Goal: Task Accomplishment & Management: Use online tool/utility

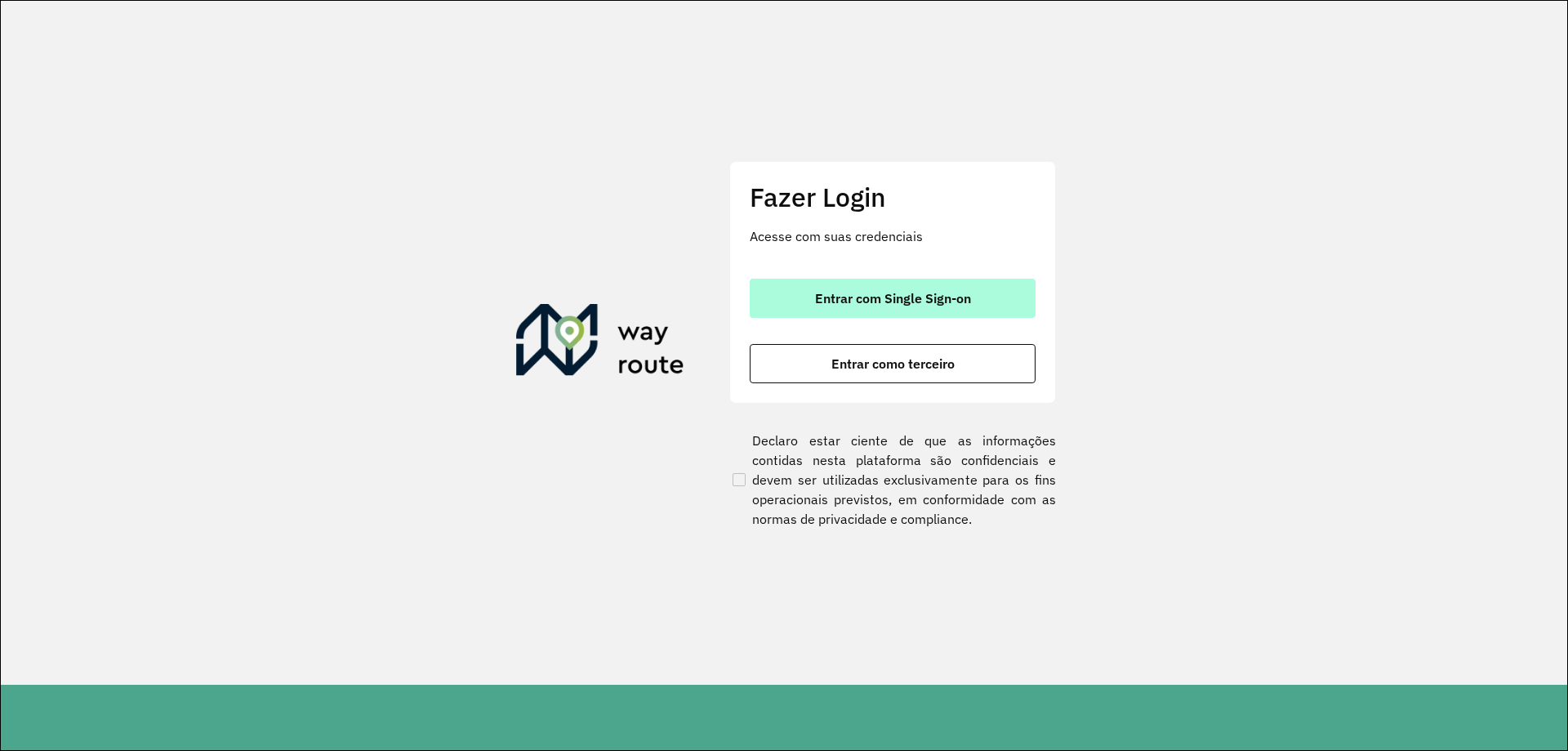
click at [843, 279] on button "Entrar com Single Sign-on" at bounding box center [893, 298] width 286 height 39
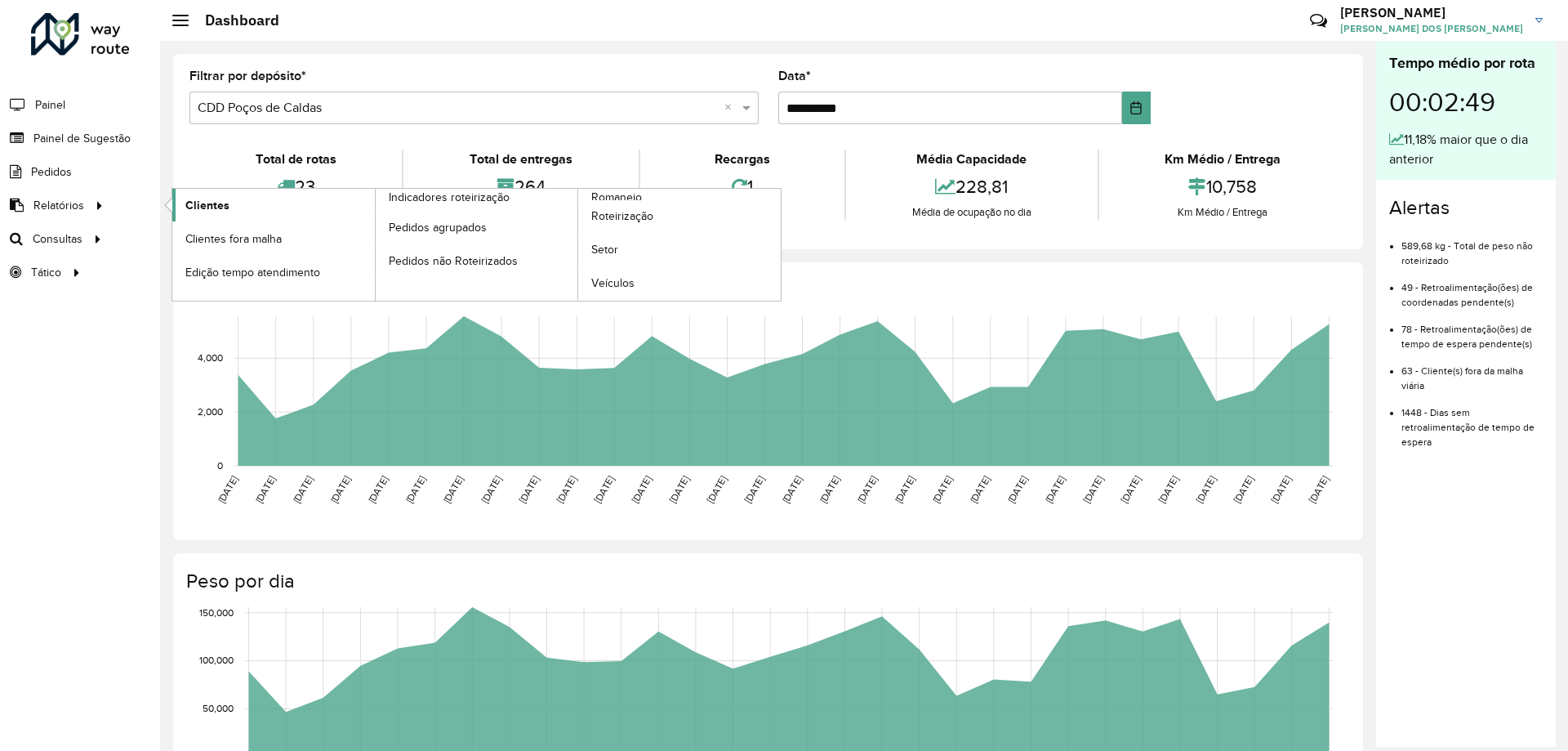
click at [211, 209] on span "Clientes" at bounding box center [208, 205] width 44 height 17
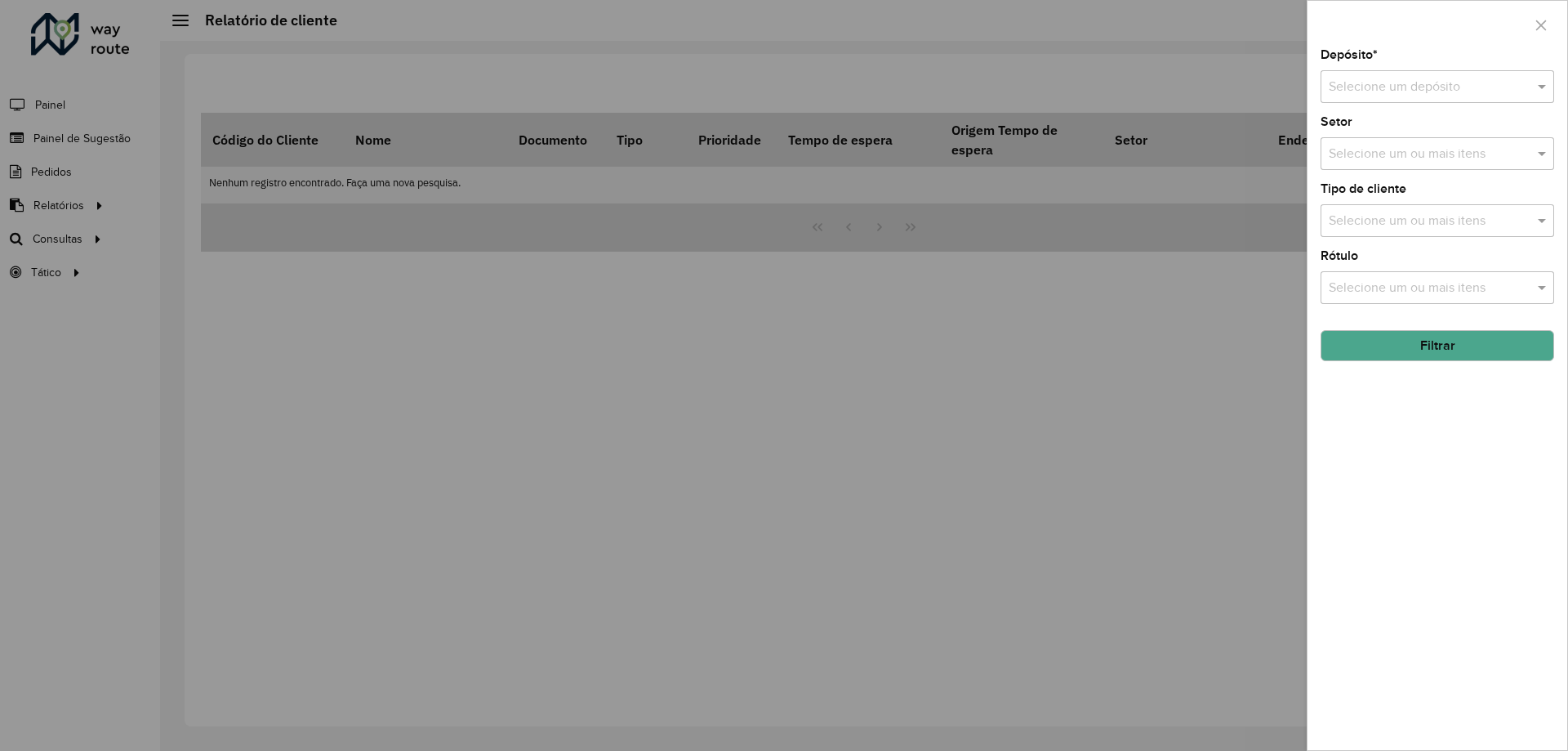
click at [108, 254] on div at bounding box center [784, 375] width 1568 height 751
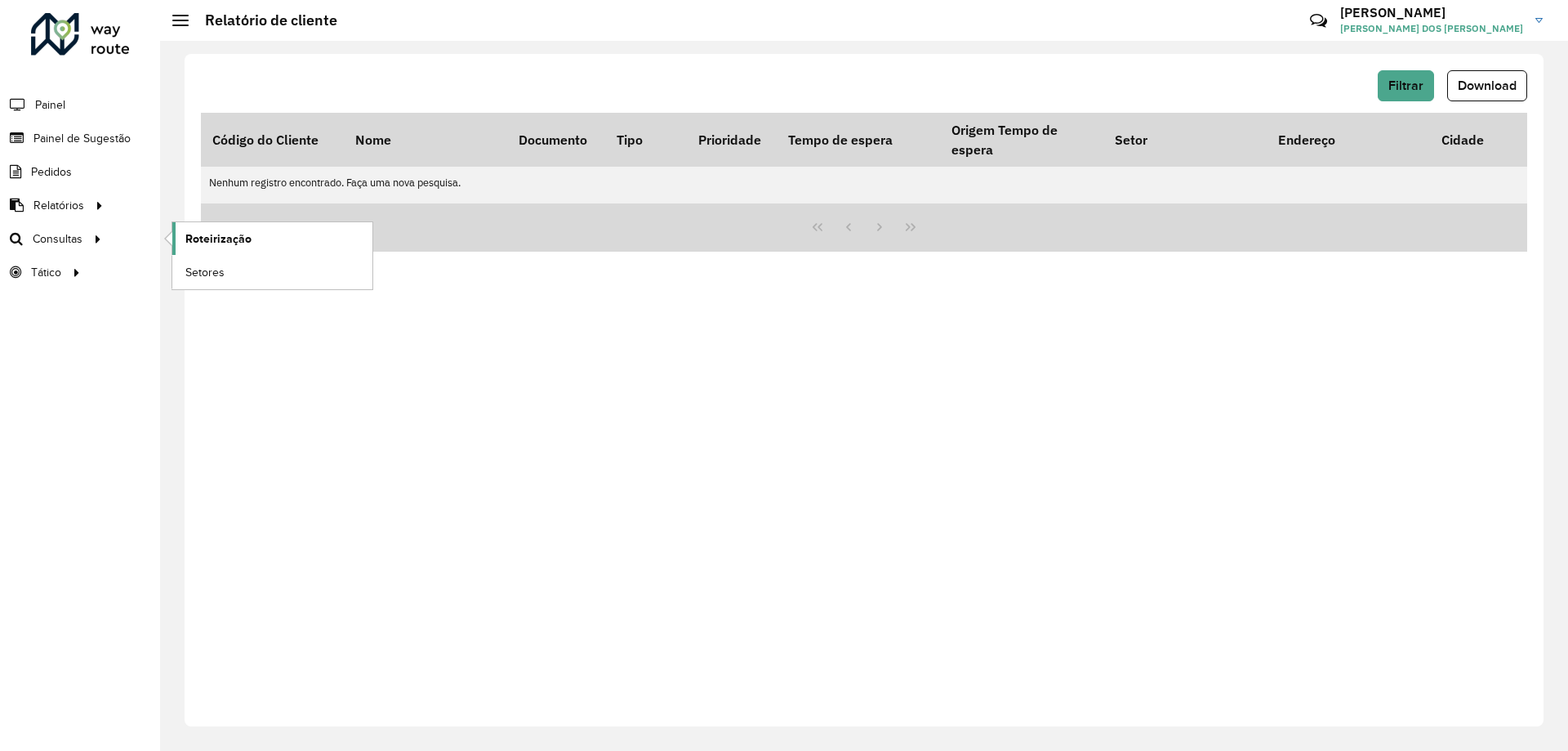
click at [223, 247] on span "Roteirização" at bounding box center [218, 239] width 66 height 17
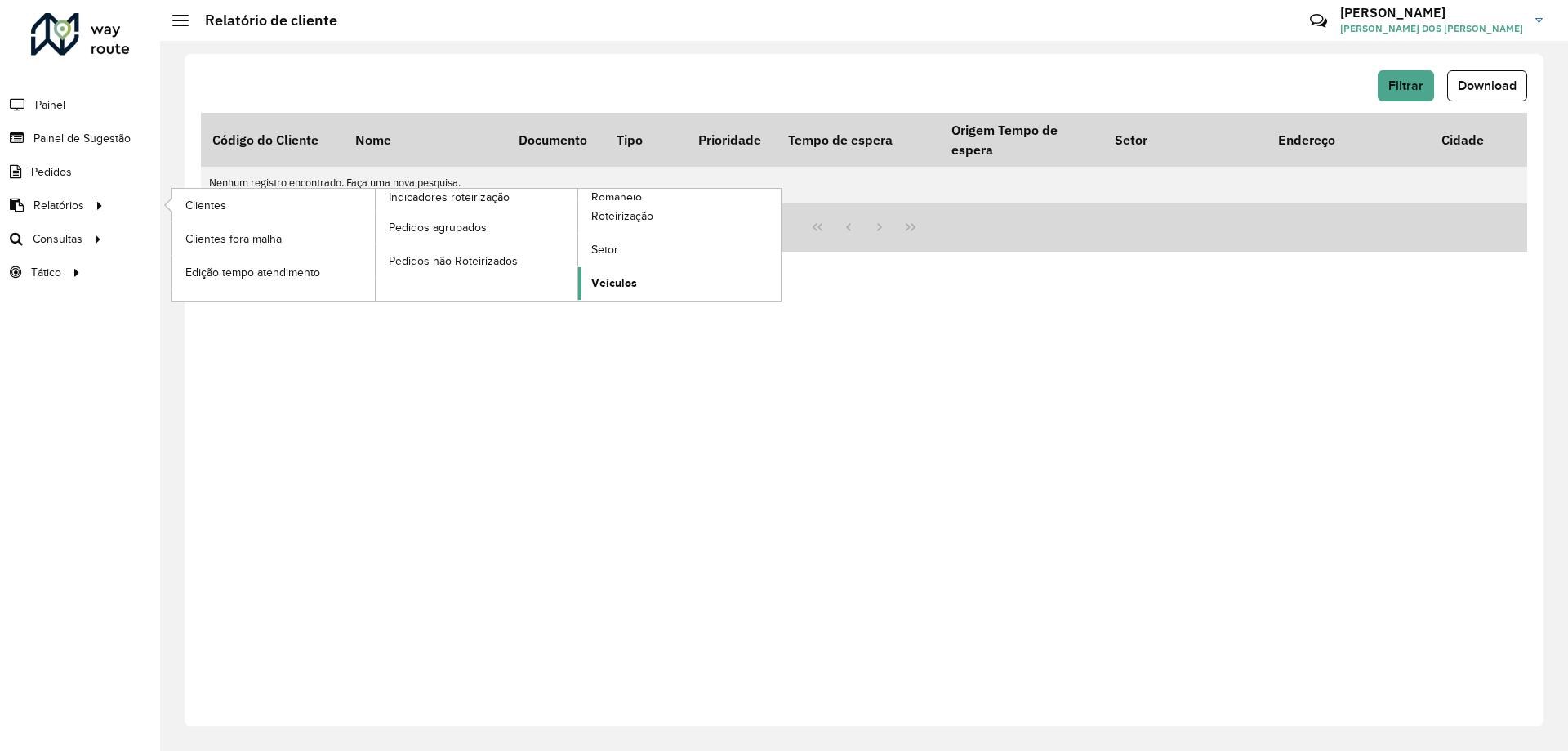
click at [638, 270] on link "Veículos" at bounding box center [679, 283] width 202 height 33
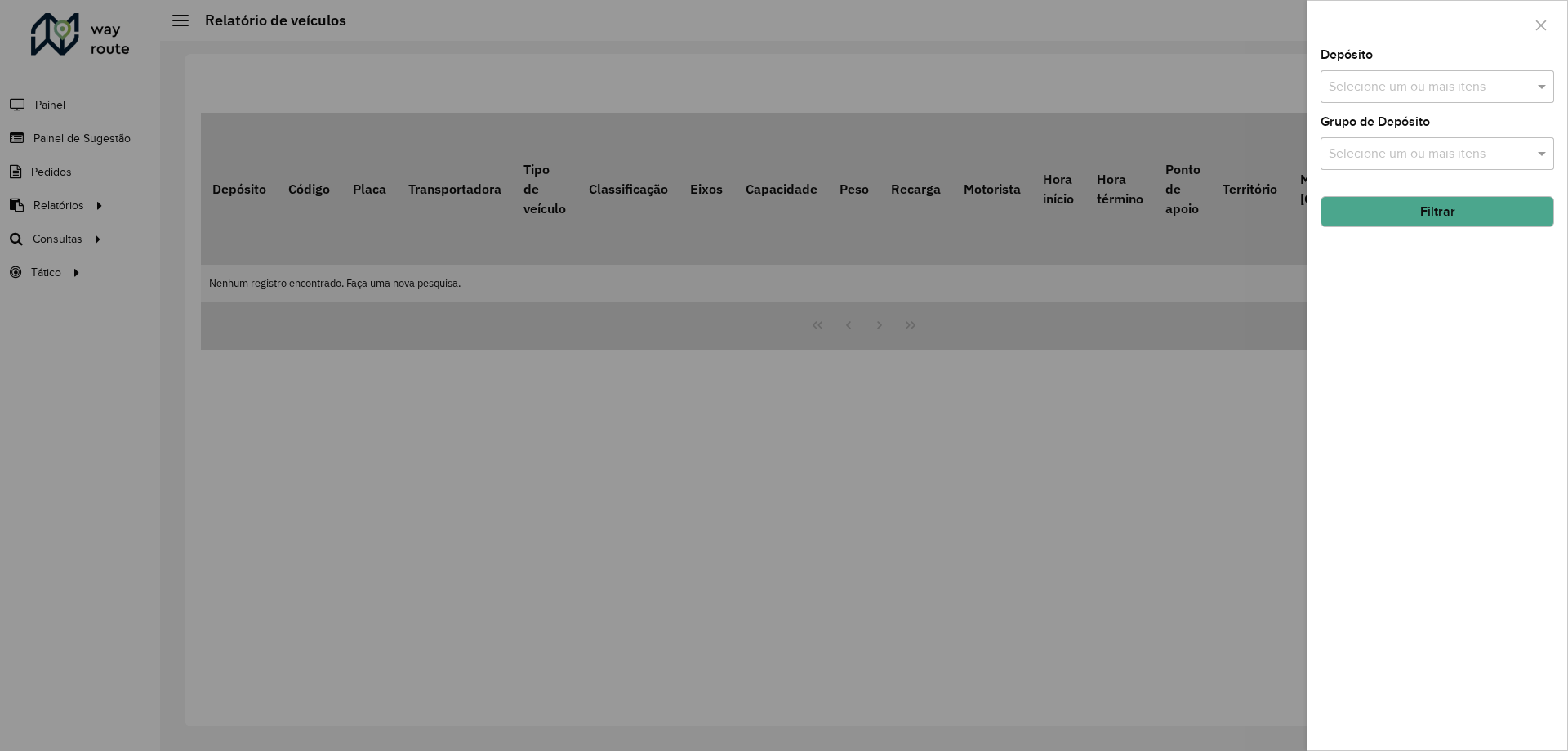
click at [1432, 79] on input "text" at bounding box center [1429, 87] width 209 height 19
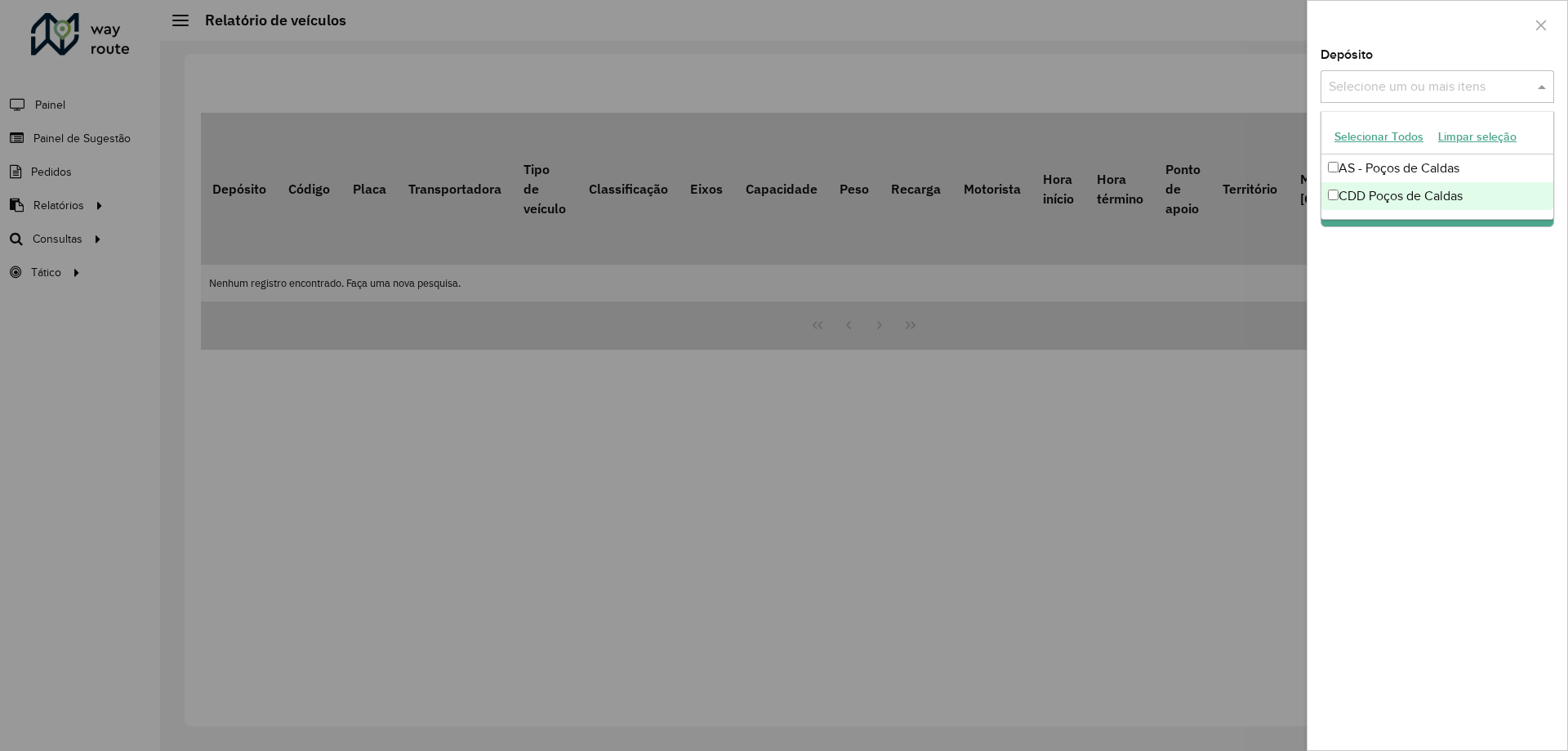
click at [1385, 203] on div "CDD Poços de Caldas" at bounding box center [1437, 196] width 232 height 28
click at [1385, 281] on div "Depósito Selecione um ou mais itens CDD Poços de Caldas × × Grupo de Depósito S…" at bounding box center [1437, 399] width 259 height 701
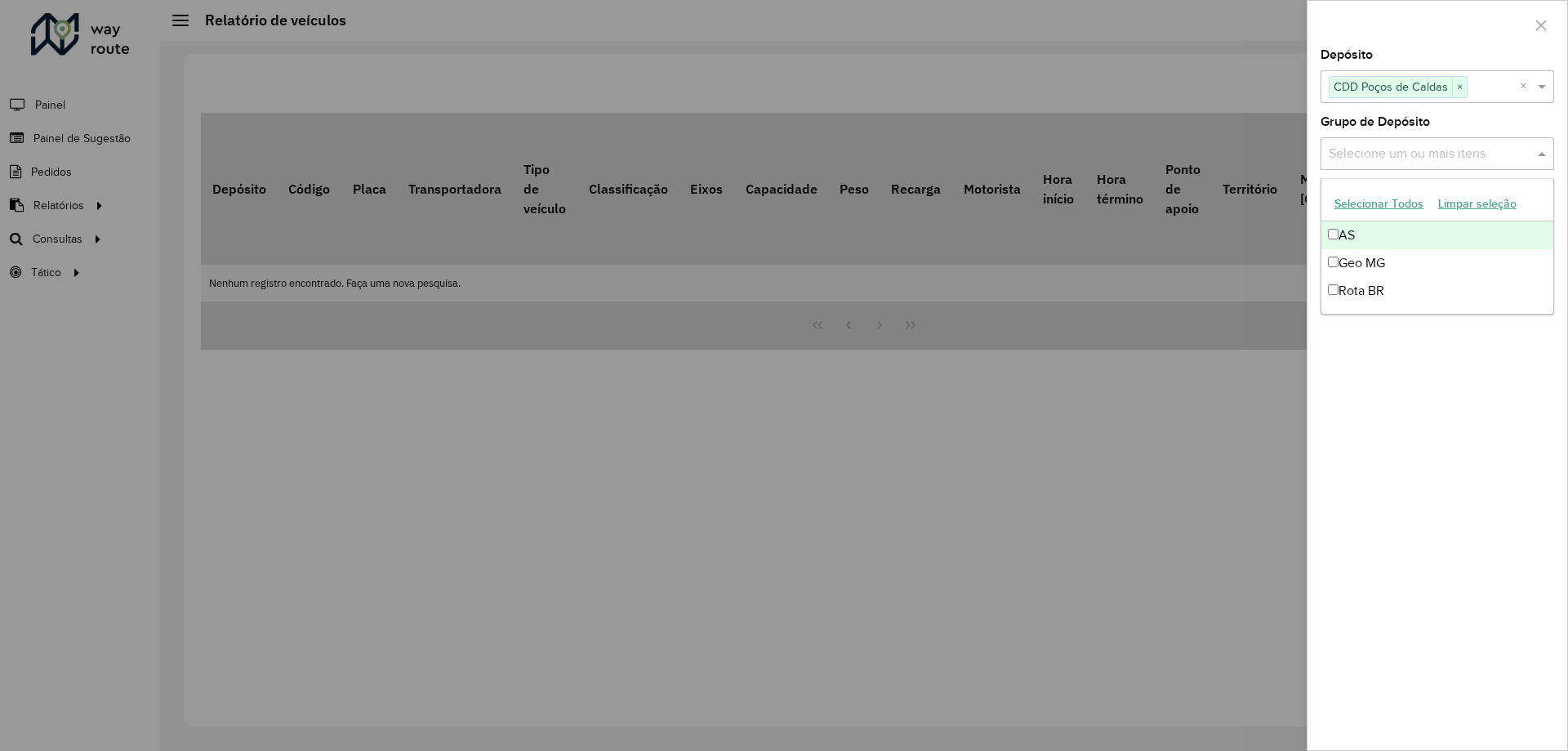
click at [1410, 162] on div "Selecione um ou mais itens" at bounding box center [1437, 153] width 233 height 33
click at [1399, 358] on div "Depósito Selecione um ou mais itens CDD Poços de Caldas × × Grupo de Depósito S…" at bounding box center [1437, 399] width 259 height 701
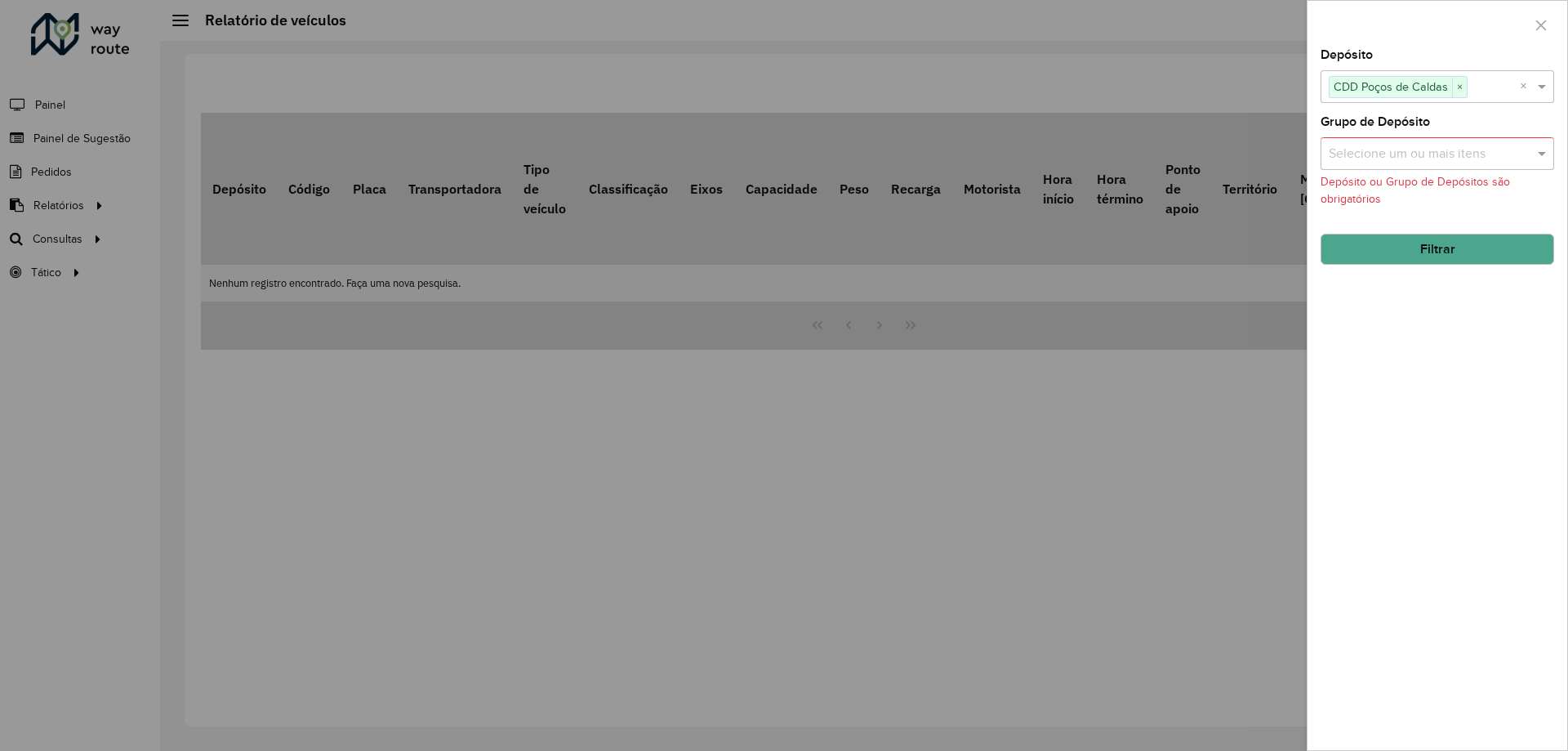
click at [1426, 245] on button "Filtrar" at bounding box center [1437, 249] width 233 height 31
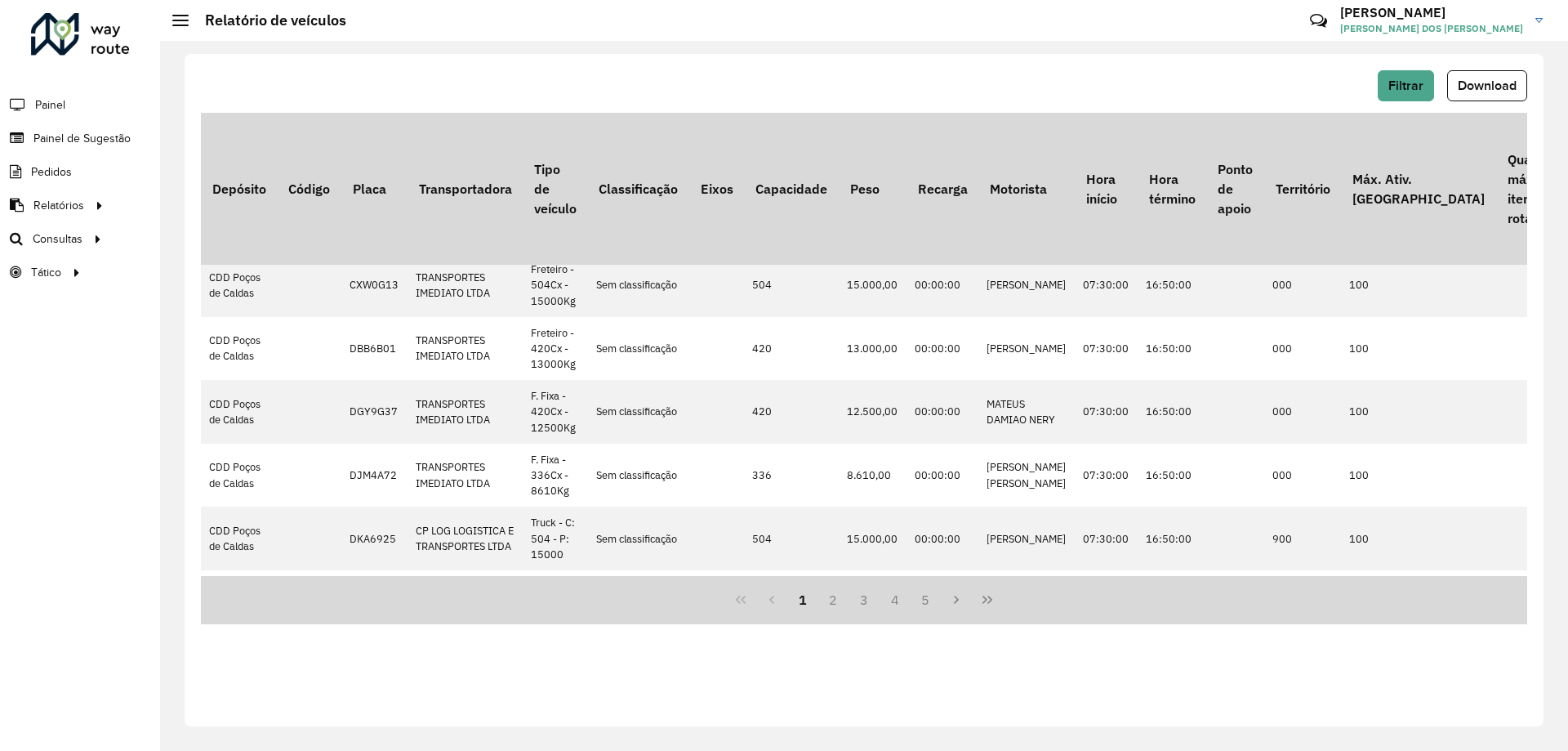
scroll to position [962, 0]
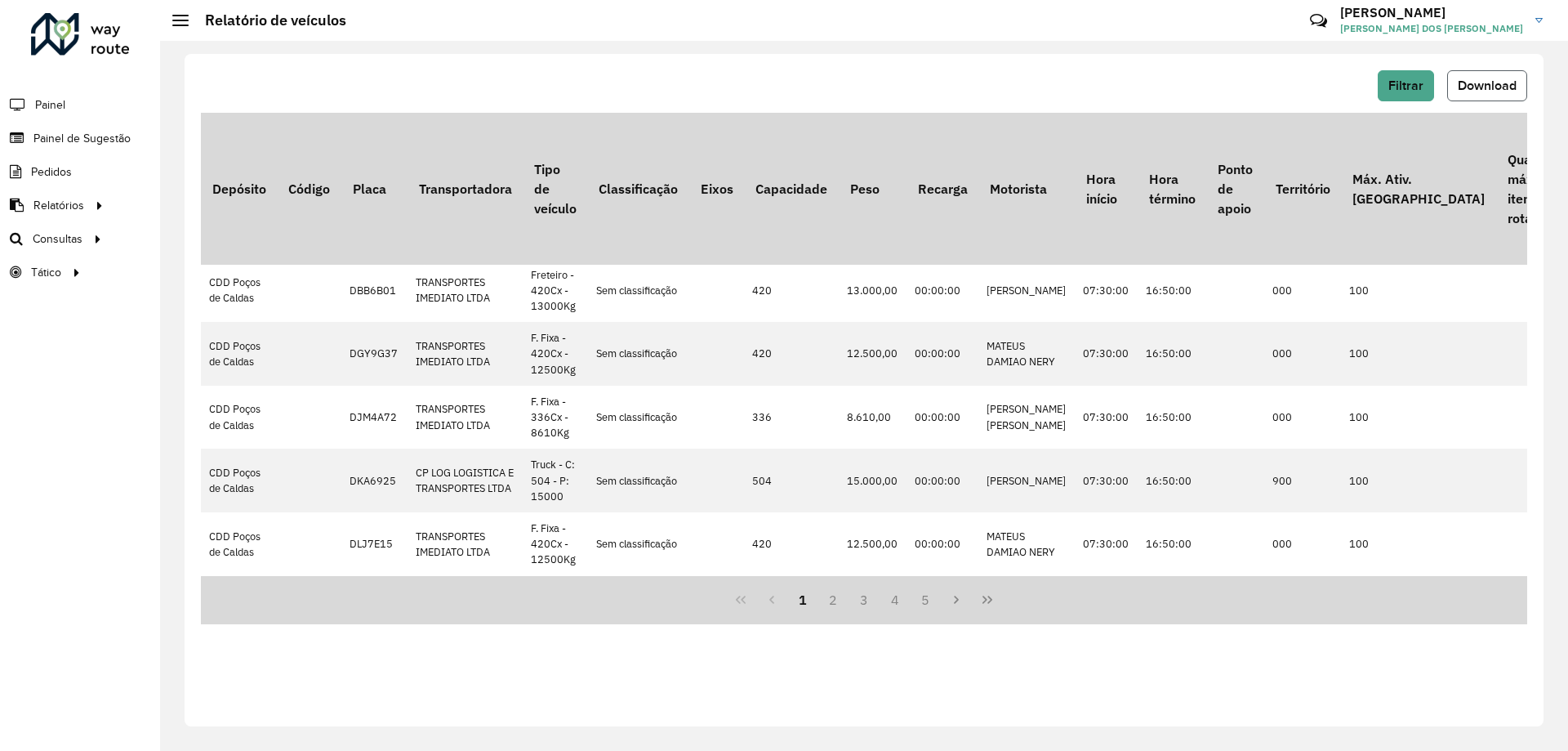
click at [1488, 82] on span "Download" at bounding box center [1487, 85] width 59 height 14
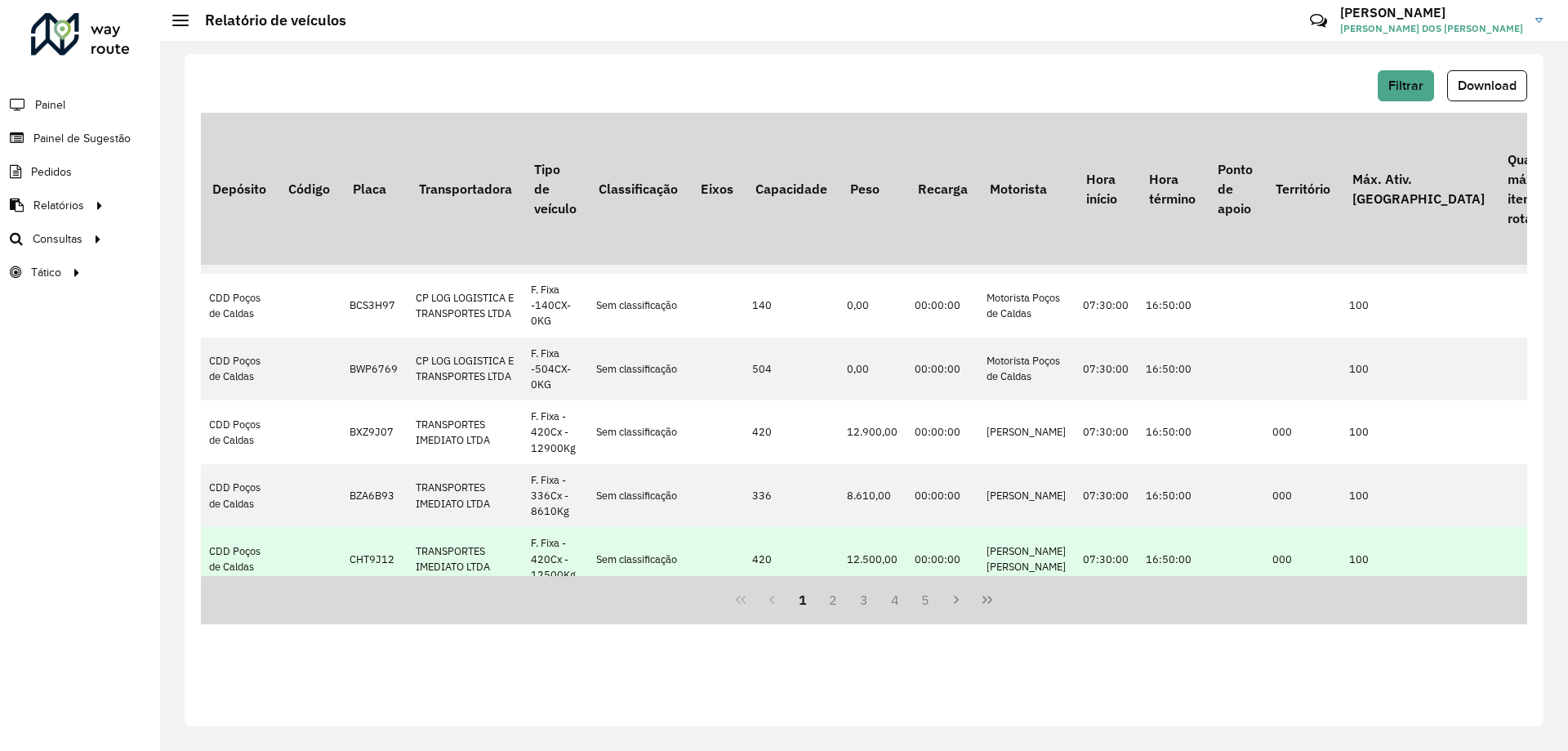
scroll to position [0, 0]
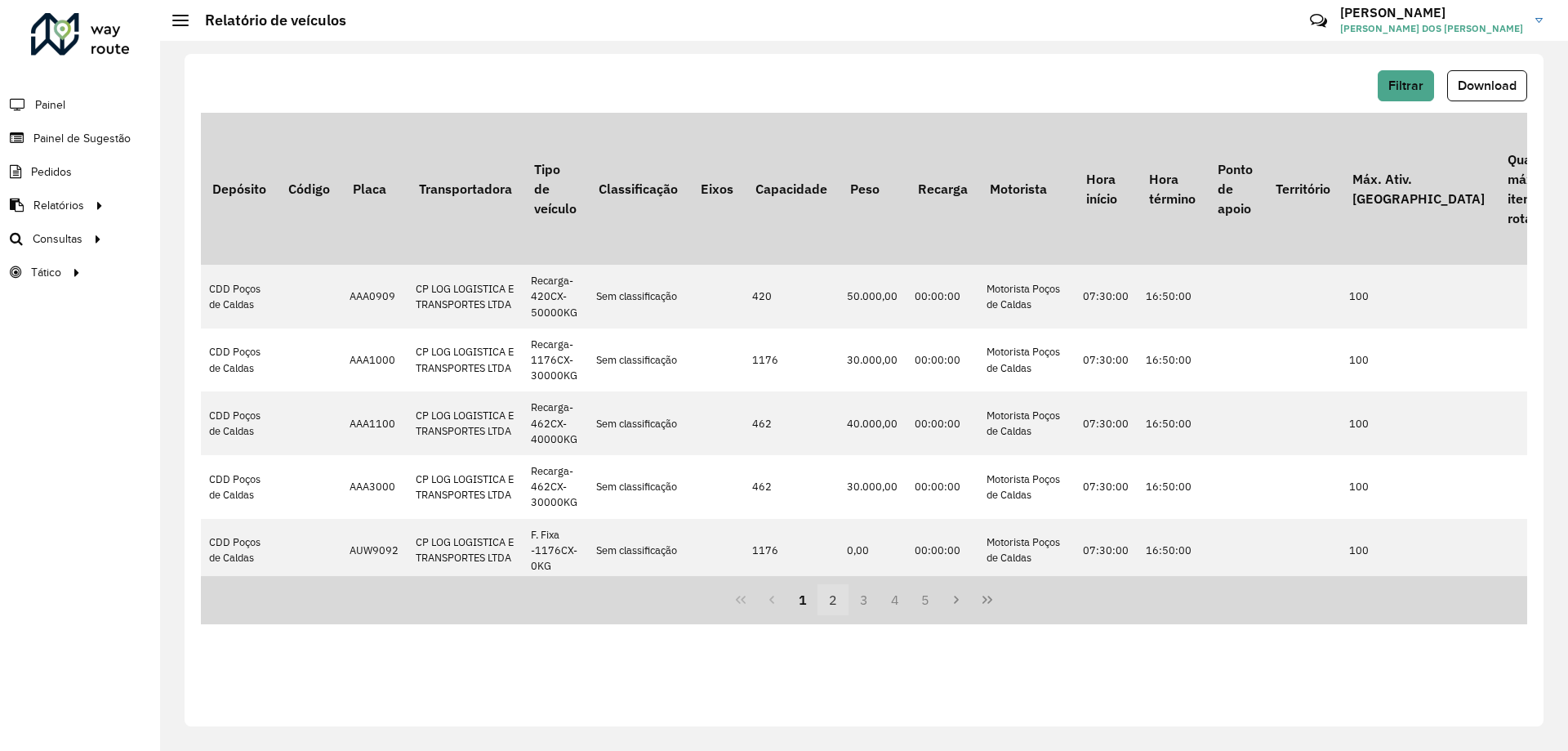
click at [836, 605] on button "2" at bounding box center [833, 599] width 31 height 31
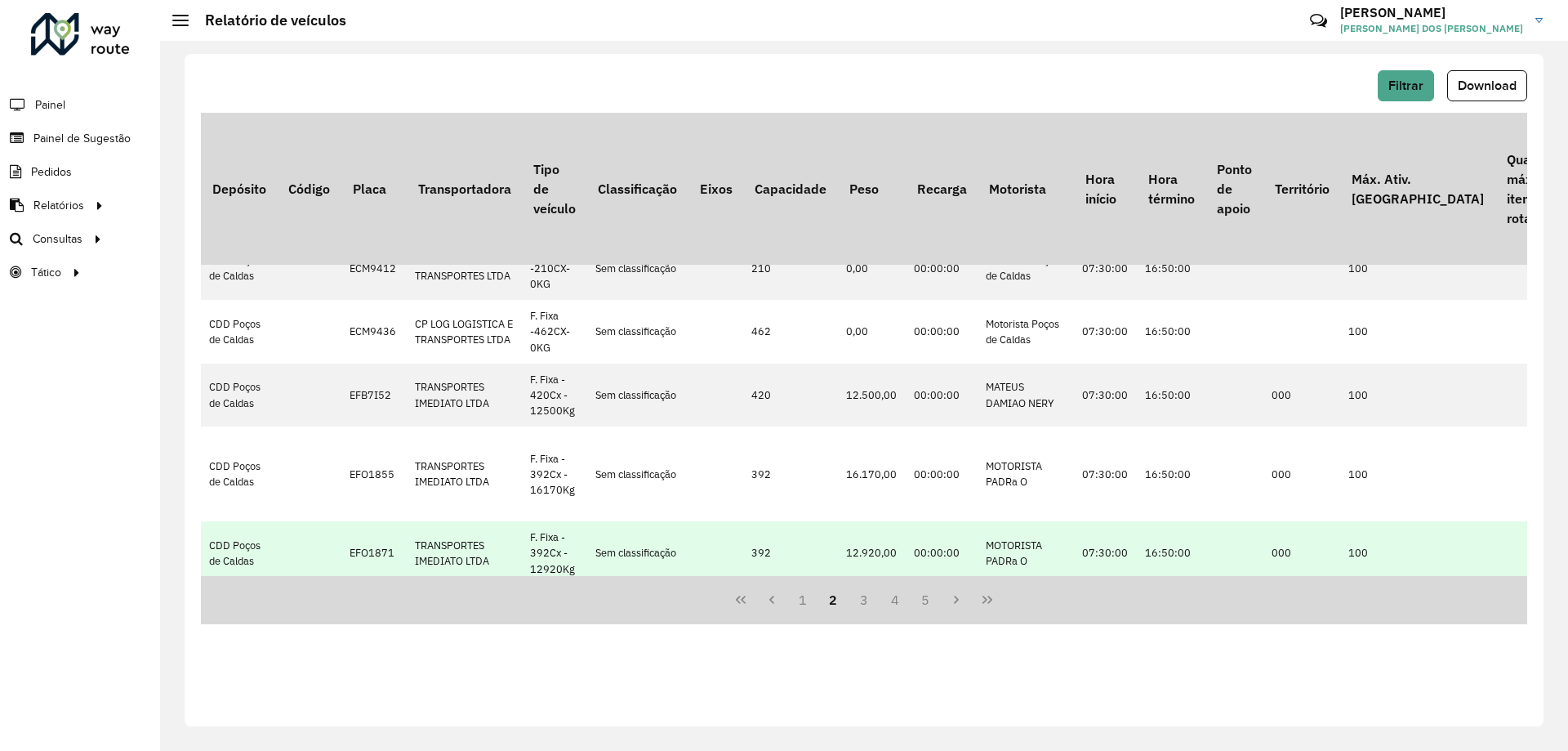
scroll to position [491, 0]
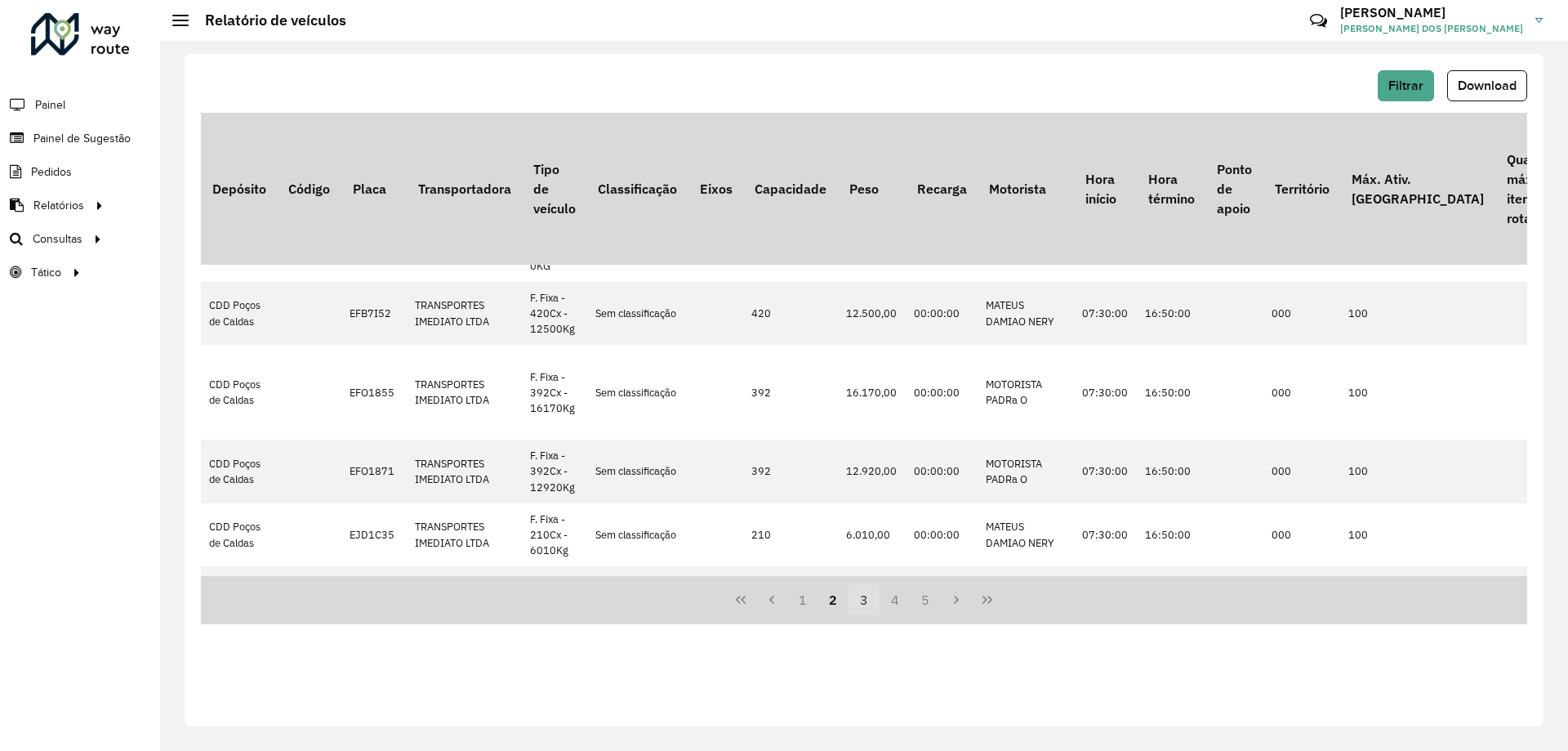
click at [868, 601] on button "3" at bounding box center [863, 599] width 31 height 31
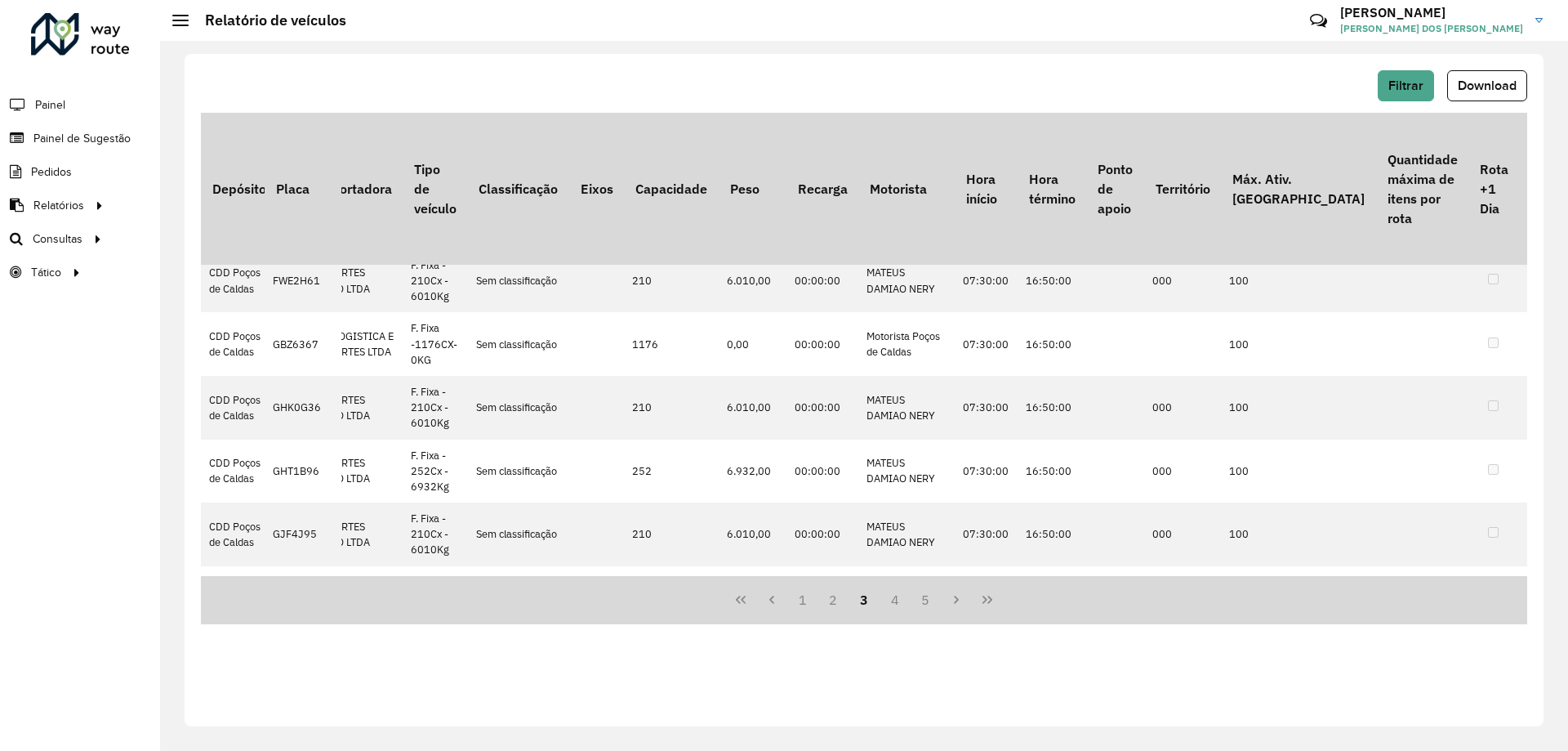
scroll to position [761, 0]
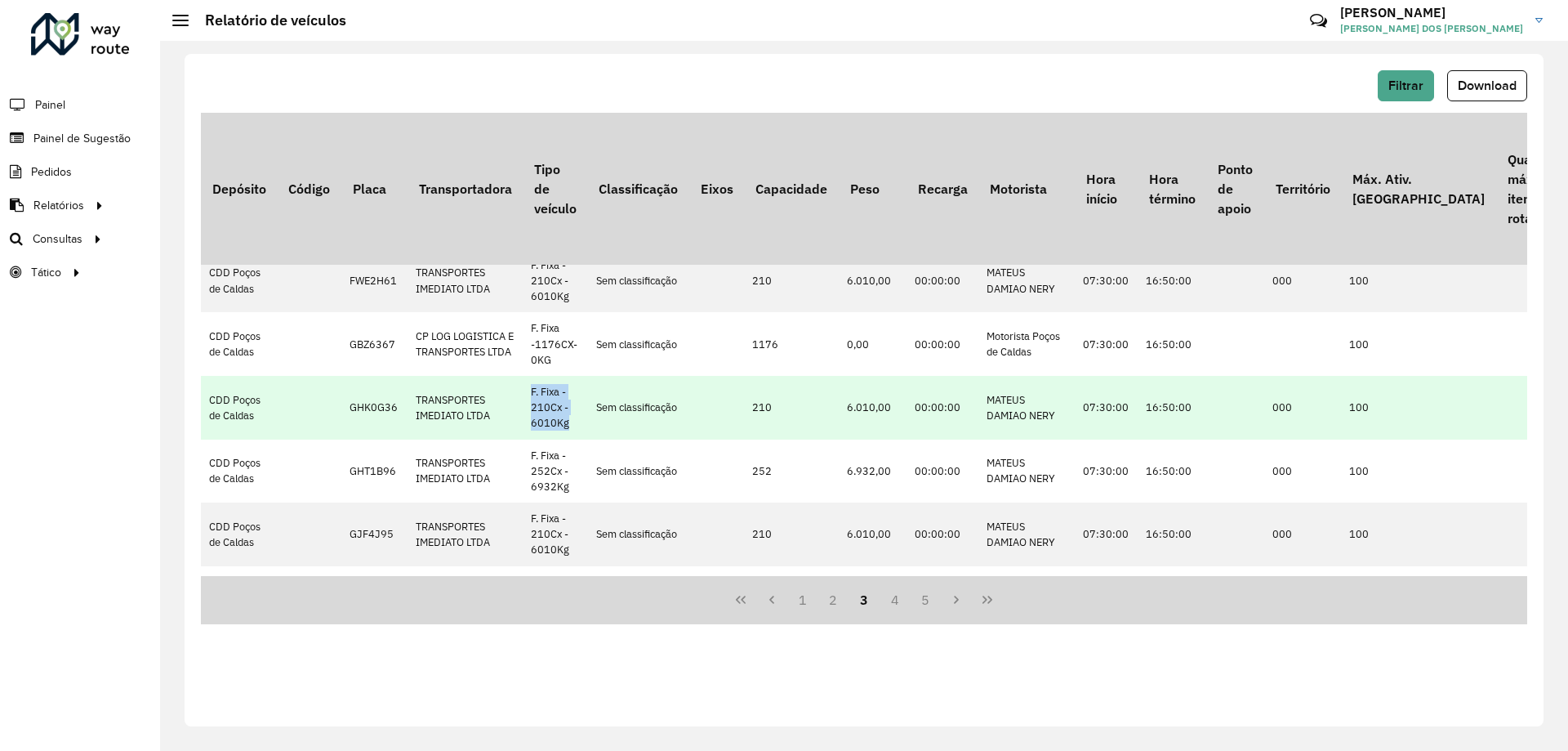
drag, startPoint x: 587, startPoint y: 443, endPoint x: 530, endPoint y: 404, distance: 69.1
click at [530, 404] on td "F. Fixa - 210Cx - 6010Kg" at bounding box center [555, 408] width 64 height 64
click at [530, 404] on td "F. Fixa - 210Cx - 6010Kg" at bounding box center [555, 408] width 64 height 64
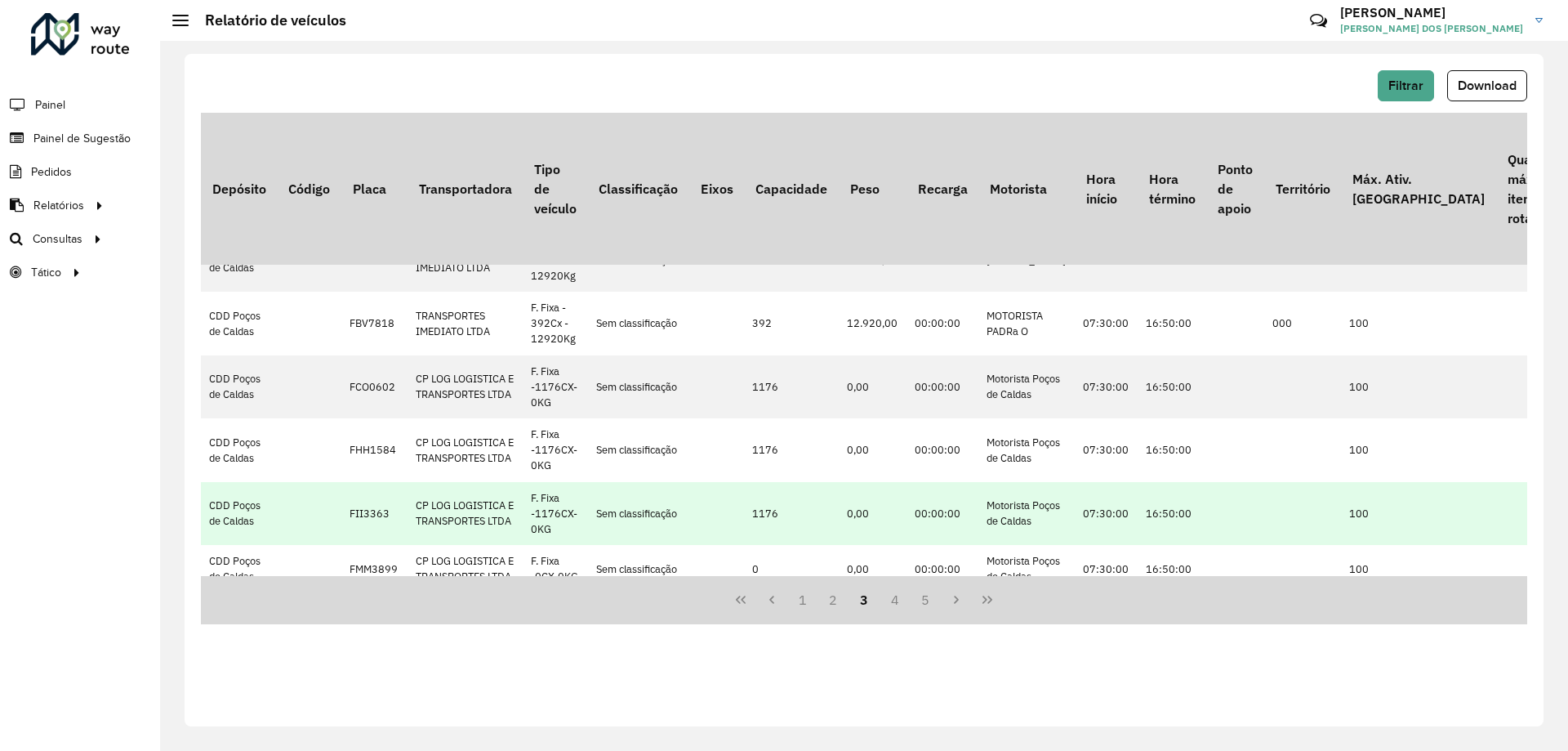
scroll to position [327, 0]
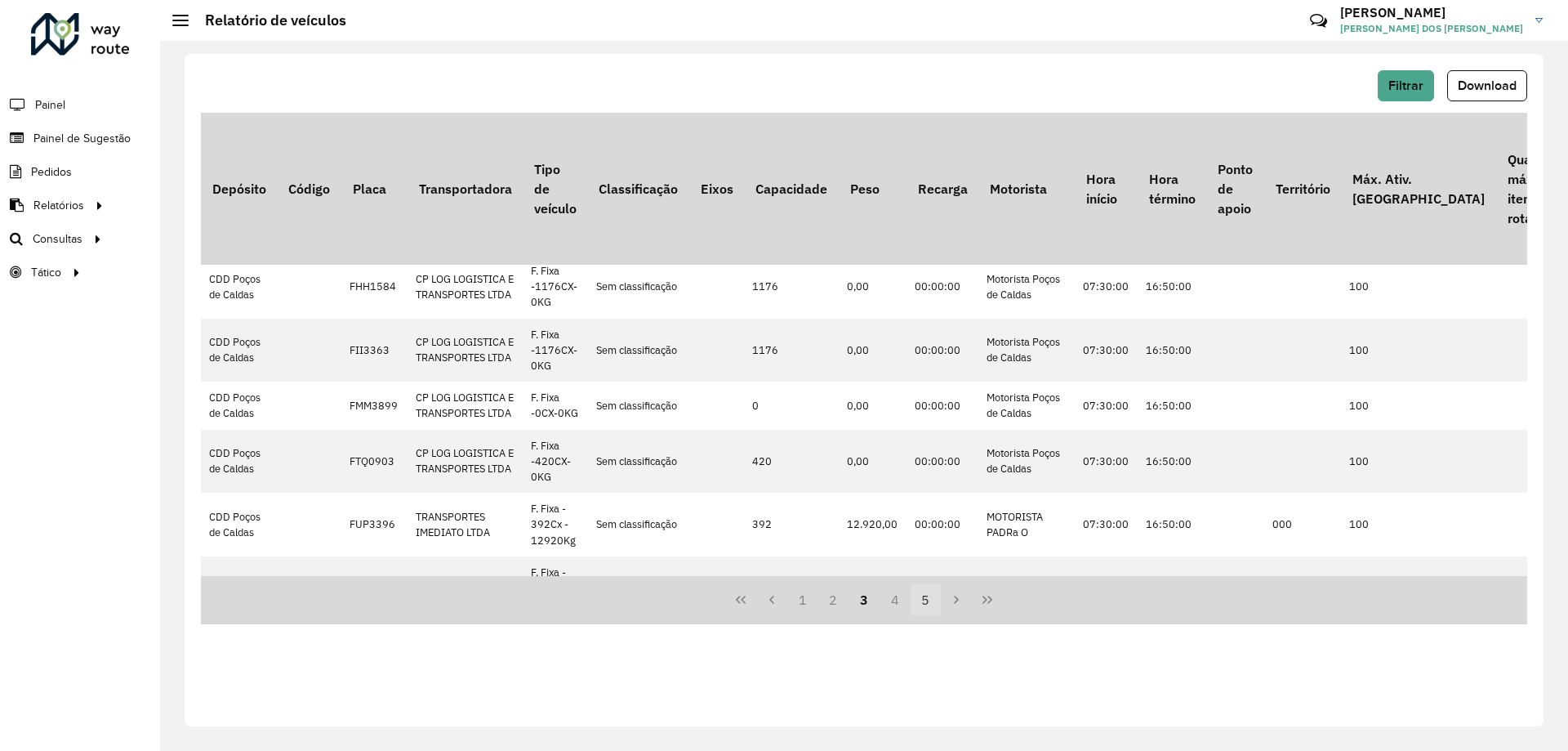
click at [895, 599] on button "4" at bounding box center [894, 599] width 31 height 31
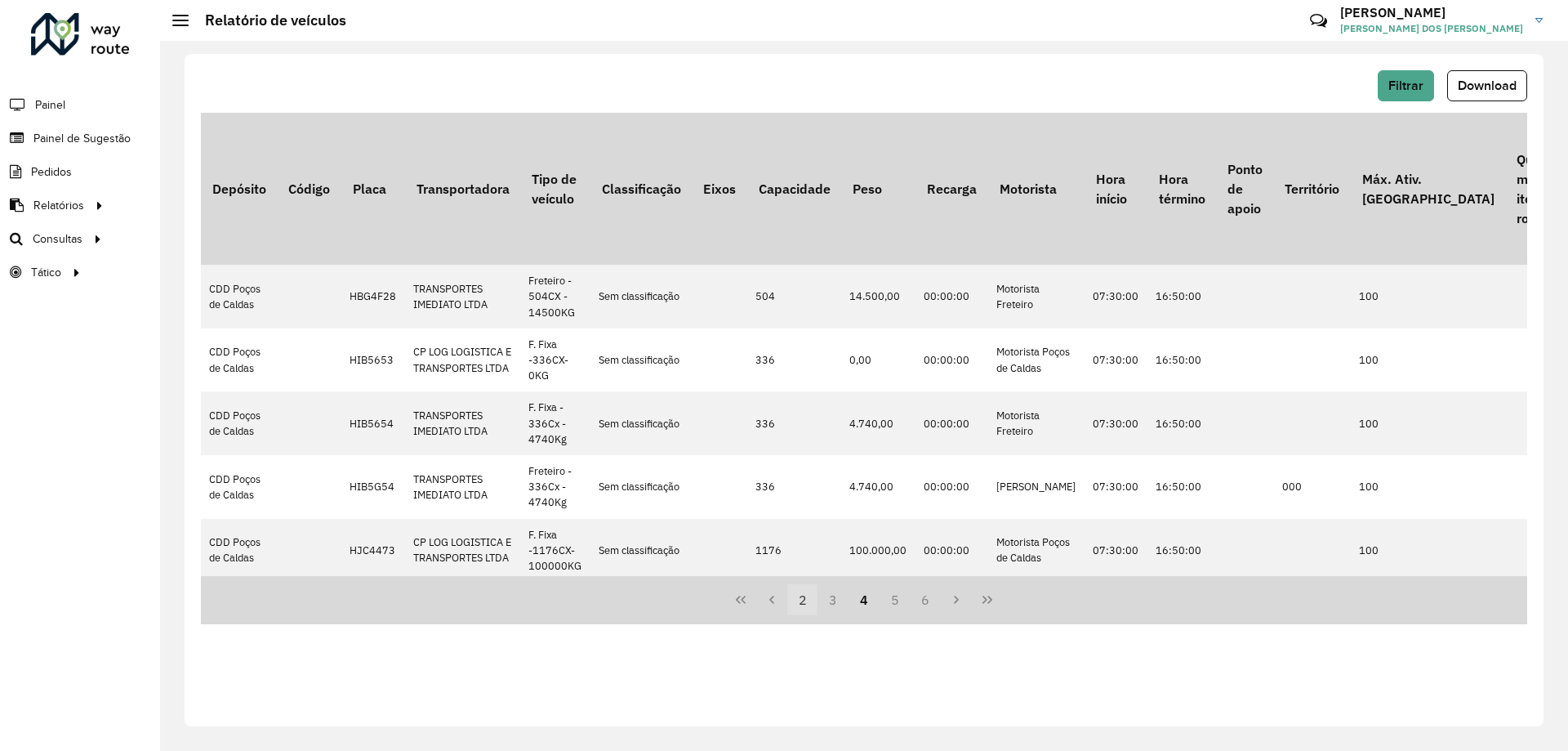
click at [796, 597] on button "2" at bounding box center [802, 599] width 31 height 31
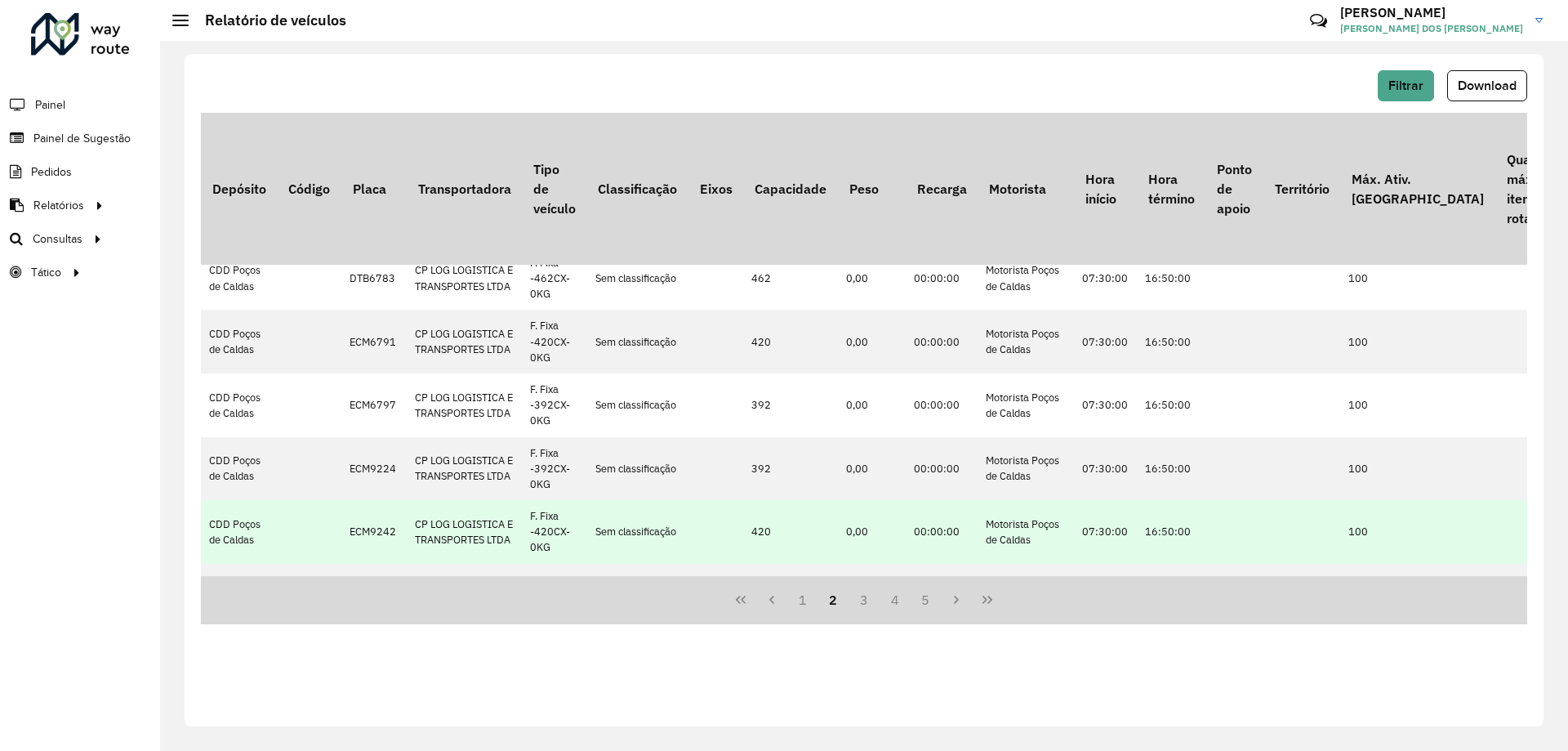
scroll to position [163, 0]
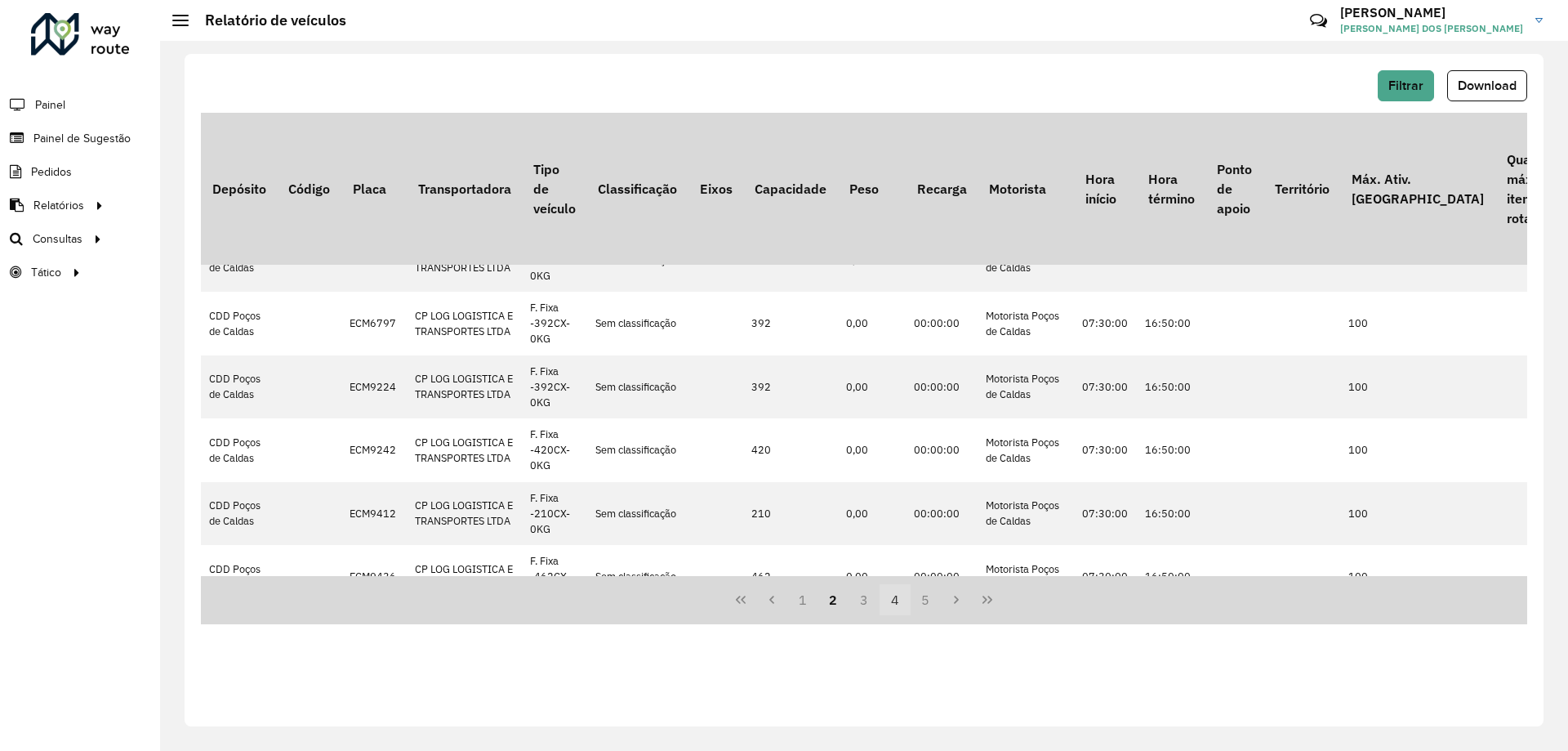
click at [894, 606] on button "4" at bounding box center [894, 599] width 31 height 31
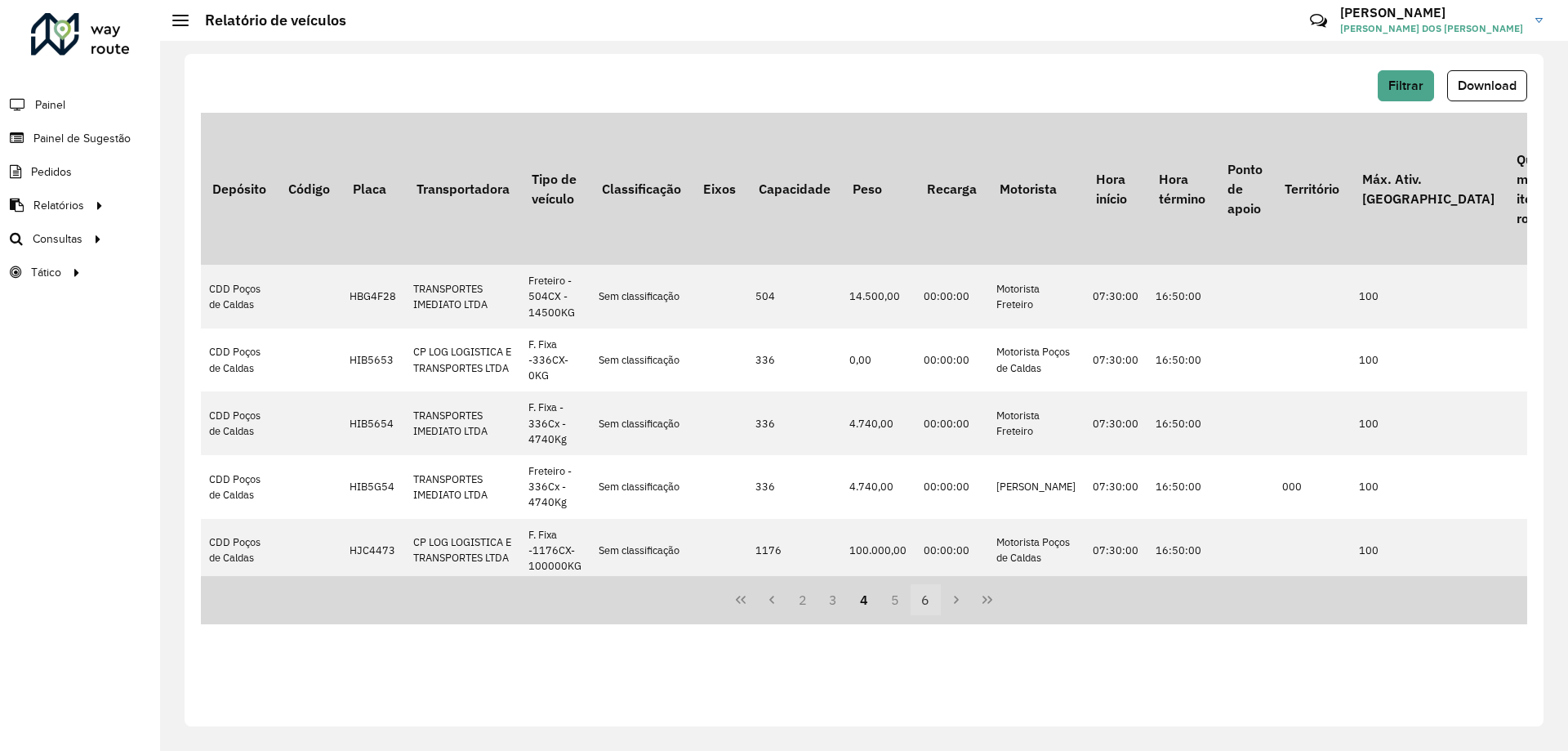
click at [899, 596] on button "5" at bounding box center [894, 599] width 31 height 31
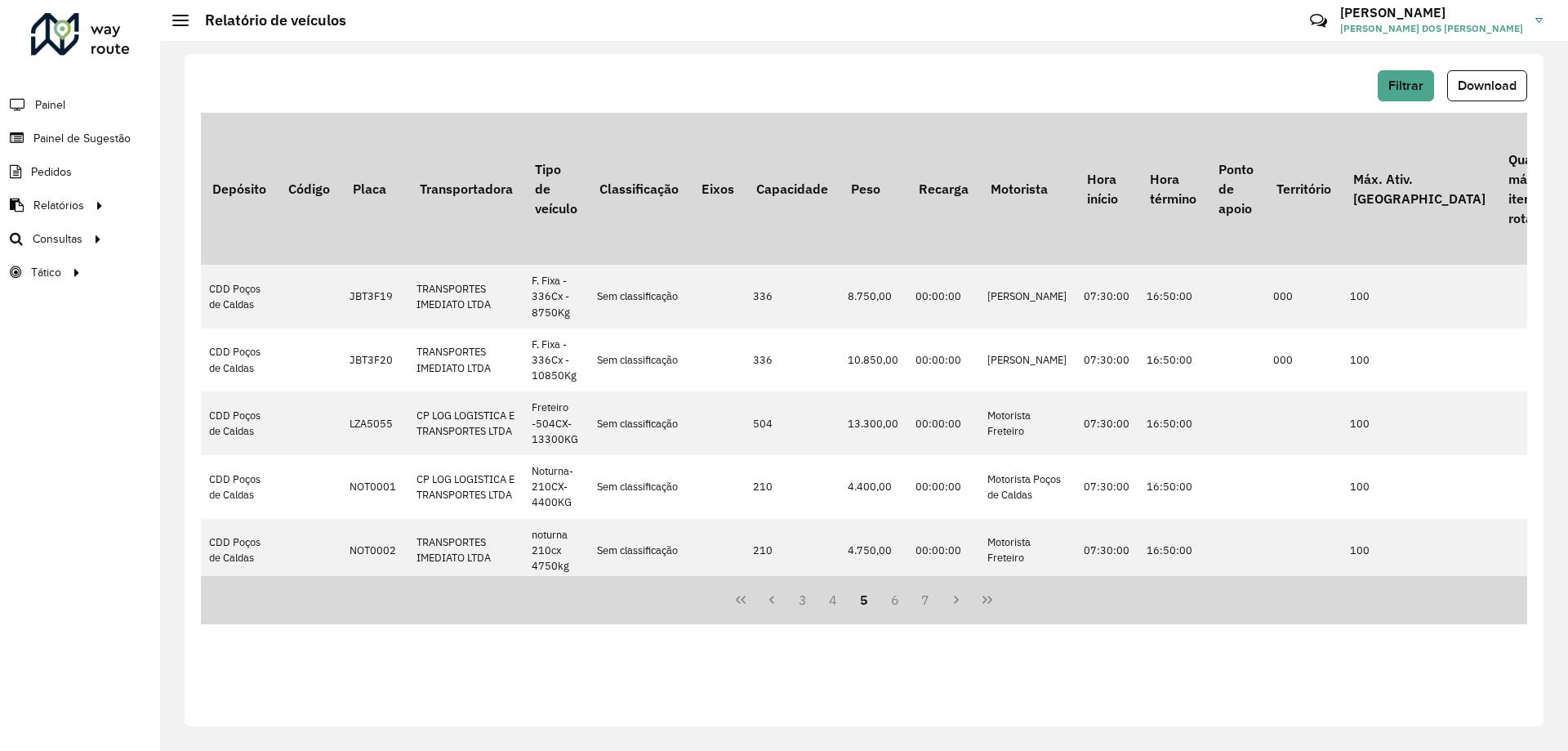
click at [894, 599] on button "6" at bounding box center [894, 599] width 31 height 31
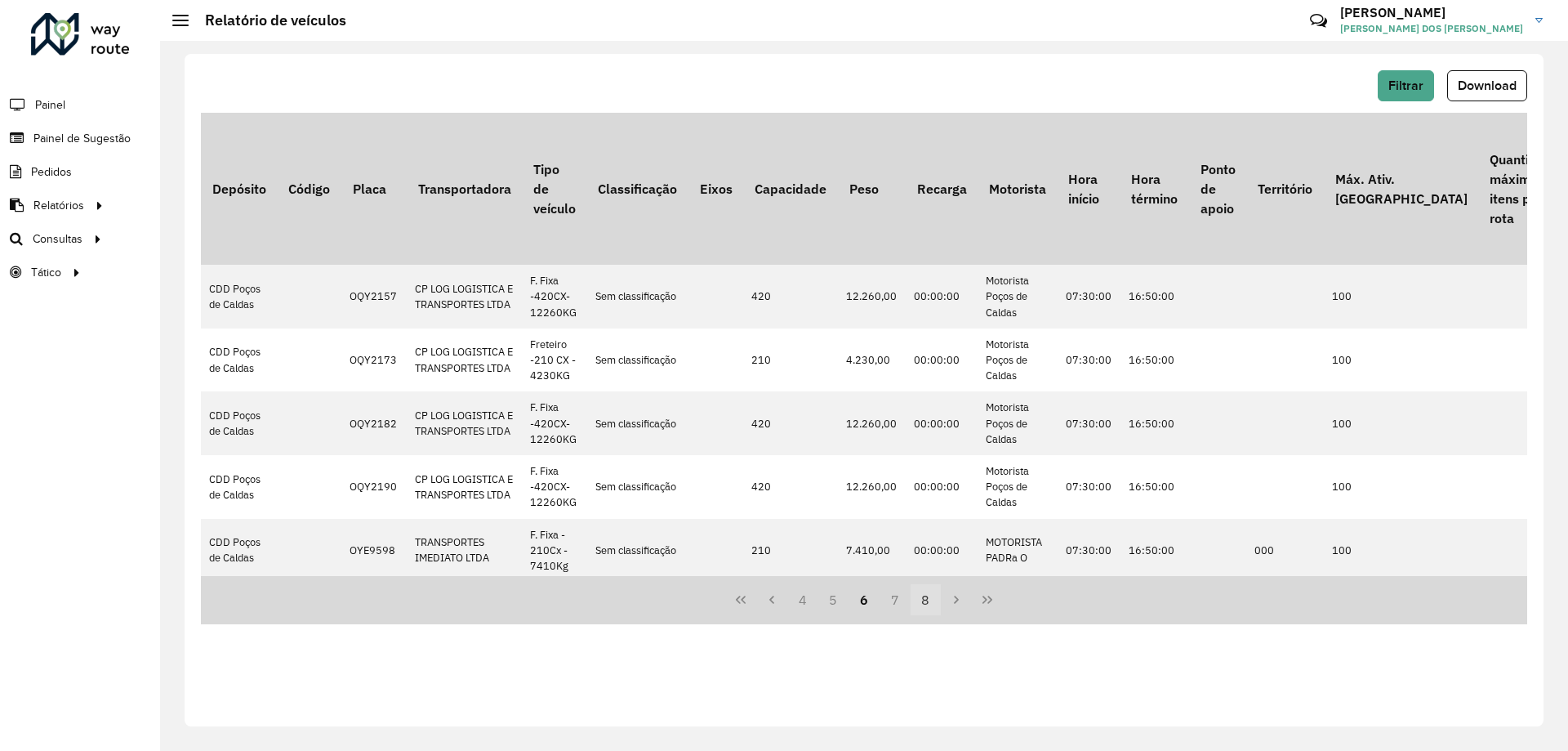
click at [899, 601] on button "7" at bounding box center [894, 599] width 31 height 31
click at [893, 600] on button "8" at bounding box center [894, 599] width 31 height 31
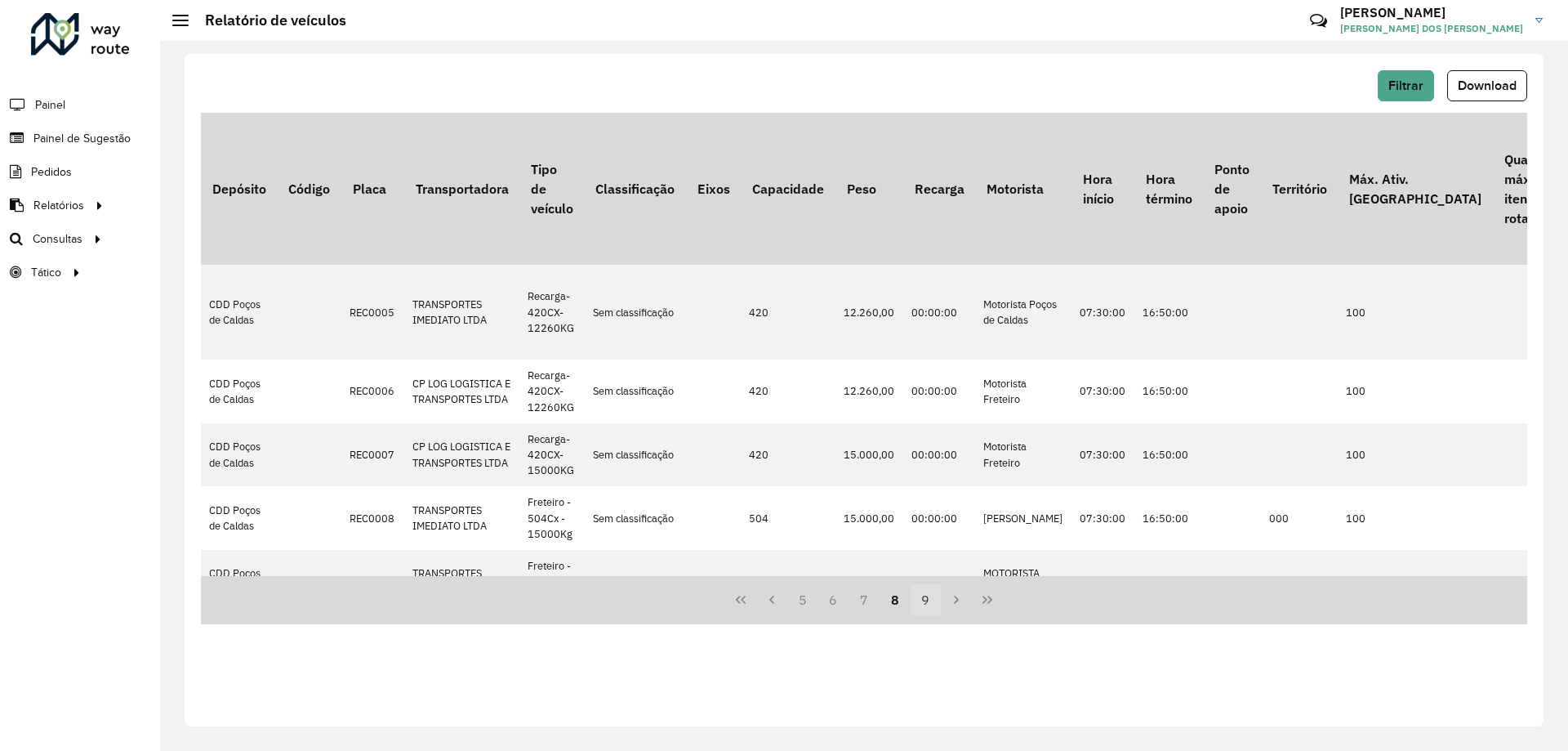
click at [921, 601] on button "9" at bounding box center [925, 599] width 31 height 31
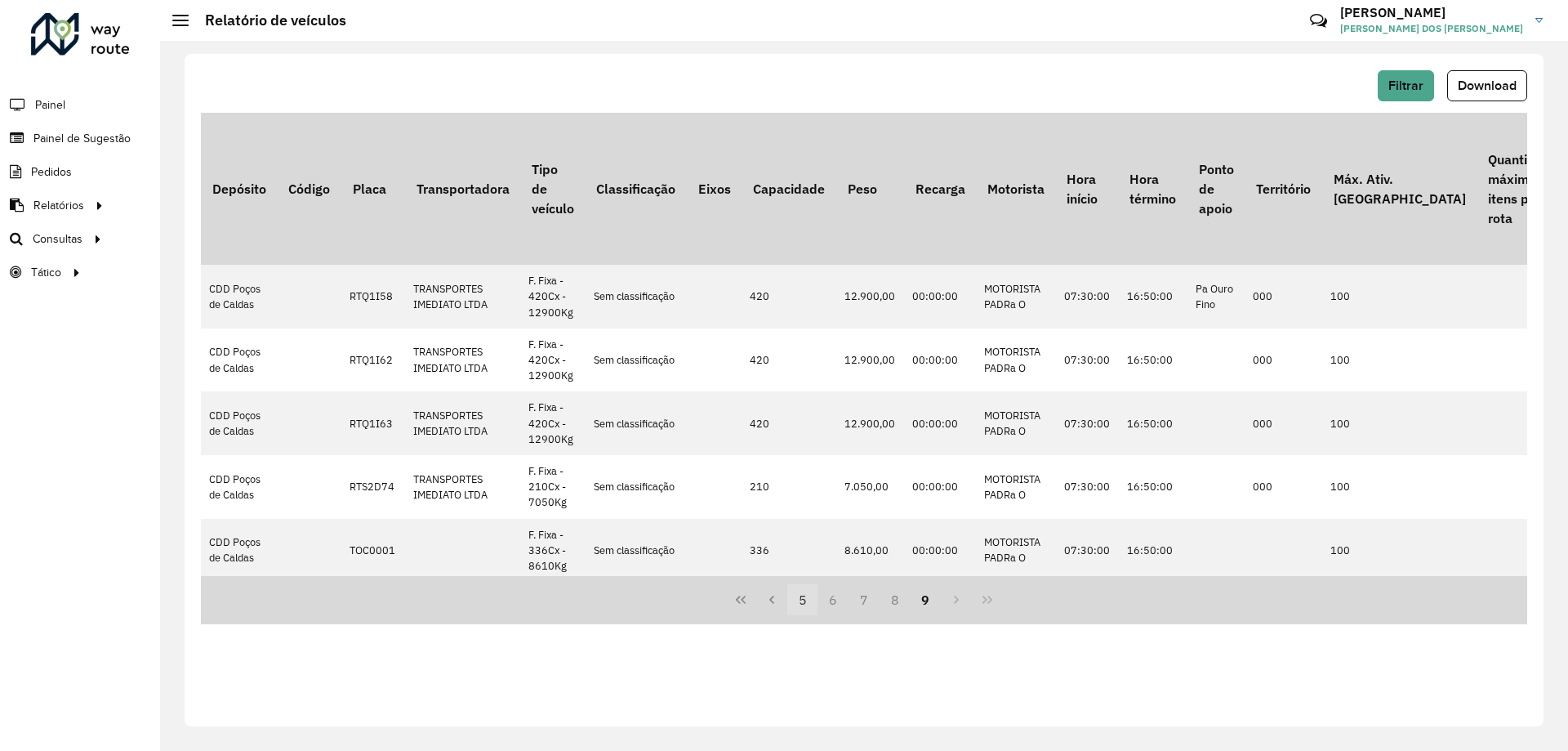
click at [816, 594] on button "5" at bounding box center [802, 599] width 31 height 31
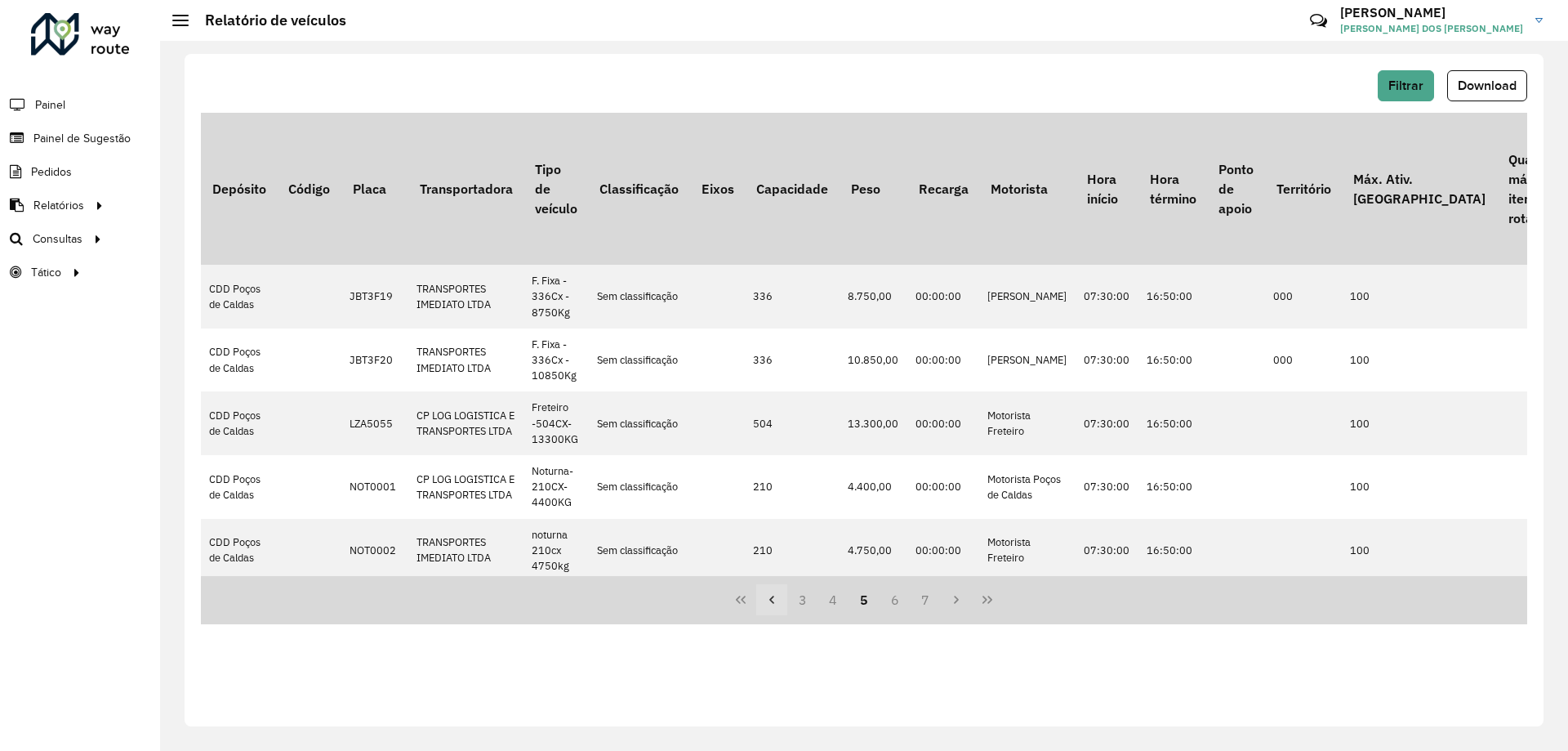
click at [769, 599] on icon "Previous Page" at bounding box center [772, 600] width 13 height 13
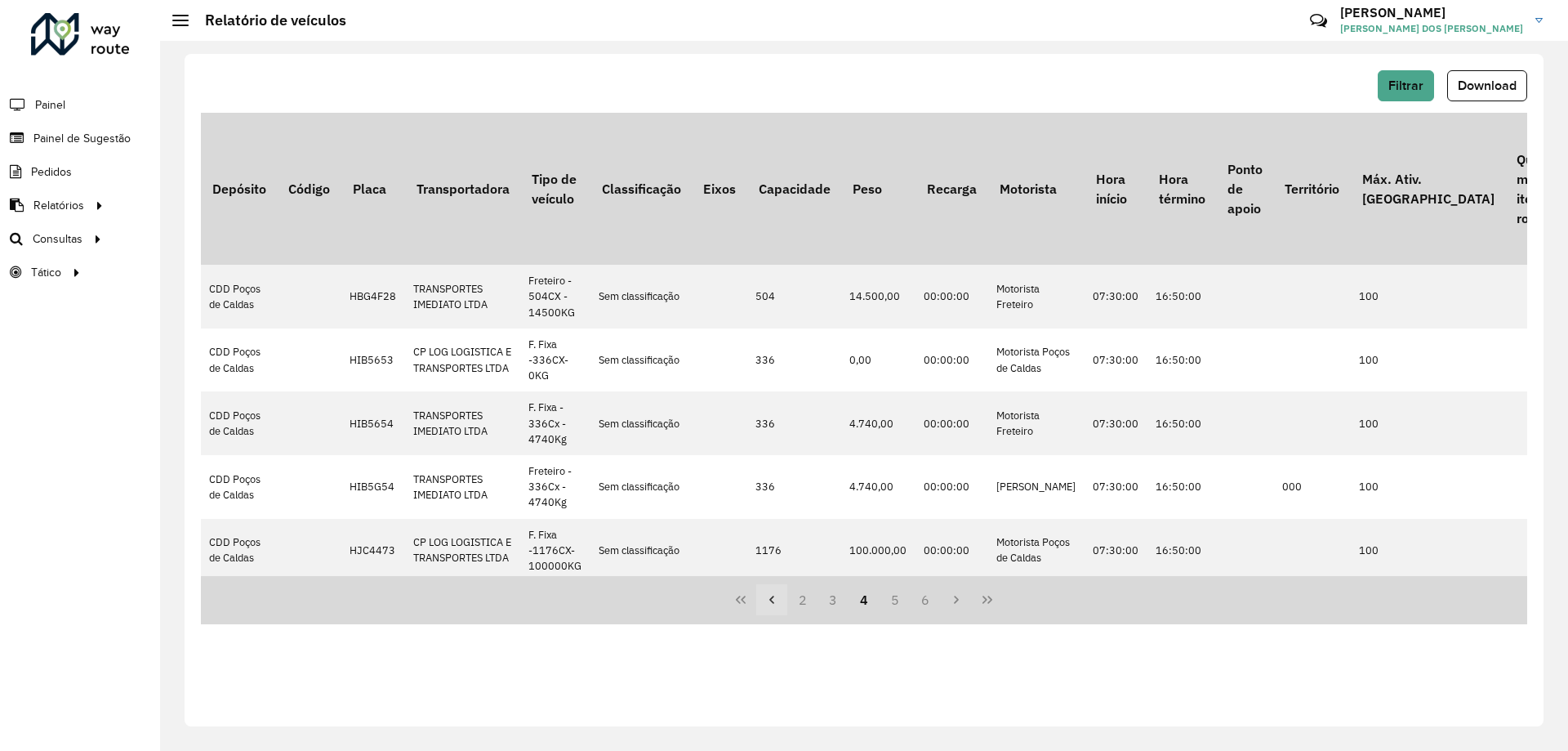
click at [774, 602] on icon "Previous Page" at bounding box center [772, 600] width 13 height 13
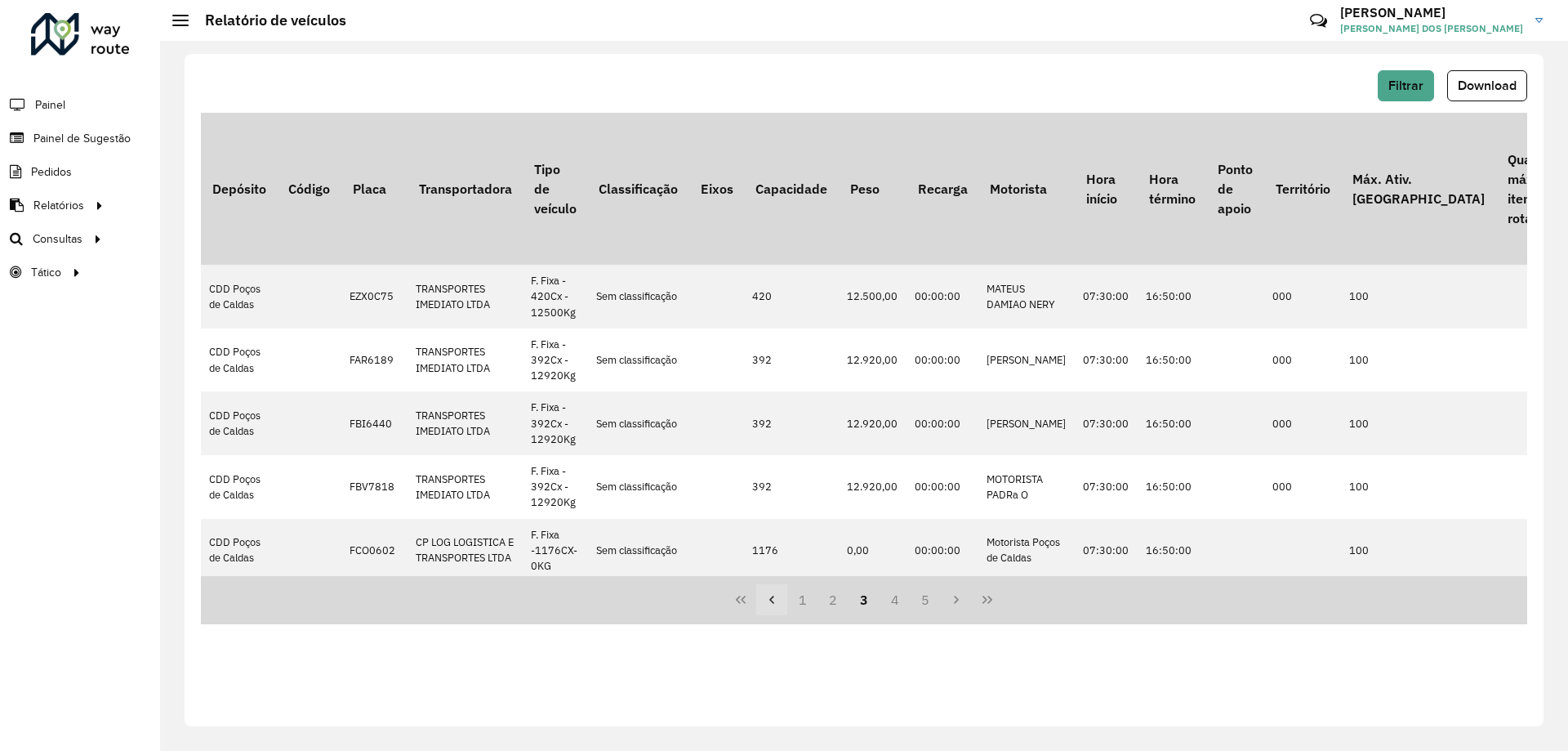
click at [773, 602] on icon "Previous Page" at bounding box center [771, 600] width 5 height 8
click at [804, 605] on button "1" at bounding box center [802, 599] width 31 height 31
click at [837, 593] on button "2" at bounding box center [833, 599] width 31 height 31
click at [863, 603] on button "3" at bounding box center [863, 599] width 31 height 31
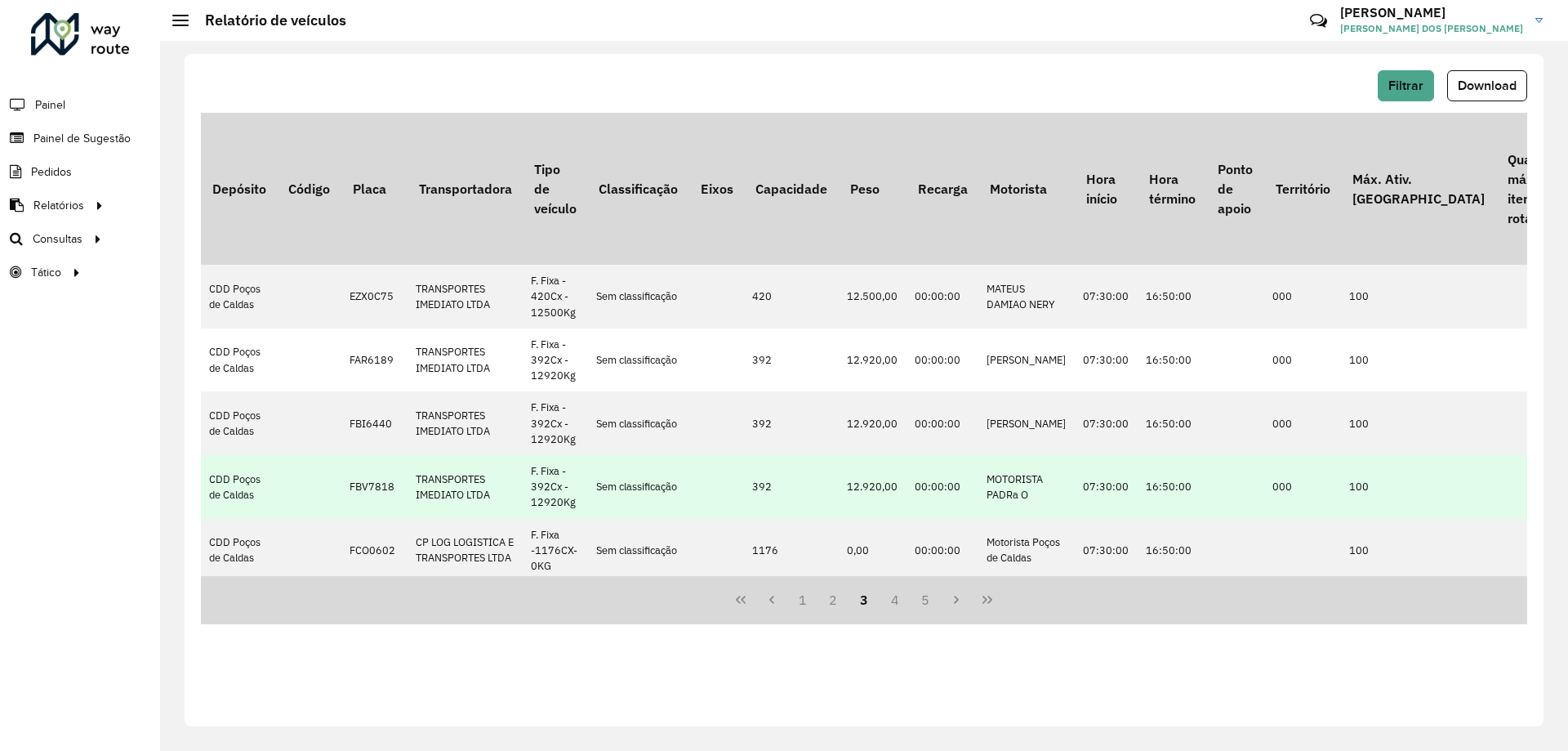
scroll to position [842, 0]
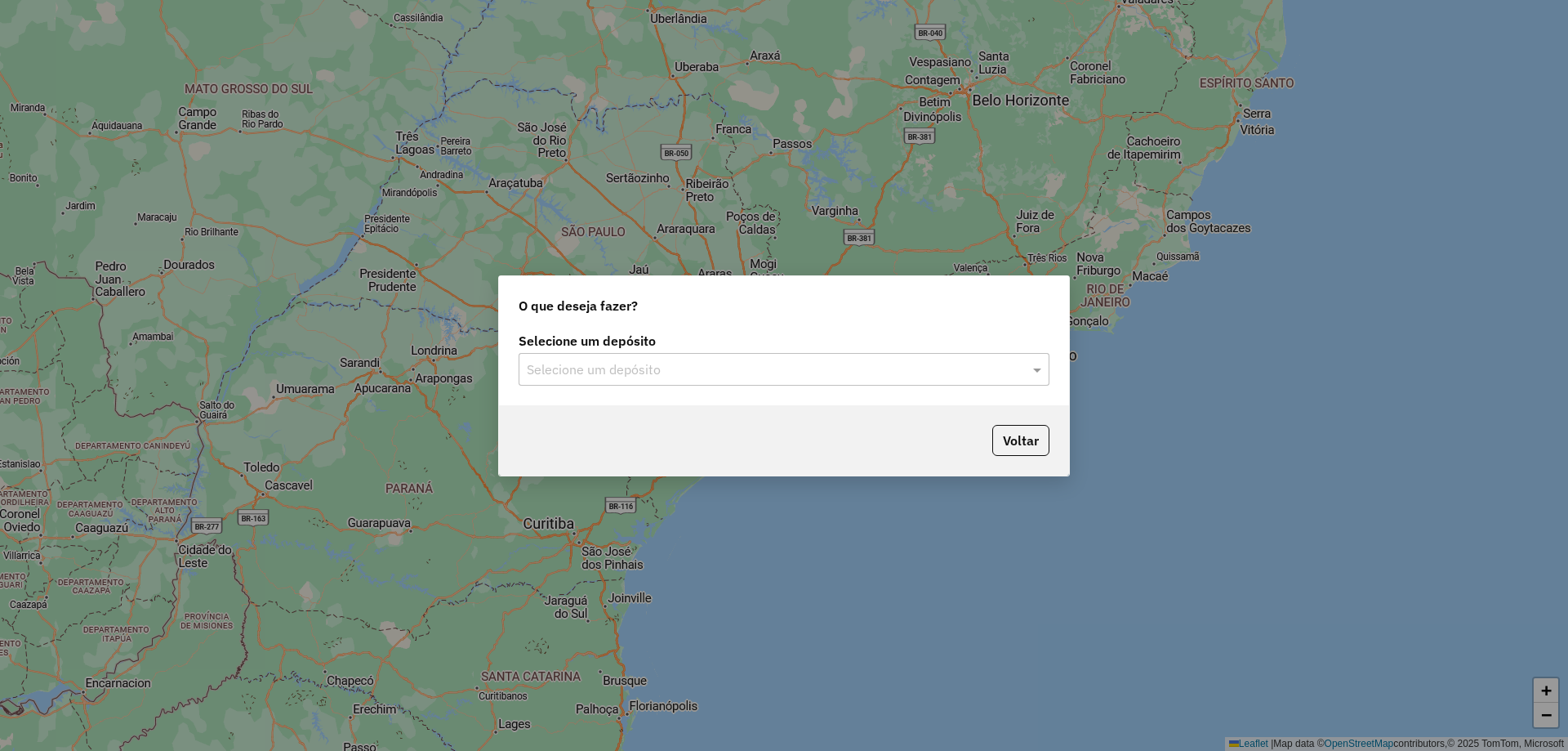
click at [861, 377] on input "text" at bounding box center [768, 369] width 482 height 19
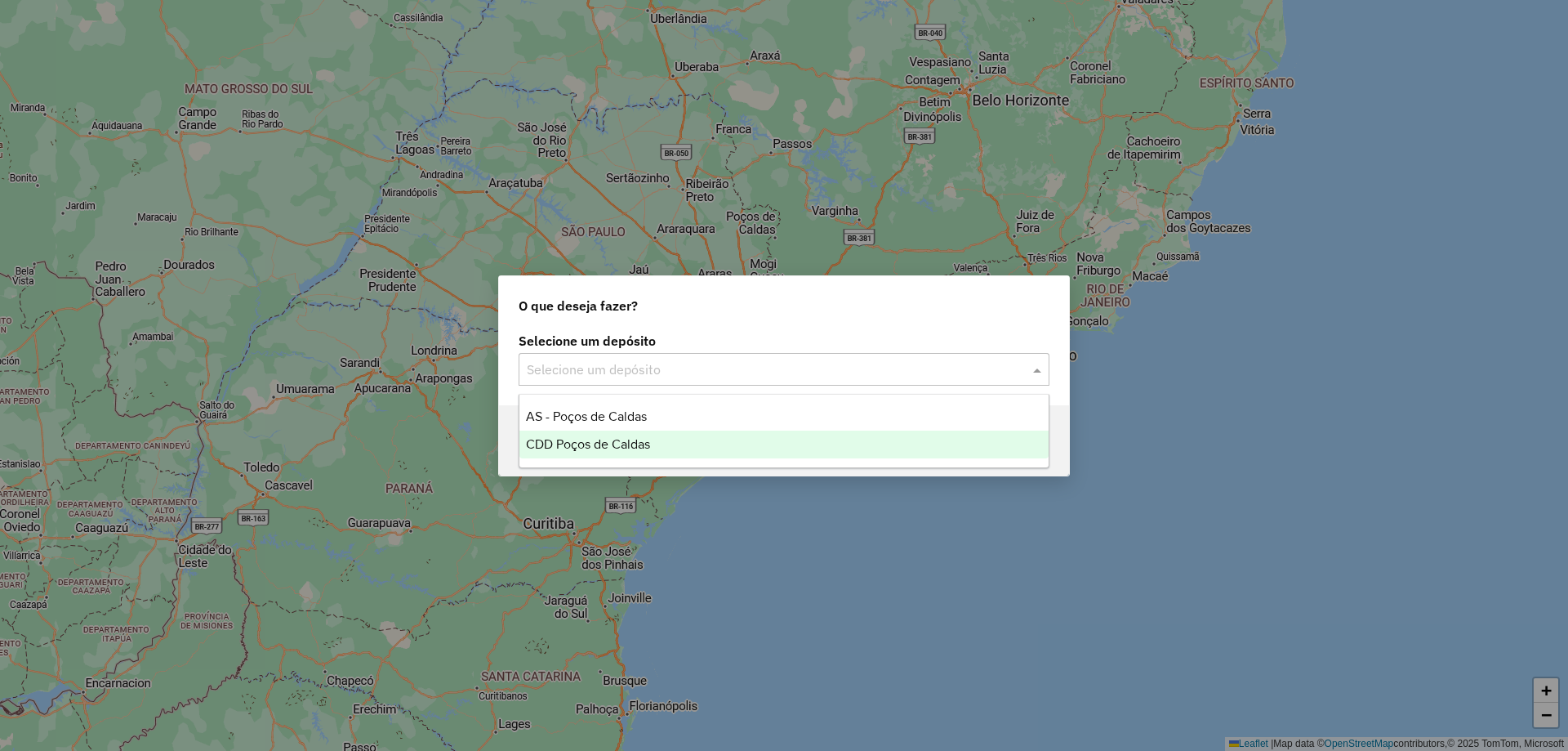
click at [633, 447] on span "CDD Poços de Caldas" at bounding box center [588, 444] width 124 height 14
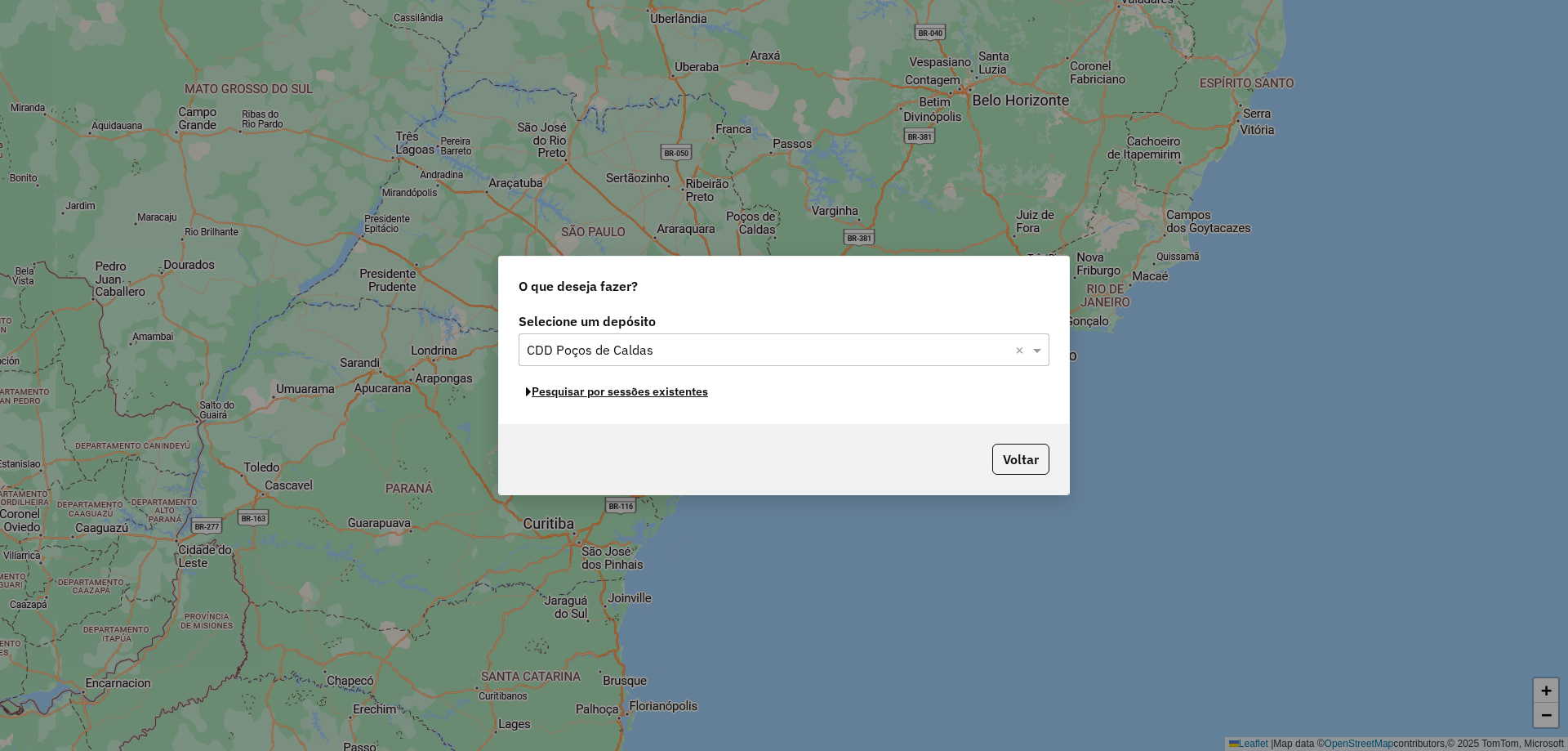
click at [643, 393] on button "Pesquisar por sessões existentes" at bounding box center [617, 392] width 197 height 25
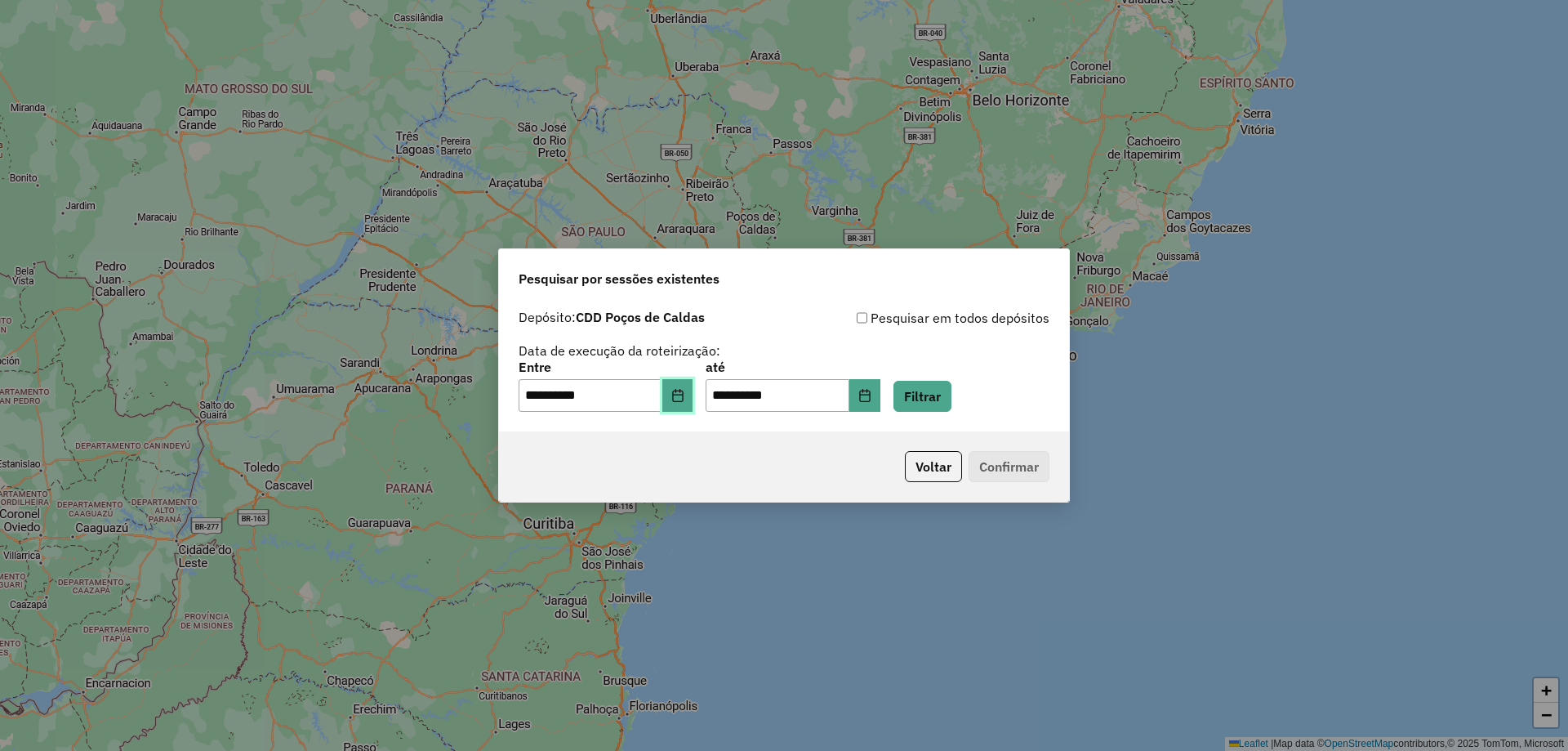
click at [684, 389] on icon "Choose Date" at bounding box center [678, 396] width 13 height 13
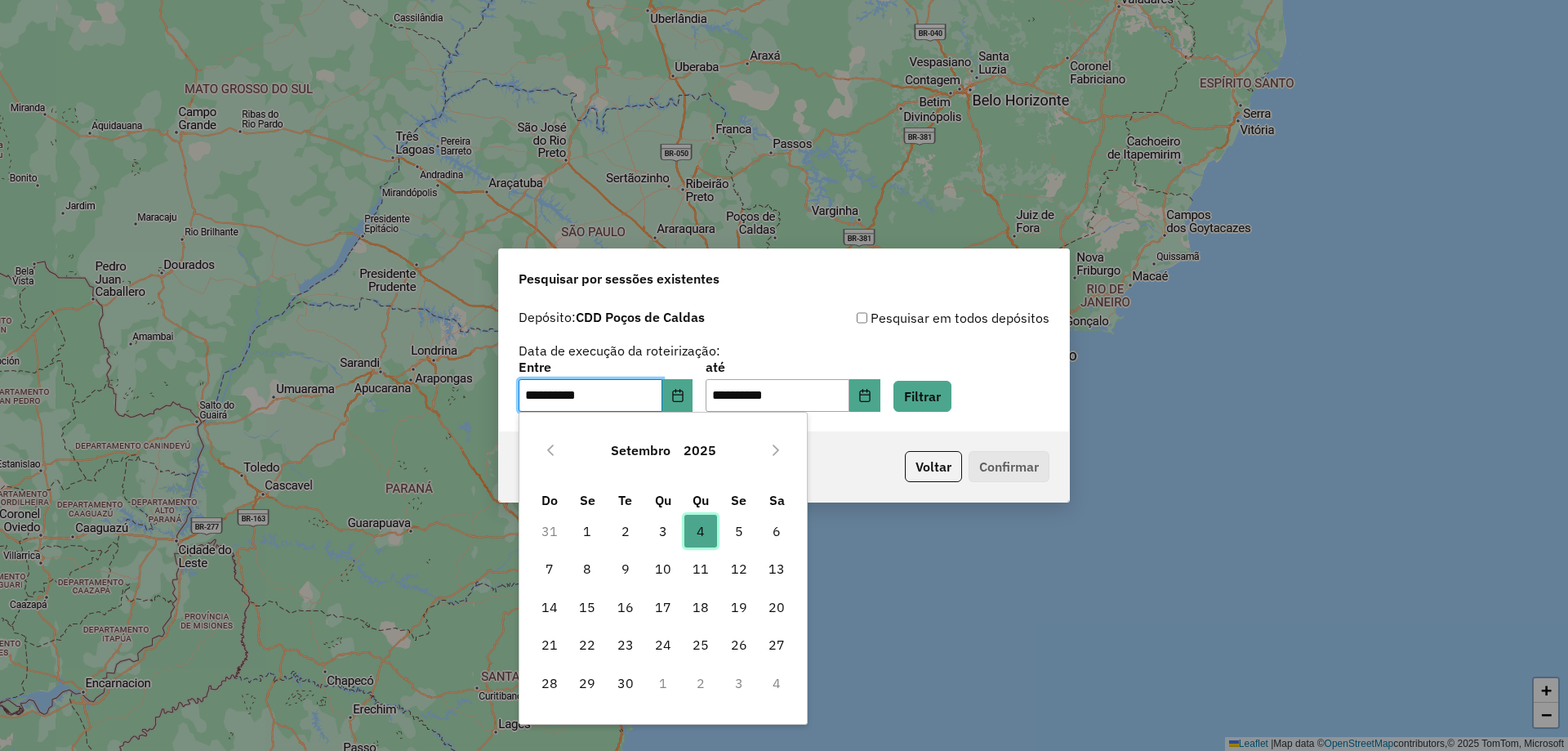
click at [696, 532] on span "4" at bounding box center [700, 531] width 33 height 33
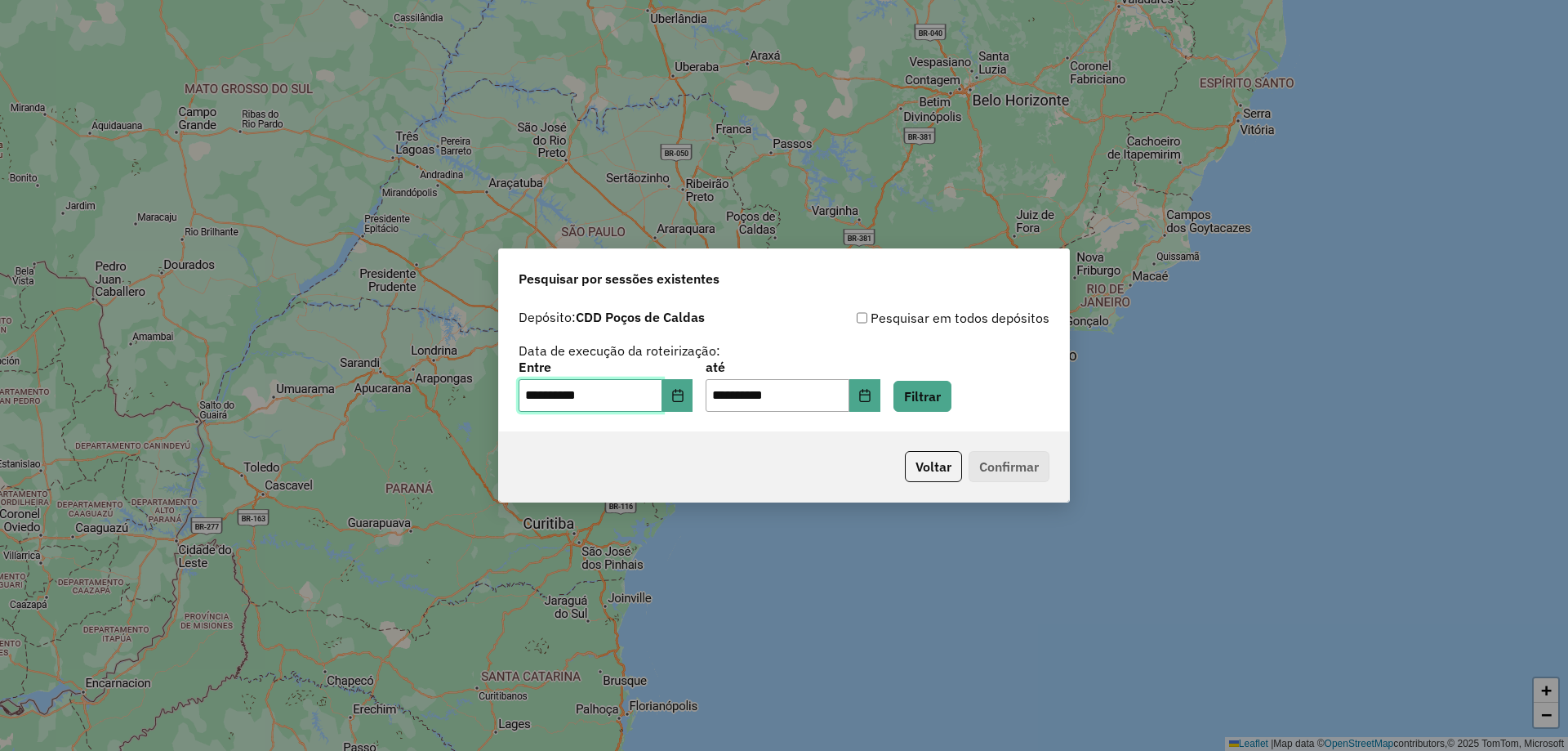
click at [696, 532] on span "4" at bounding box center [700, 531] width 33 height 33
click at [945, 395] on button "Filtrar" at bounding box center [922, 396] width 58 height 31
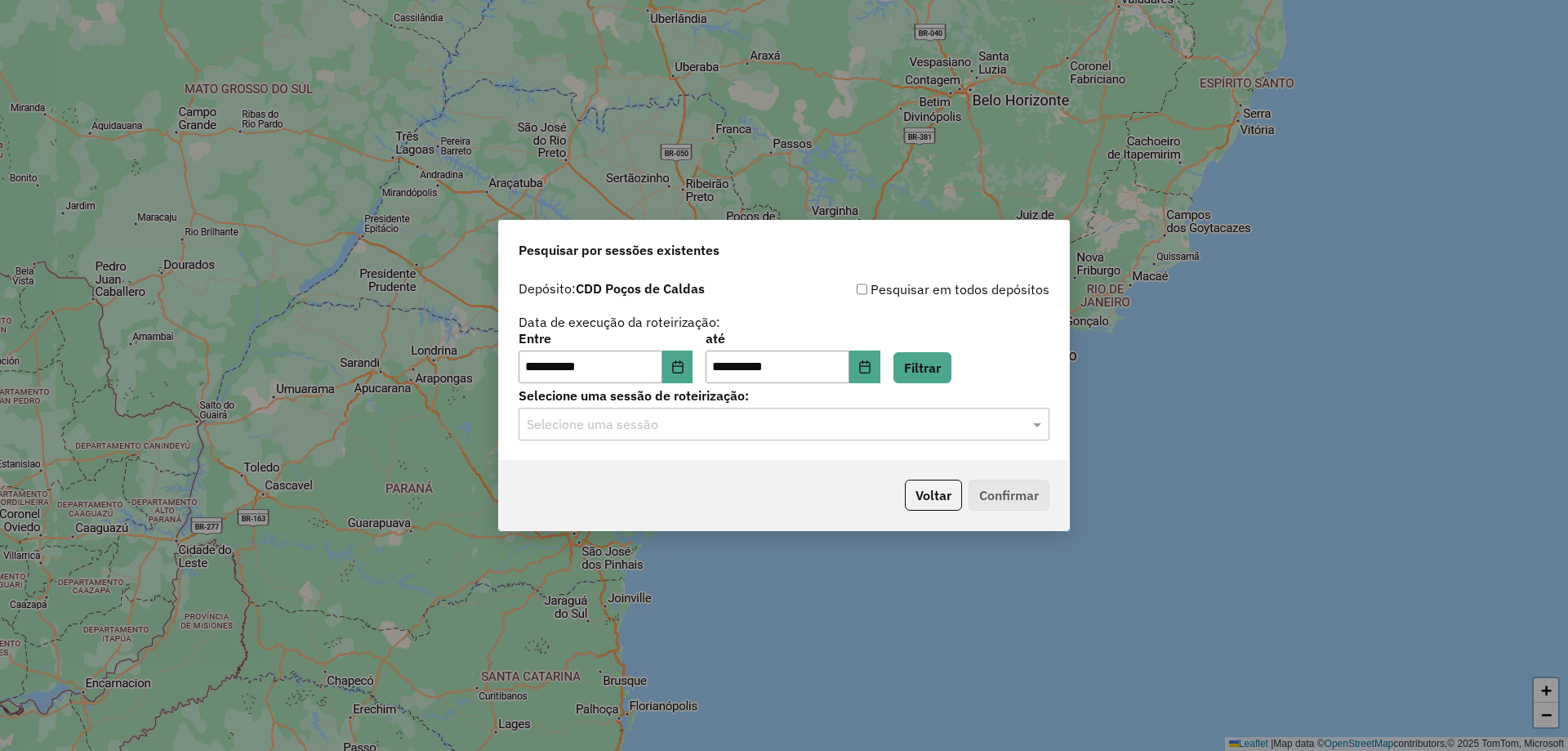
click at [841, 419] on input "text" at bounding box center [768, 424] width 482 height 19
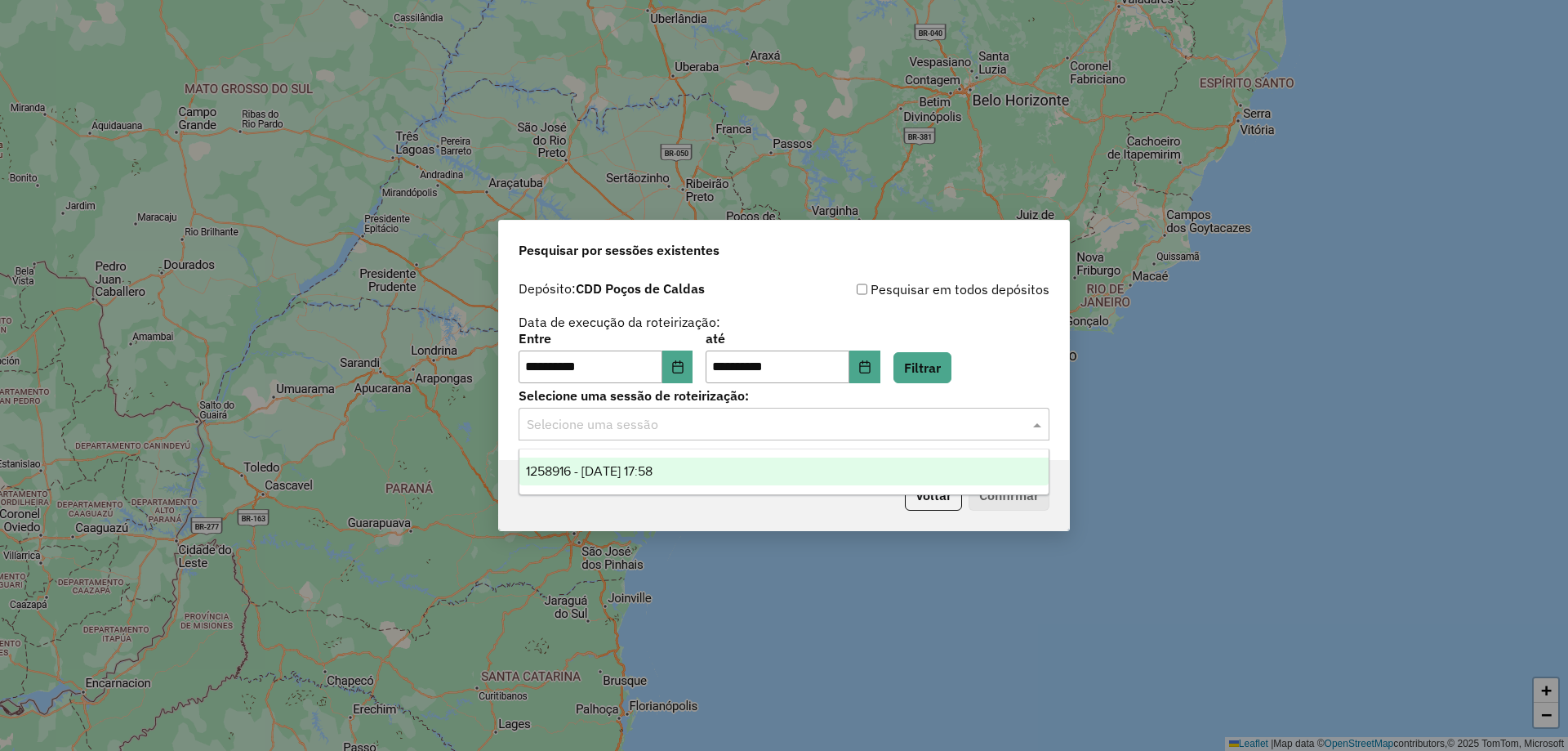
click at [653, 465] on span "1258916 - 04/09/2025 17:58" at bounding box center [589, 471] width 126 height 14
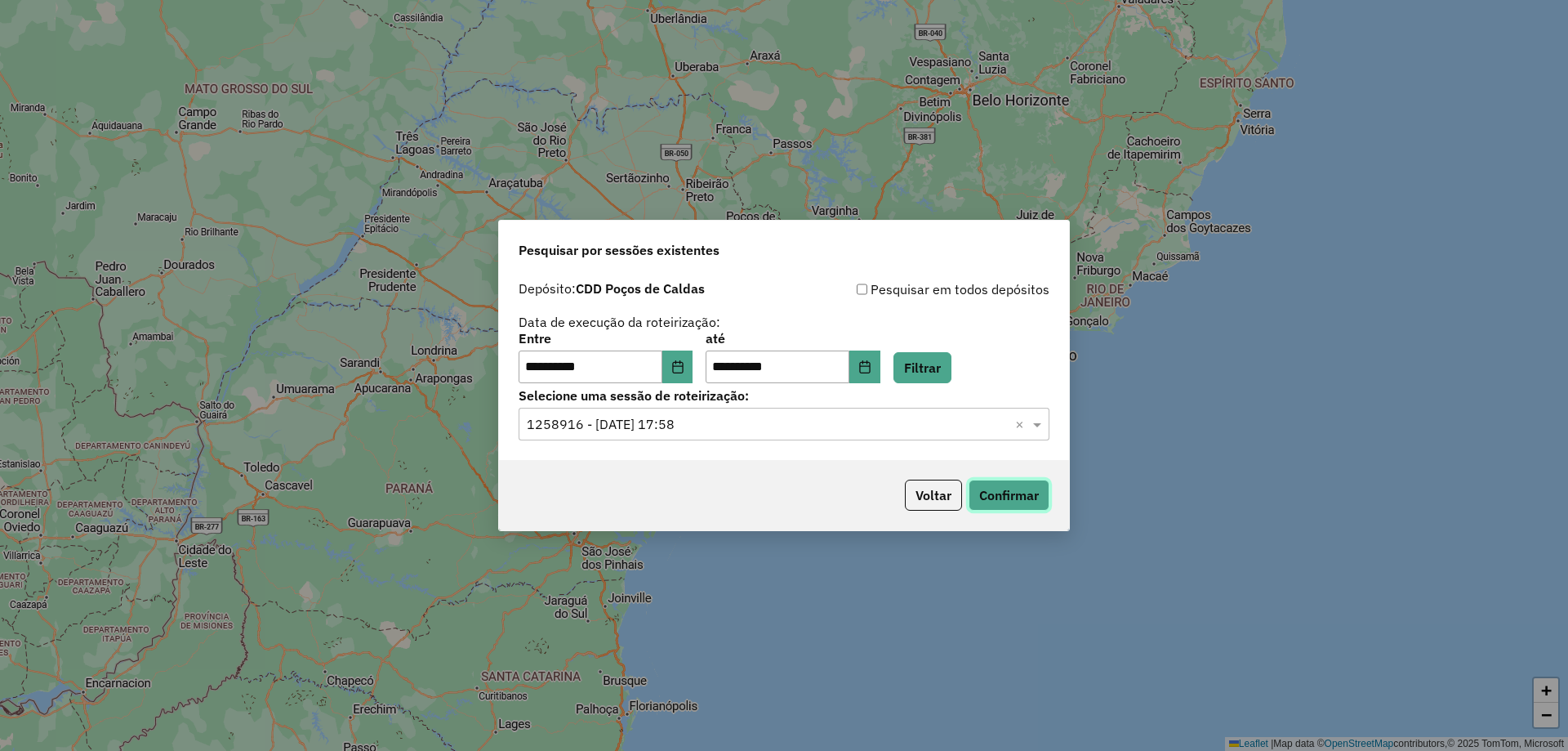
click at [1016, 503] on button "Confirmar" at bounding box center [1009, 495] width 81 height 31
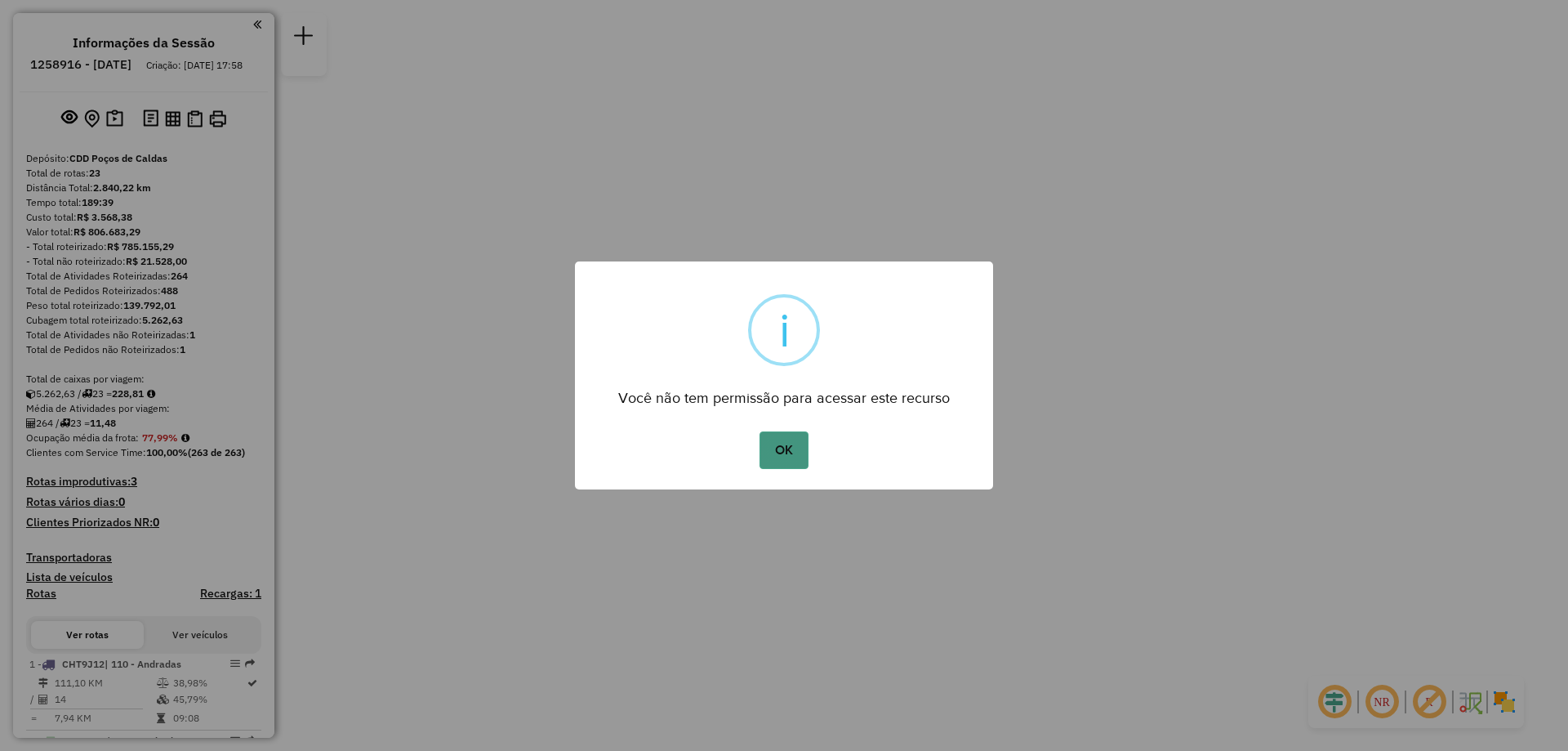
click at [783, 445] on button "OK" at bounding box center [784, 450] width 49 height 38
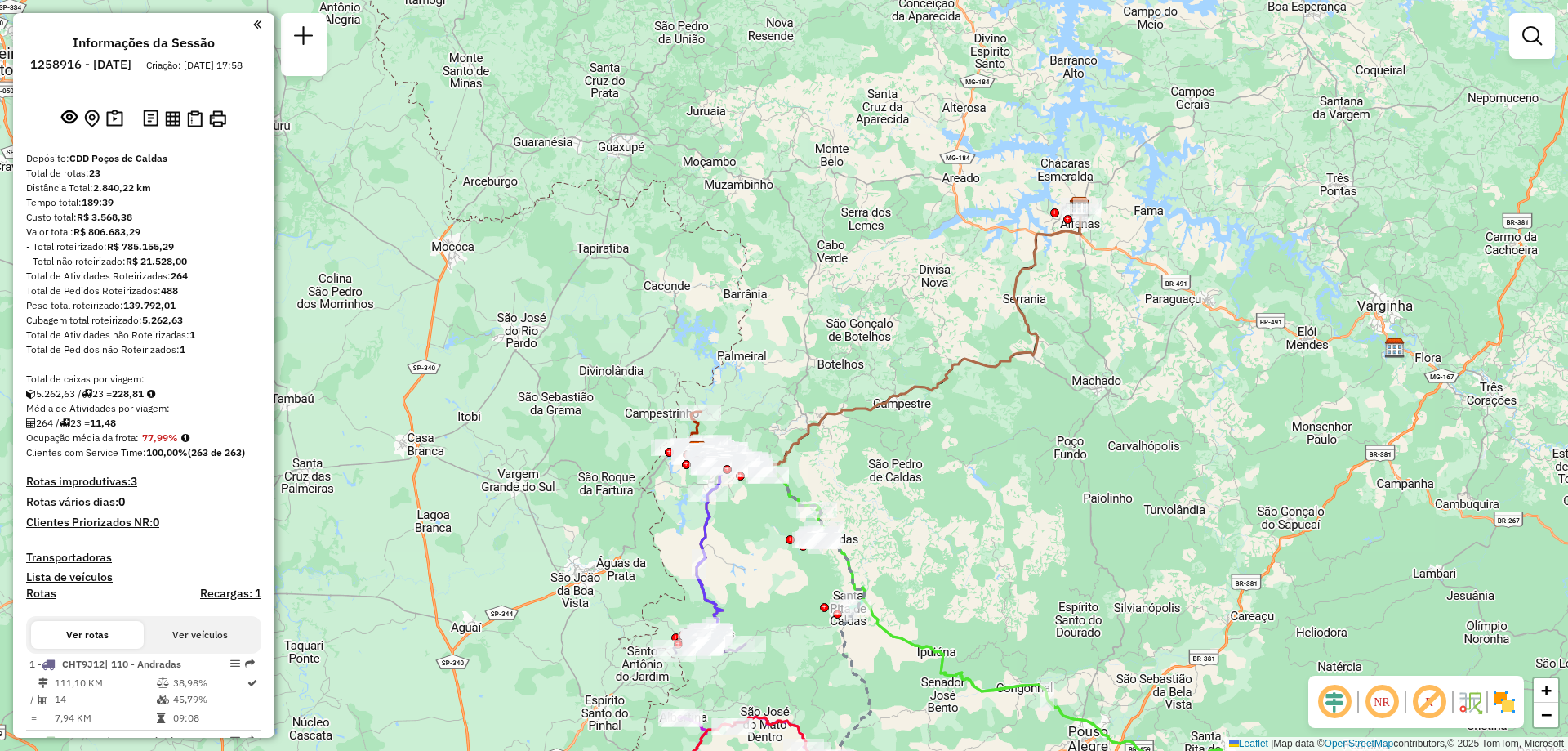
drag, startPoint x: 1194, startPoint y: 252, endPoint x: 1106, endPoint y: 326, distance: 115.0
click at [1106, 326] on div "Janela de atendimento Grade de atendimento Capacidade Transportadoras Veículos …" at bounding box center [784, 375] width 1568 height 751
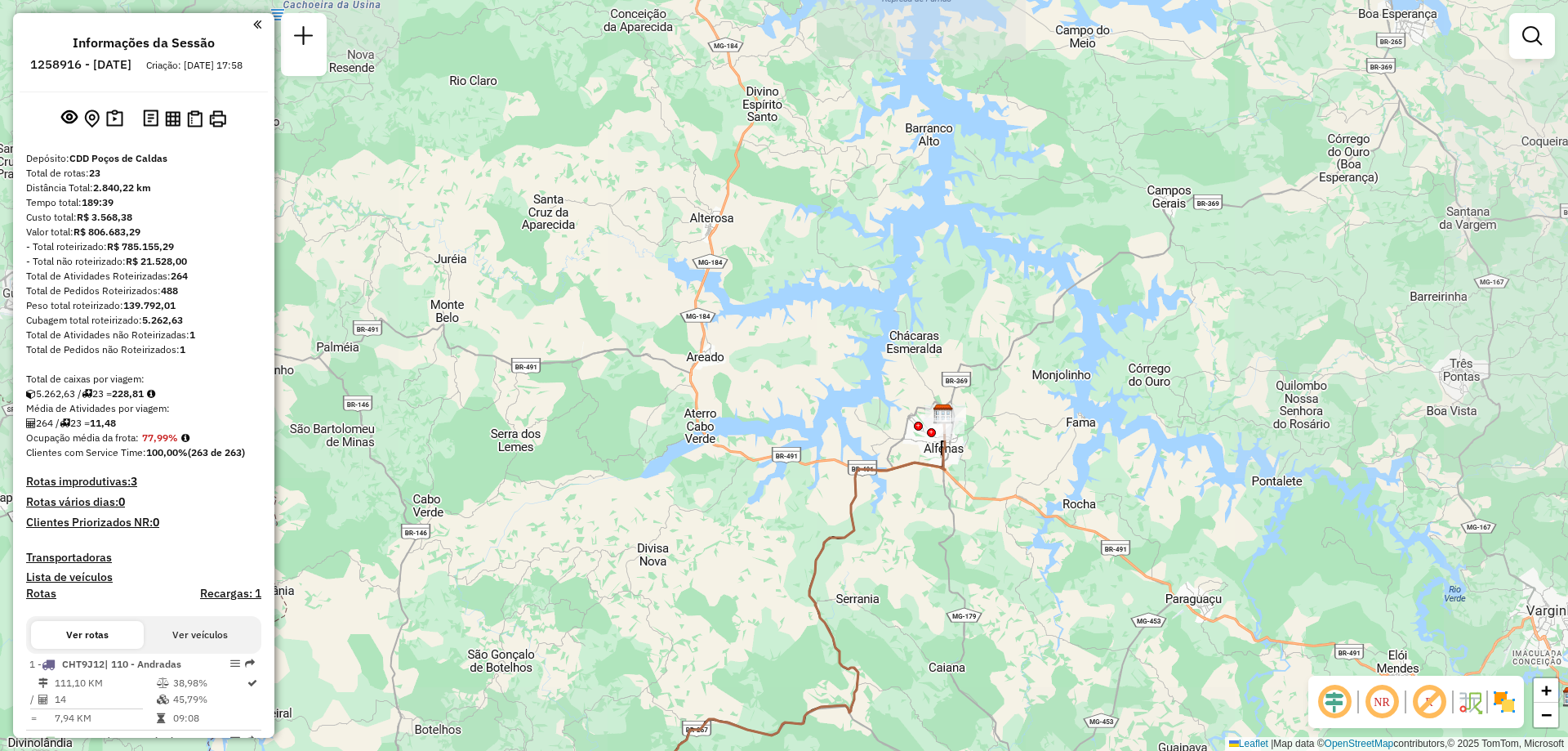
drag, startPoint x: 869, startPoint y: 604, endPoint x: 960, endPoint y: 342, distance: 277.4
click at [960, 342] on div "Janela de atendimento Grade de atendimento Capacidade Transportadoras Veículos …" at bounding box center [784, 375] width 1568 height 751
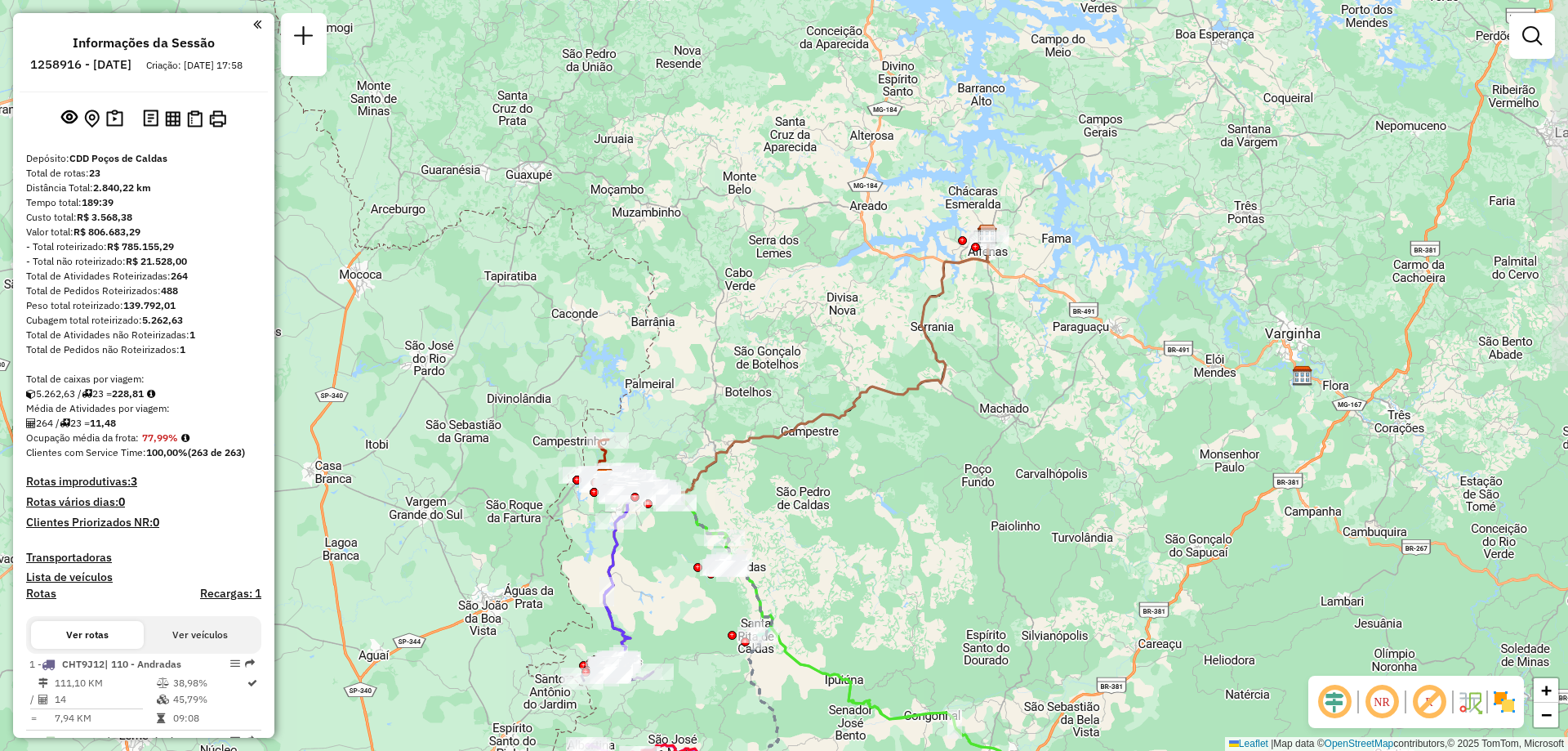
drag, startPoint x: 806, startPoint y: 514, endPoint x: 834, endPoint y: 458, distance: 62.6
click at [834, 458] on div "Janela de atendimento Grade de atendimento Capacidade Transportadoras Veículos …" at bounding box center [784, 375] width 1568 height 751
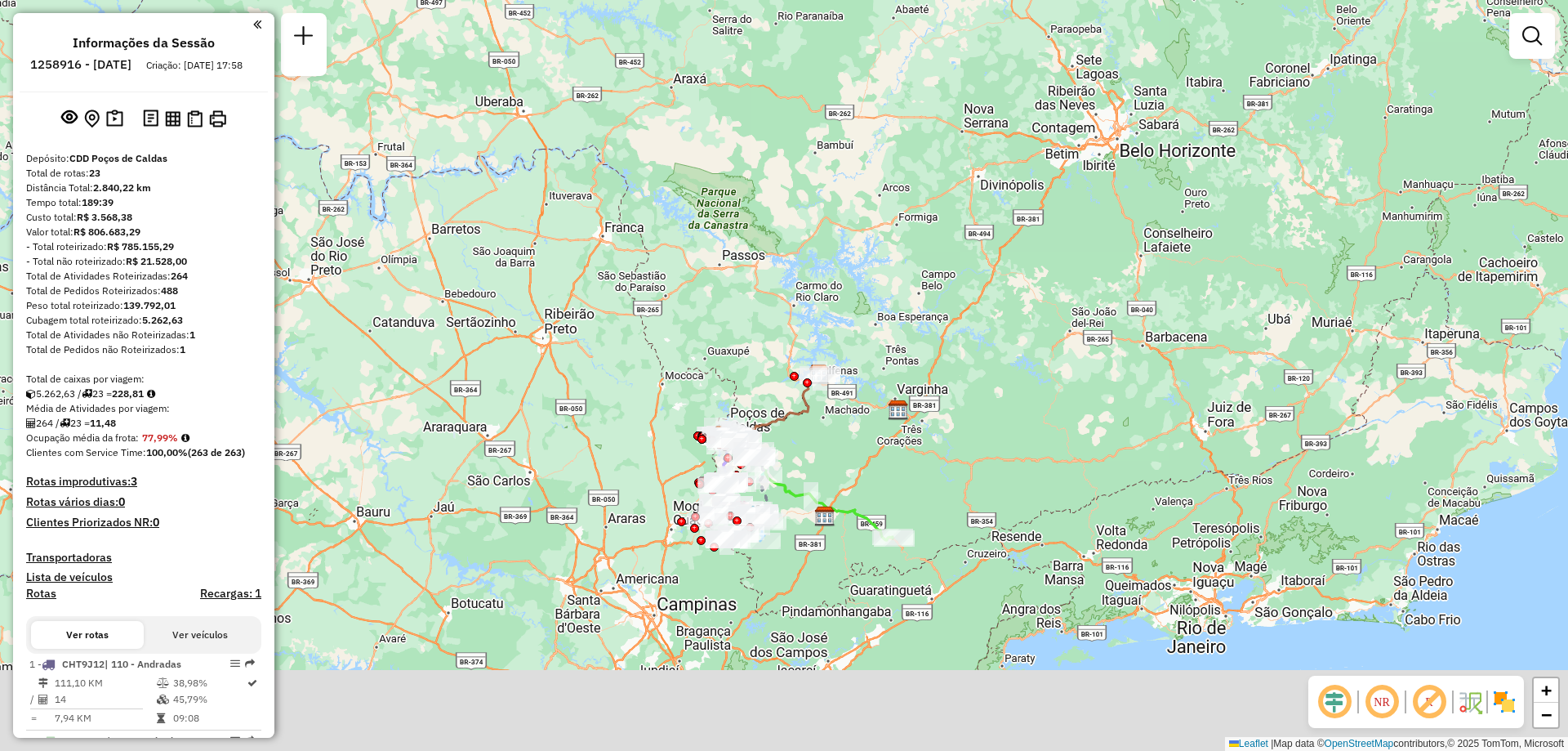
drag, startPoint x: 859, startPoint y: 452, endPoint x: 845, endPoint y: 343, distance: 109.9
click at [845, 343] on div "Janela de atendimento Grade de atendimento Capacidade Transportadoras Veículos …" at bounding box center [784, 375] width 1568 height 751
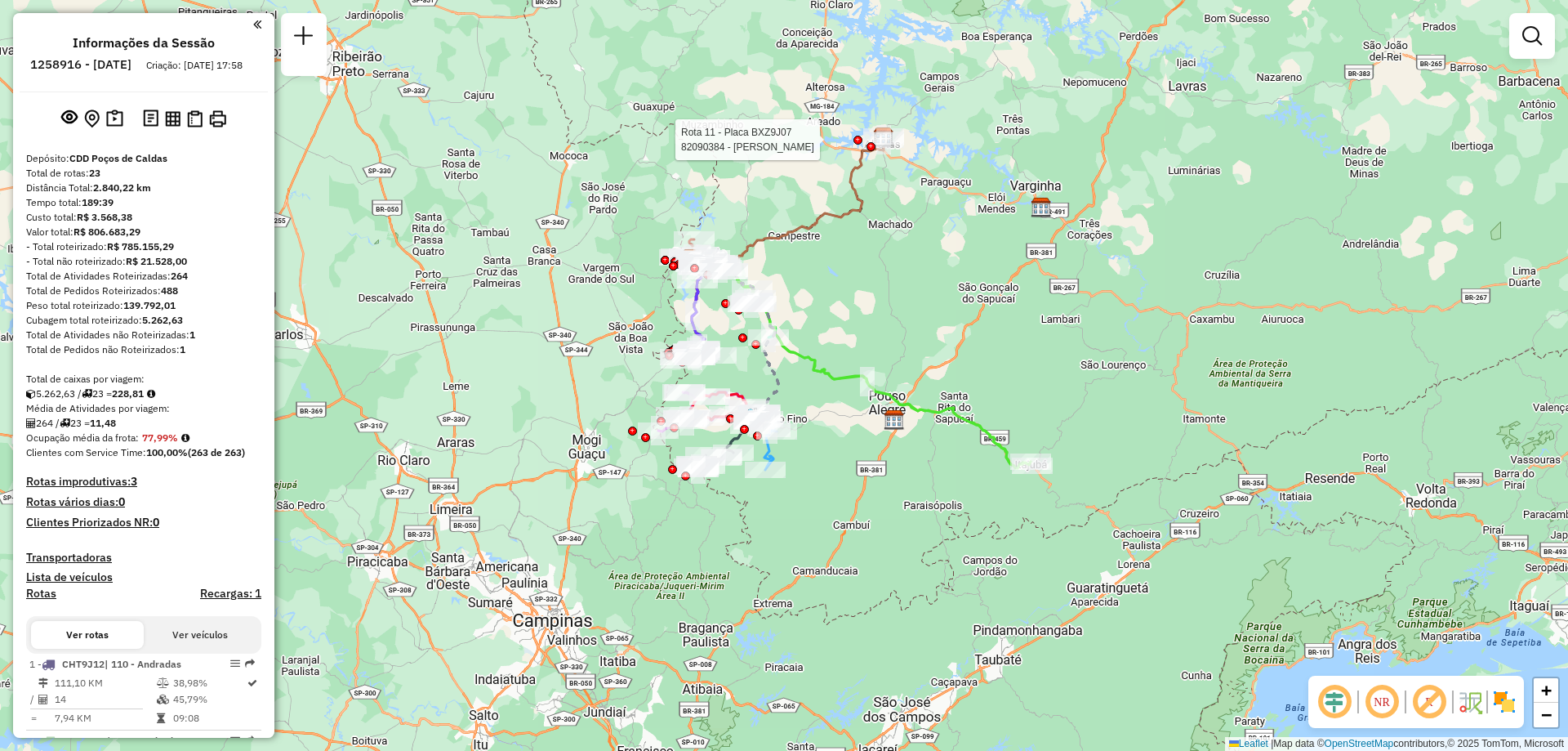
drag, startPoint x: 811, startPoint y: 458, endPoint x: 877, endPoint y: 453, distance: 66.2
click at [876, 453] on div "Rota 11 - Placa BXZ9J07 82090384 - [PERSON_NAME] Janela de atendimento Grade de…" at bounding box center [784, 375] width 1568 height 751
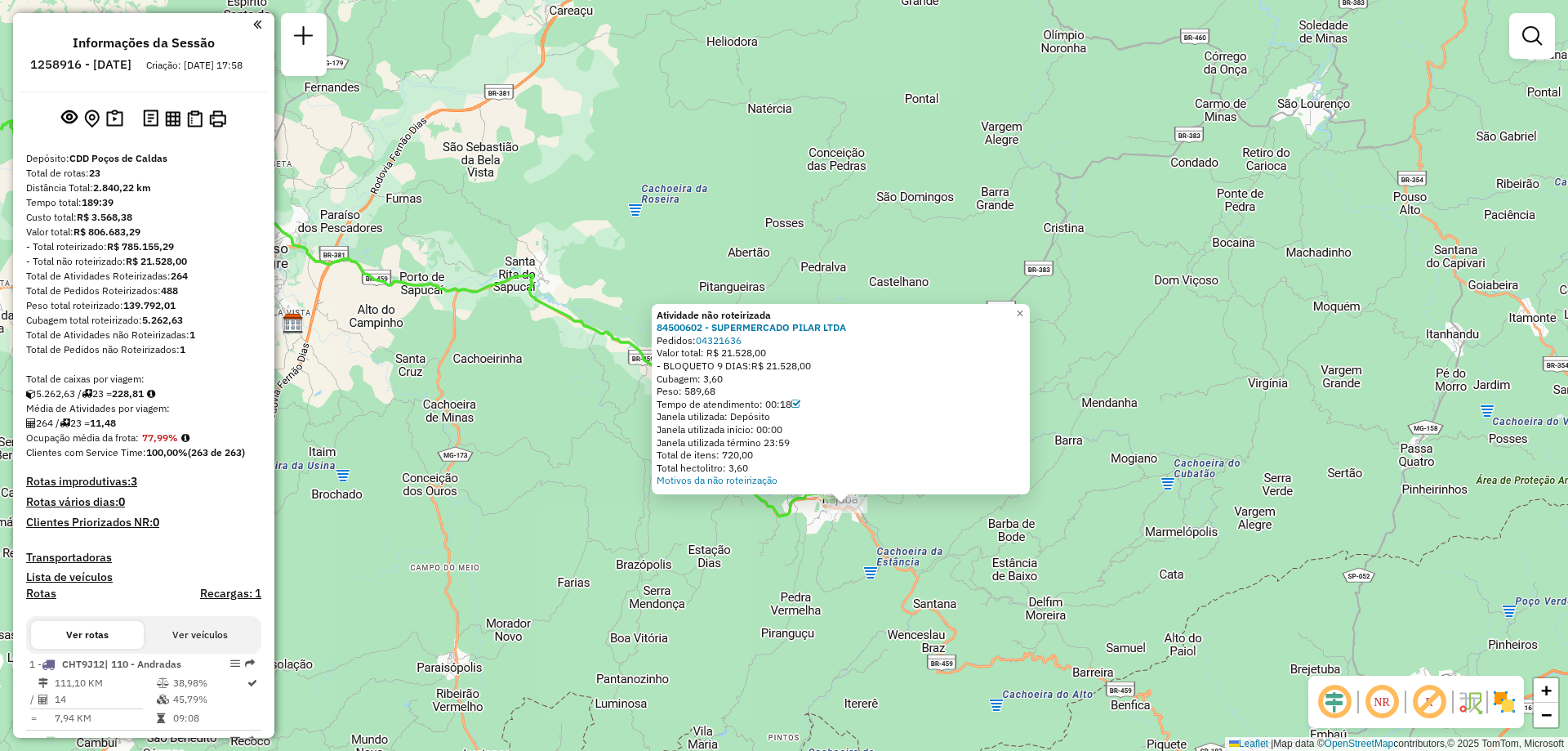
drag, startPoint x: 543, startPoint y: 491, endPoint x: 1155, endPoint y: 614, distance: 624.2
click at [1155, 614] on div "Atividade não roteirizada 84500602 - SUPERMERCADO PILAR LTDA Pedidos: 04321636 …" at bounding box center [784, 375] width 1568 height 751
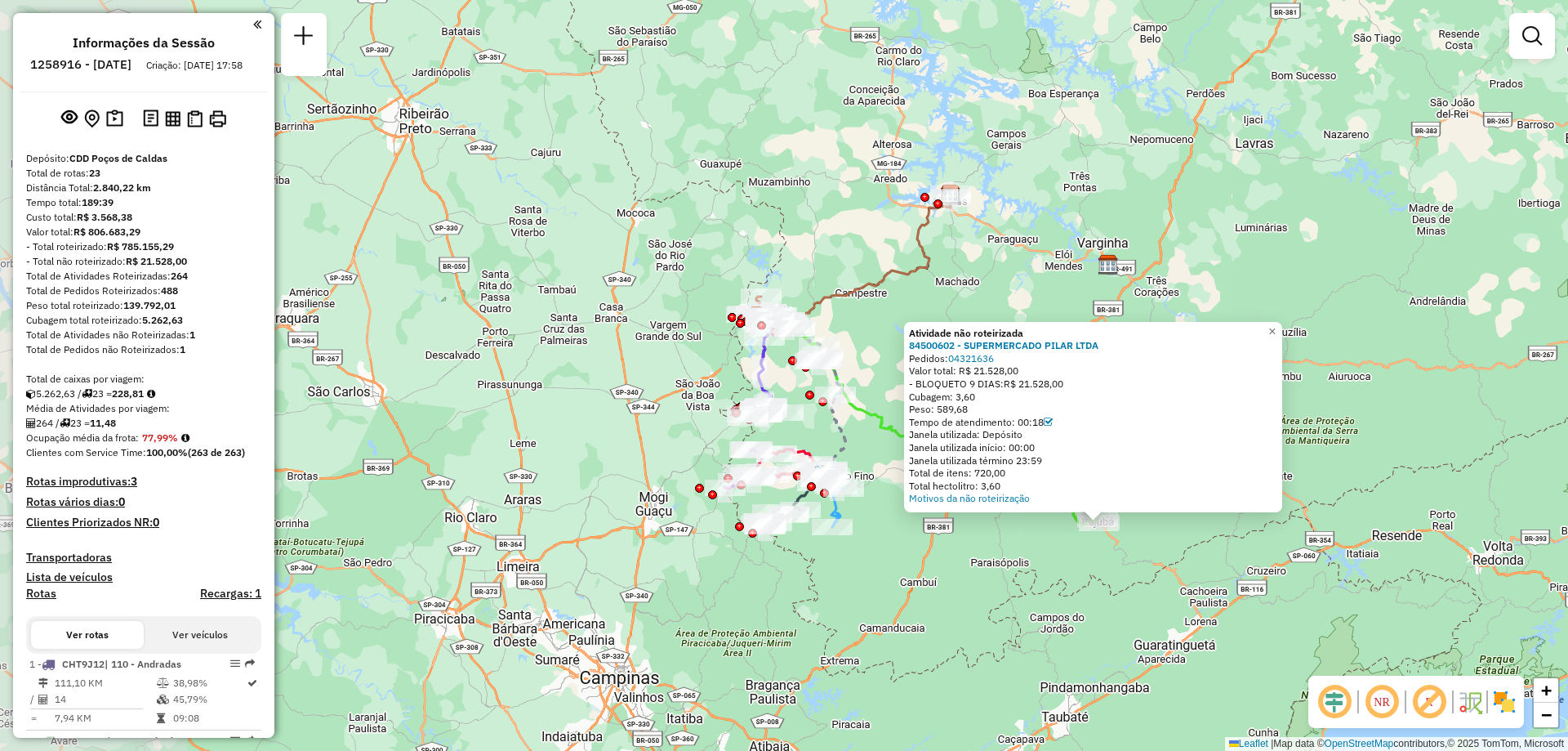
drag, startPoint x: 646, startPoint y: 494, endPoint x: 847, endPoint y: 503, distance: 201.2
click at [847, 503] on div "Atividade não roteirizada 84500602 - SUPERMERCADO PILAR LTDA Pedidos: 04321636 …" at bounding box center [784, 375] width 1568 height 751
click at [606, 518] on div "Rota 19 - Placa ENU5F96 84514252 - [PERSON_NAME] Rota 8 - Placa BZA6B93 8450364…" at bounding box center [784, 375] width 1568 height 751
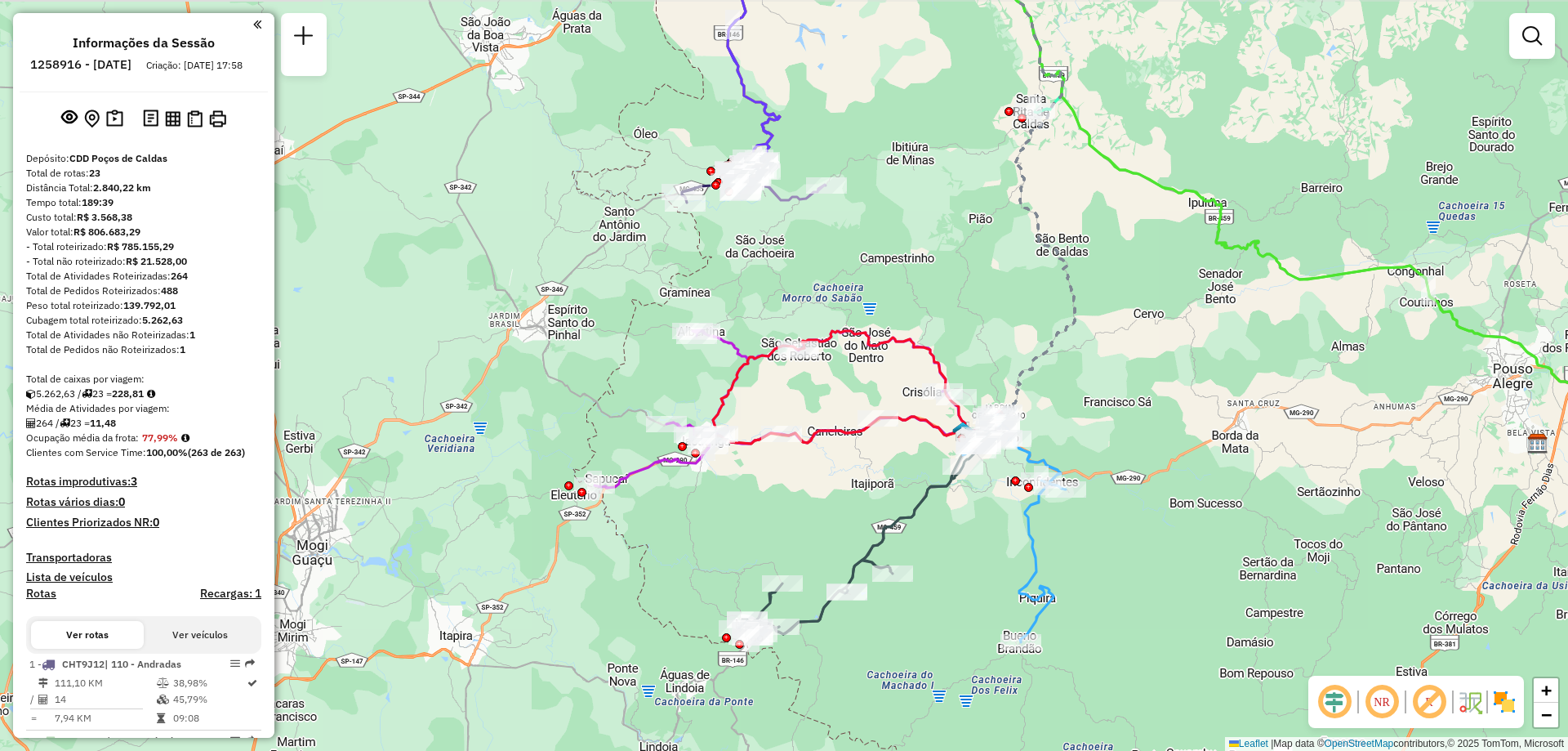
drag, startPoint x: 867, startPoint y: 484, endPoint x: 797, endPoint y: 501, distance: 72.0
click at [797, 501] on div "Janela de atendimento Grade de atendimento Capacidade Transportadoras Veículos …" at bounding box center [784, 375] width 1568 height 751
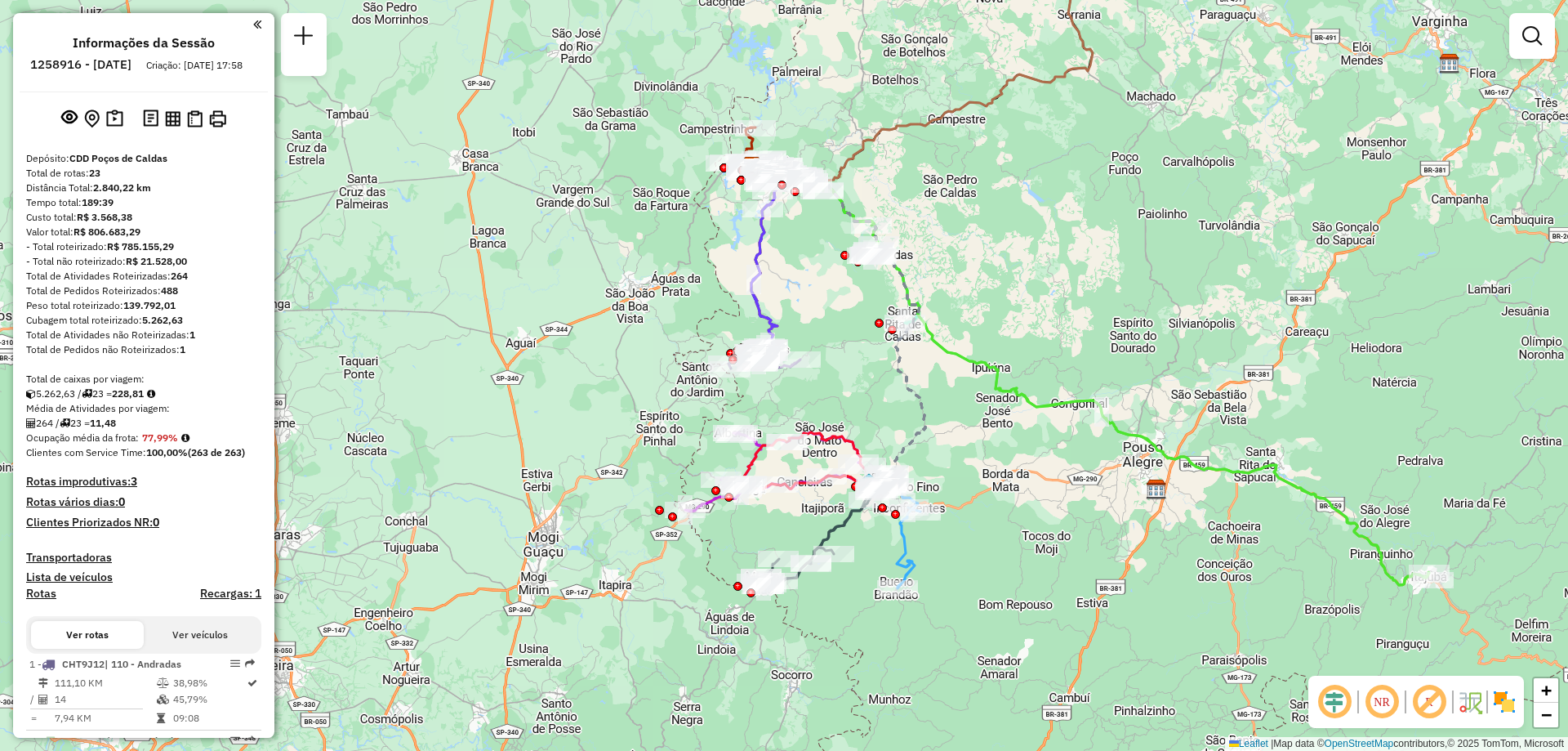
drag, startPoint x: 820, startPoint y: 394, endPoint x: 813, endPoint y: 407, distance: 14.8
click at [813, 407] on div "Janela de atendimento Grade de atendimento Capacidade Transportadoras Veículos …" at bounding box center [784, 375] width 1568 height 751
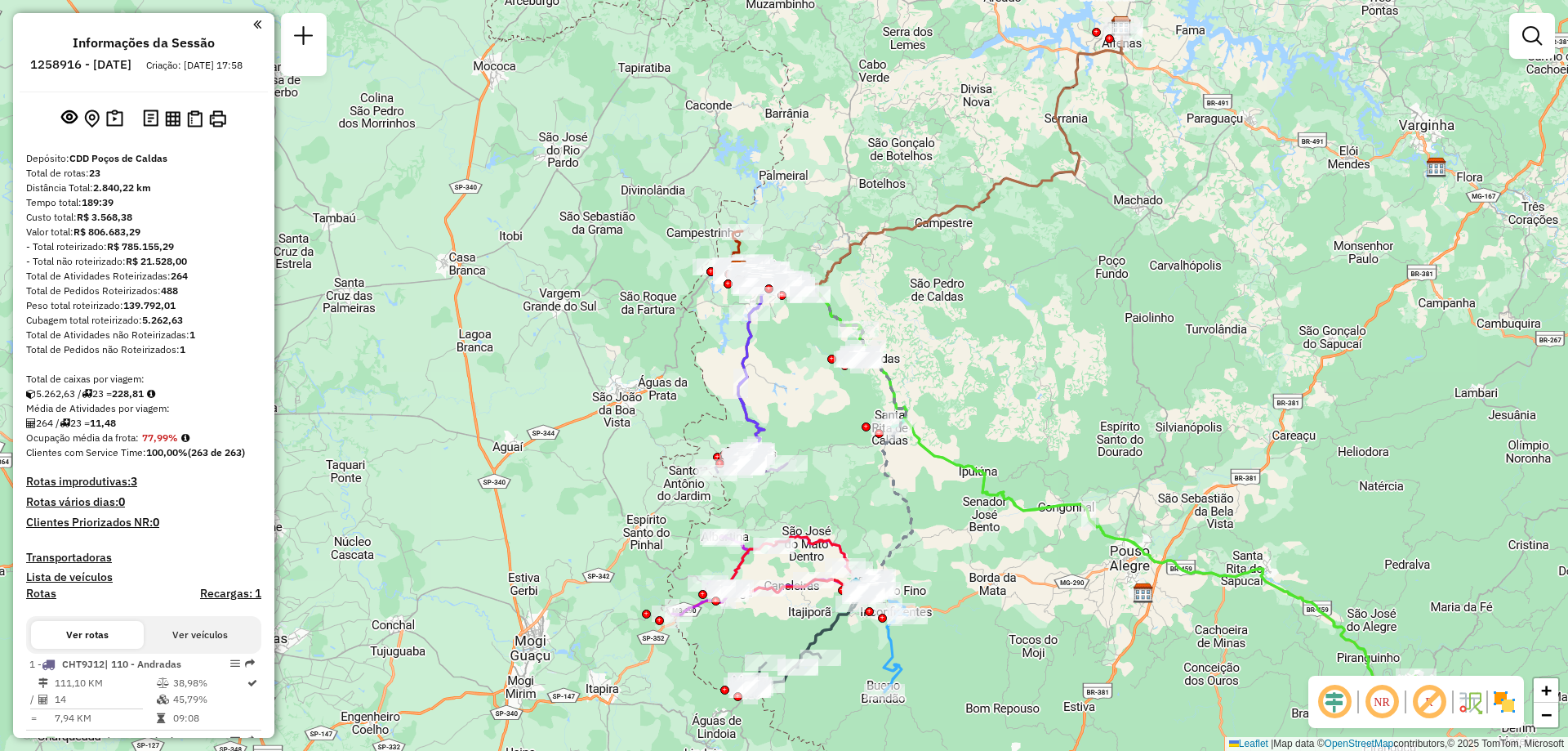
drag, startPoint x: 854, startPoint y: 381, endPoint x: 844, endPoint y: 480, distance: 99.5
click at [844, 480] on div "Janela de atendimento Grade de atendimento Capacidade Transportadoras Veículos …" at bounding box center [784, 375] width 1568 height 751
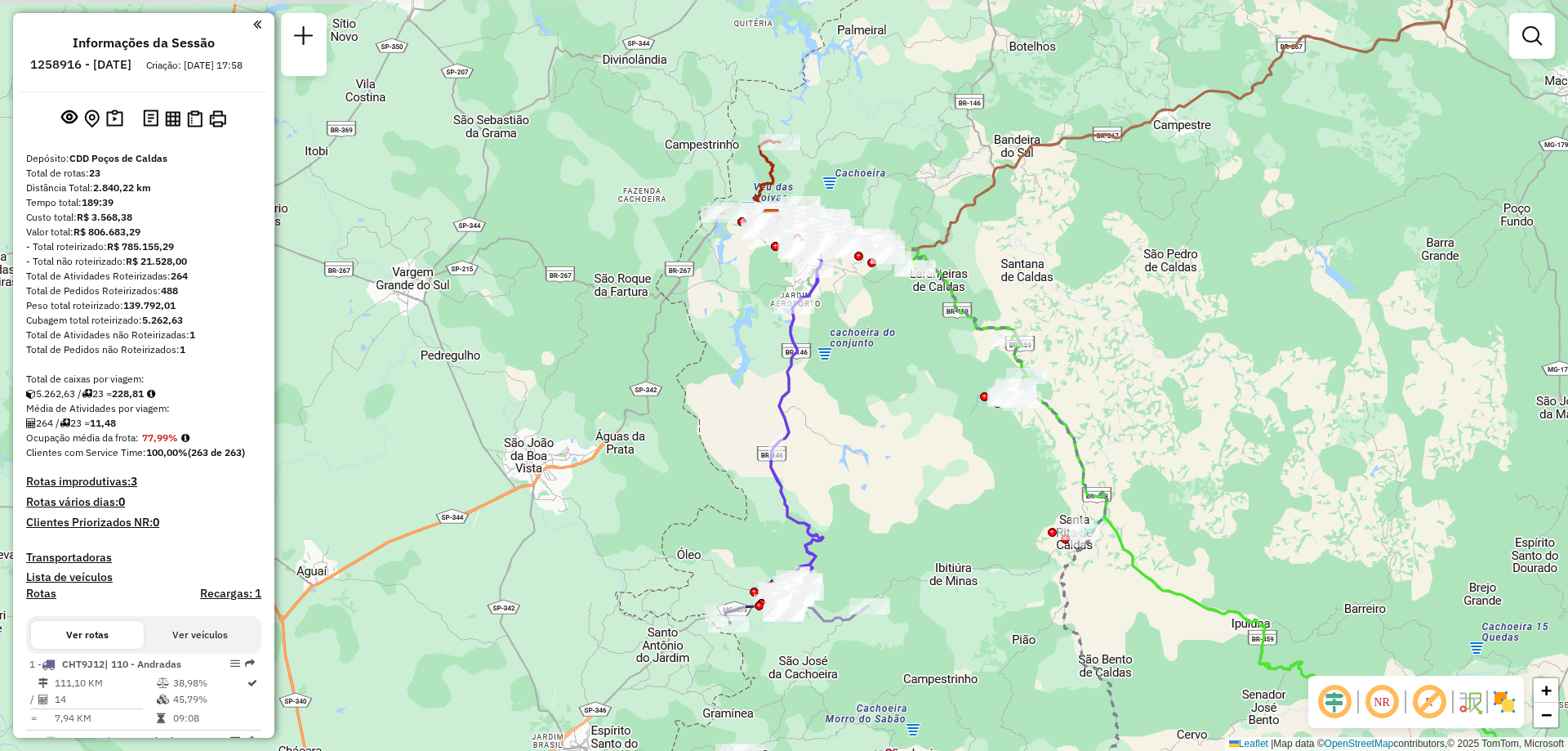
drag, startPoint x: 710, startPoint y: 325, endPoint x: 744, endPoint y: 369, distance: 55.6
click at [744, 369] on div "Janela de atendimento Grade de atendimento Capacidade Transportadoras Veículos …" at bounding box center [784, 375] width 1568 height 751
select select "**********"
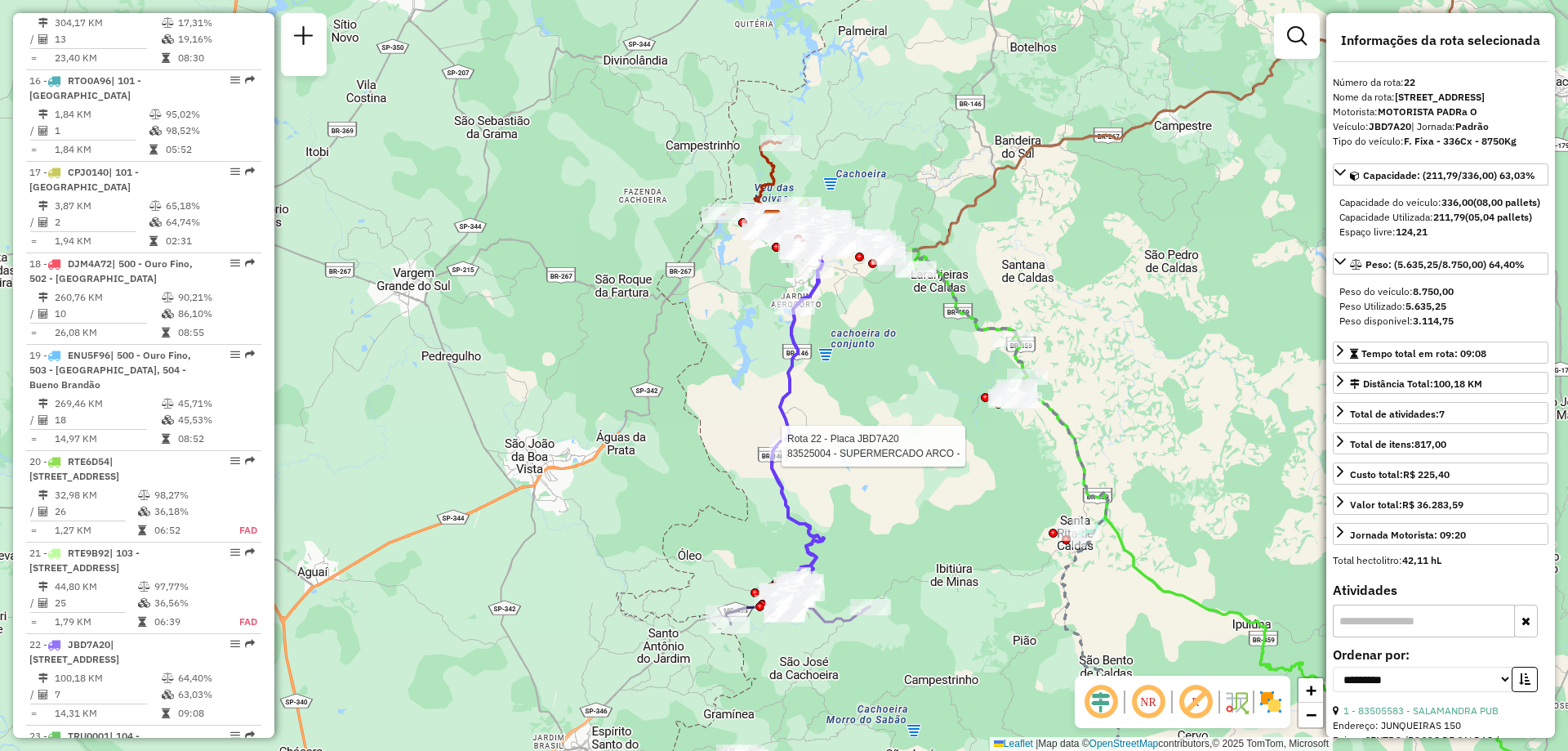
scroll to position [2276, 0]
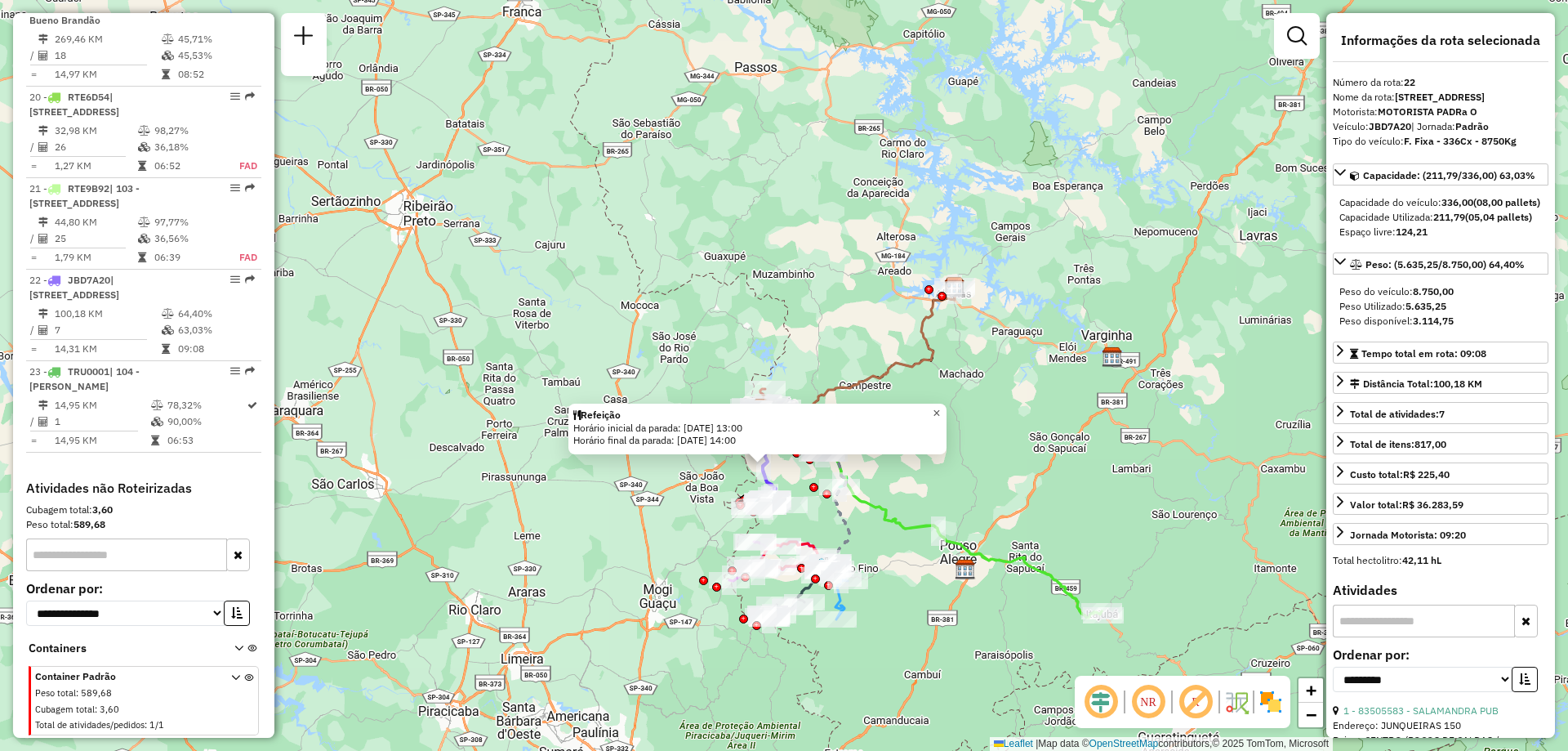
click at [940, 410] on span "×" at bounding box center [936, 413] width 8 height 14
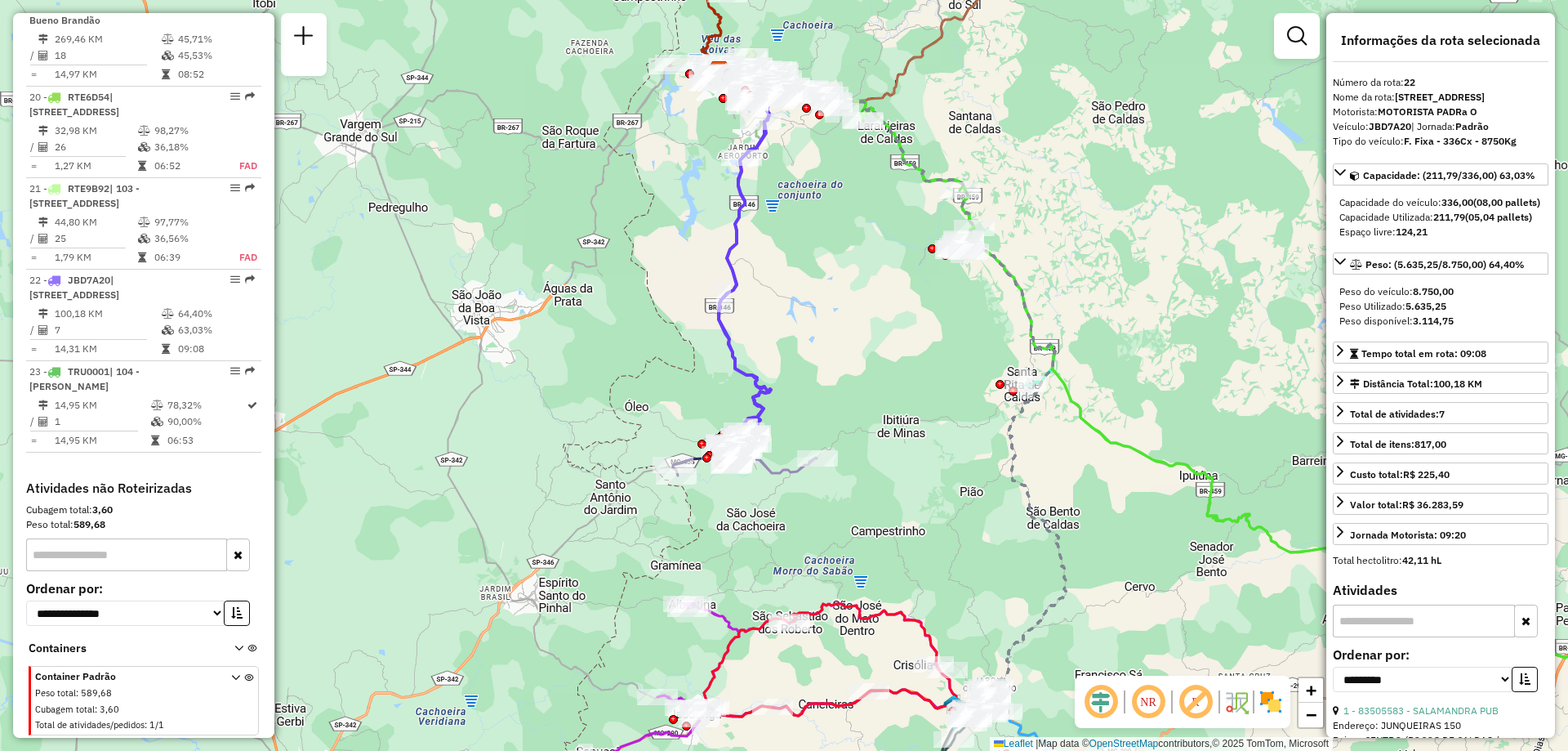
drag, startPoint x: 905, startPoint y: 407, endPoint x: 923, endPoint y: 441, distance: 38.5
click at [931, 445] on div "Janela de atendimento Grade de atendimento Capacidade Transportadoras Veículos …" at bounding box center [784, 375] width 1568 height 751
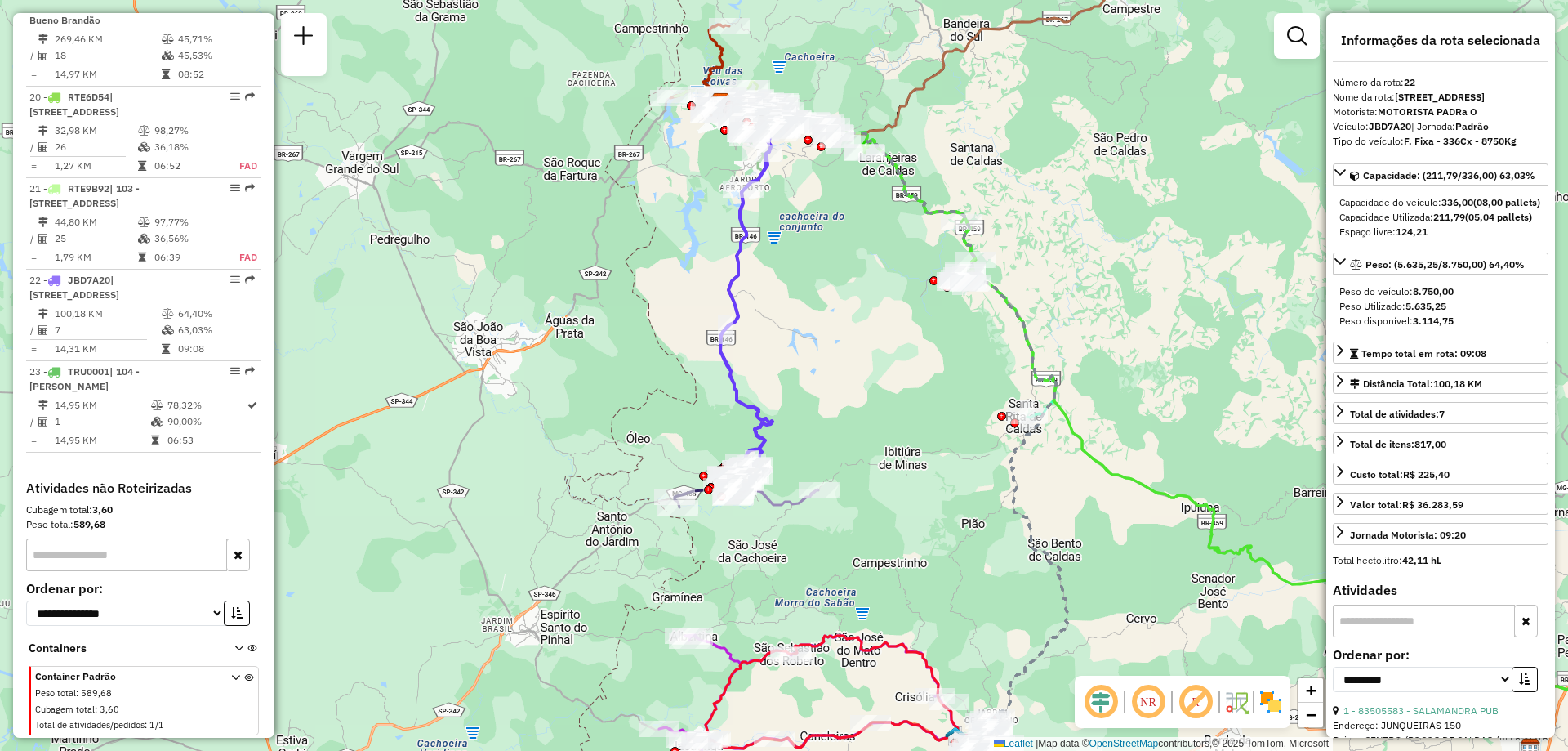
drag, startPoint x: 884, startPoint y: 385, endPoint x: 885, endPoint y: 416, distance: 31.0
click at [885, 416] on div "Janela de atendimento Grade de atendimento Capacidade Transportadoras Veículos …" at bounding box center [784, 375] width 1568 height 751
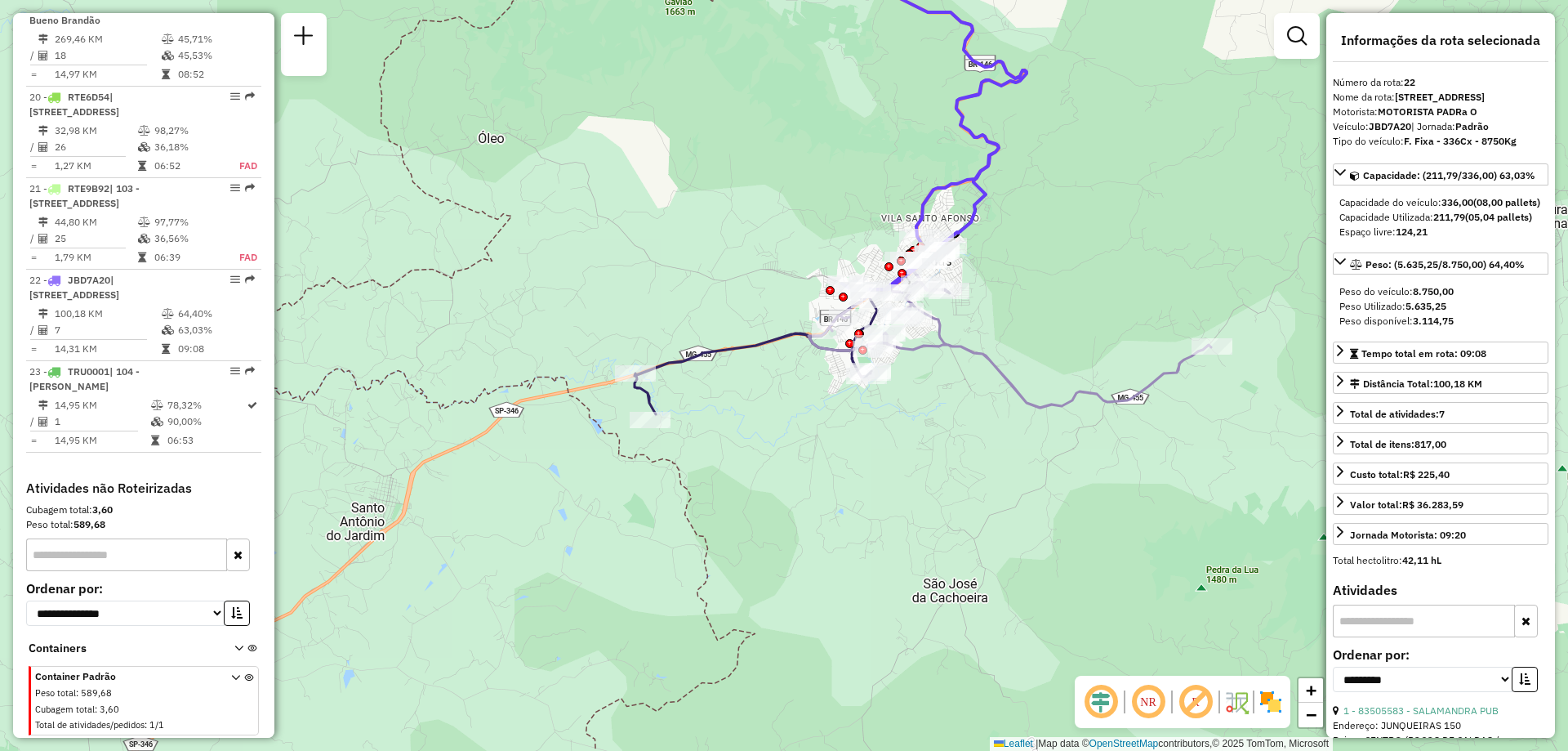
drag, startPoint x: 734, startPoint y: 497, endPoint x: 729, endPoint y: 431, distance: 66.2
click at [729, 431] on div "Janela de atendimento Grade de atendimento Capacidade Transportadoras Veículos …" at bounding box center [784, 375] width 1568 height 751
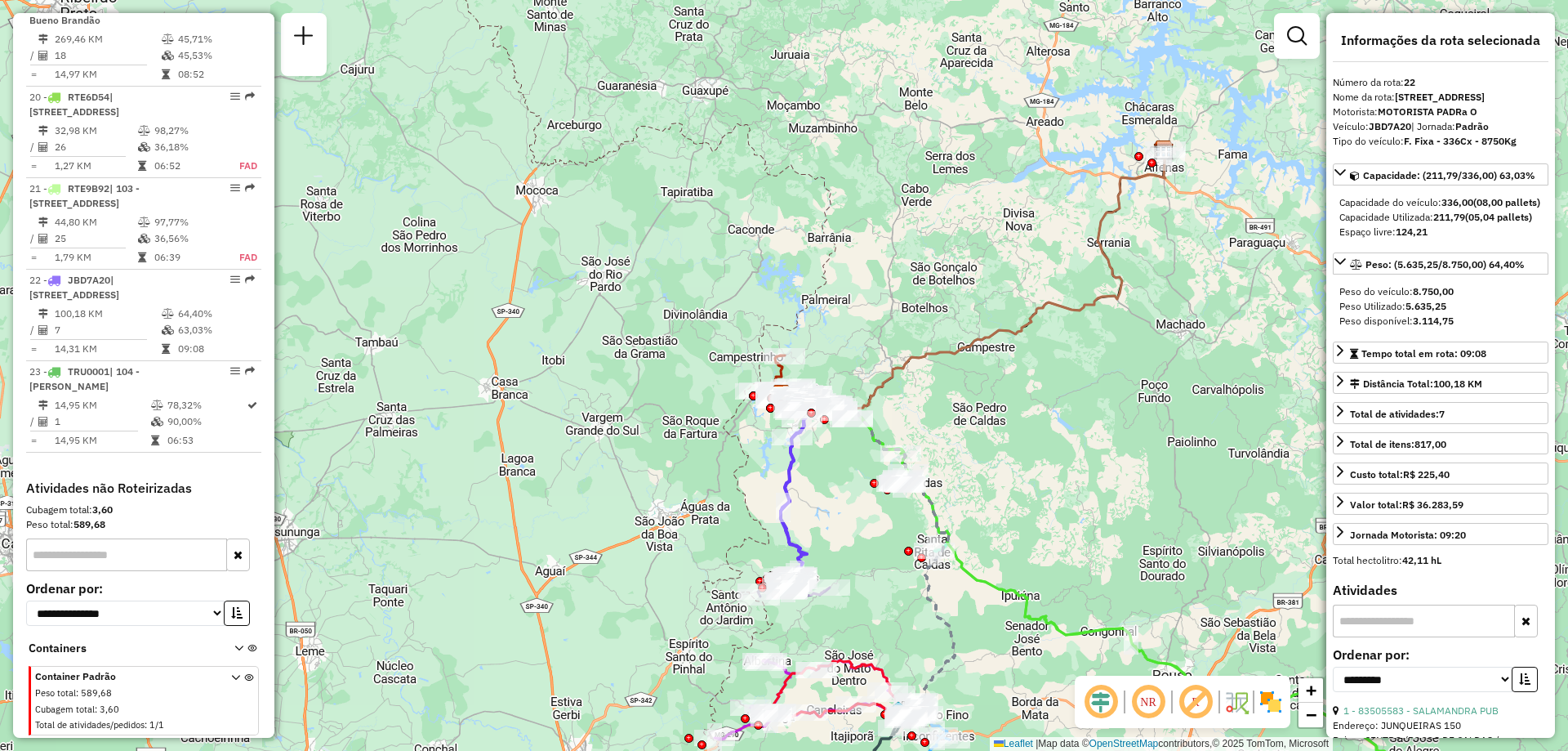
drag, startPoint x: 924, startPoint y: 287, endPoint x: 964, endPoint y: 358, distance: 81.5
click at [964, 358] on div "Janela de atendimento Grade de atendimento Capacidade Transportadoras Veículos …" at bounding box center [784, 375] width 1568 height 751
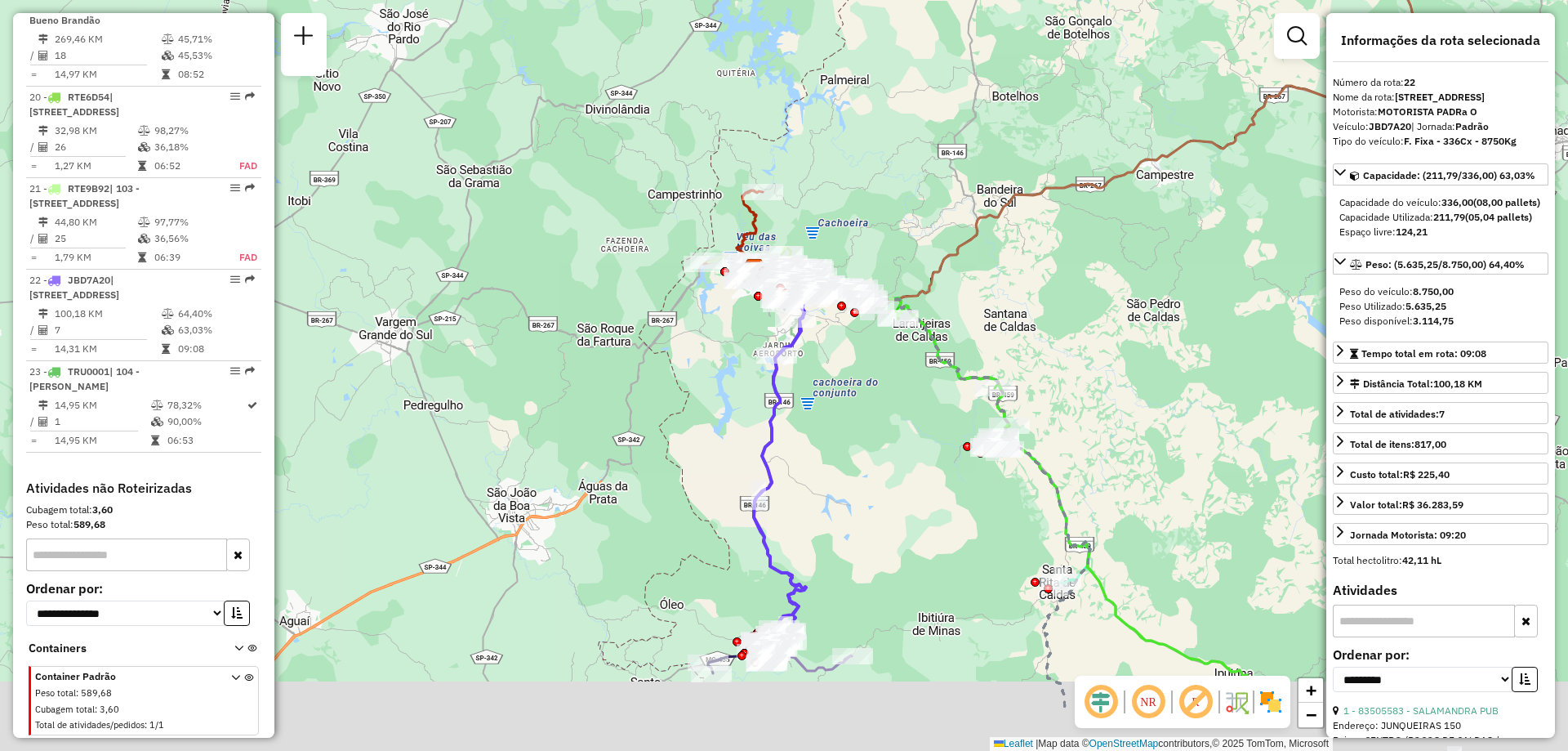
drag, startPoint x: 693, startPoint y: 455, endPoint x: 694, endPoint y: 374, distance: 81.0
click at [694, 374] on div "Janela de atendimento Grade de atendimento Capacidade Transportadoras Veículos …" at bounding box center [784, 375] width 1568 height 751
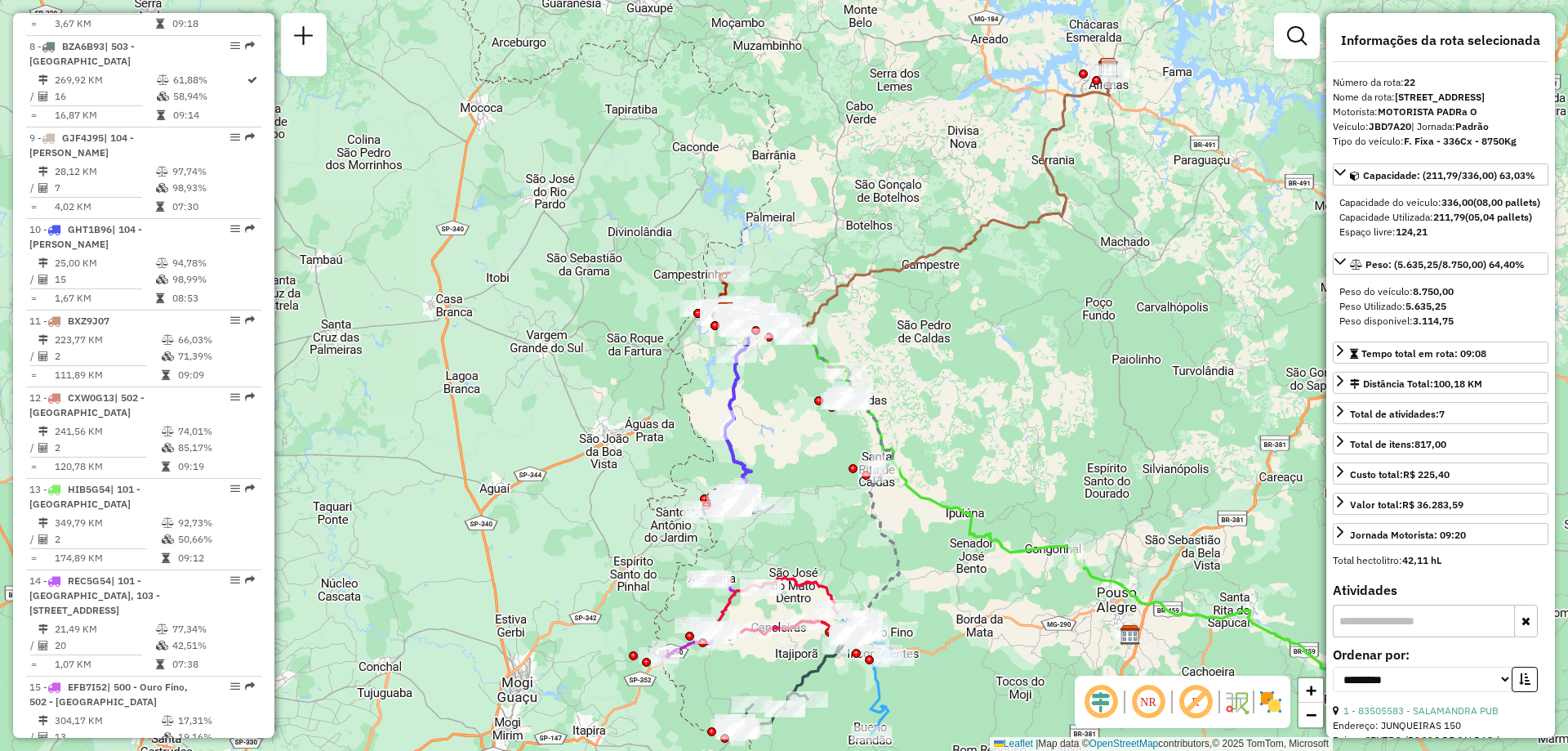
scroll to position [1133, 0]
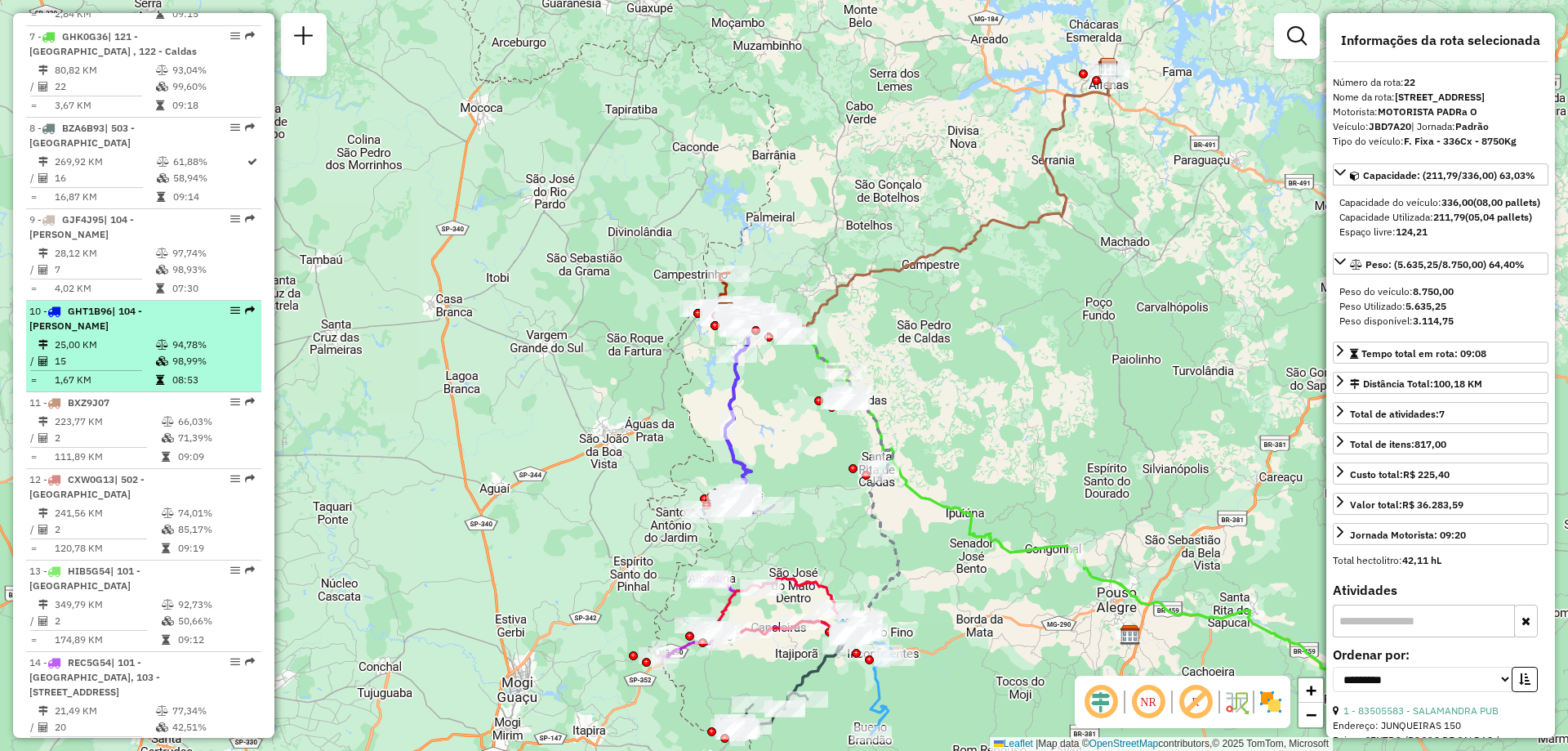
click at [213, 316] on div "10 - GHT1B96 | 104 - [PERSON_NAME]" at bounding box center [143, 318] width 228 height 29
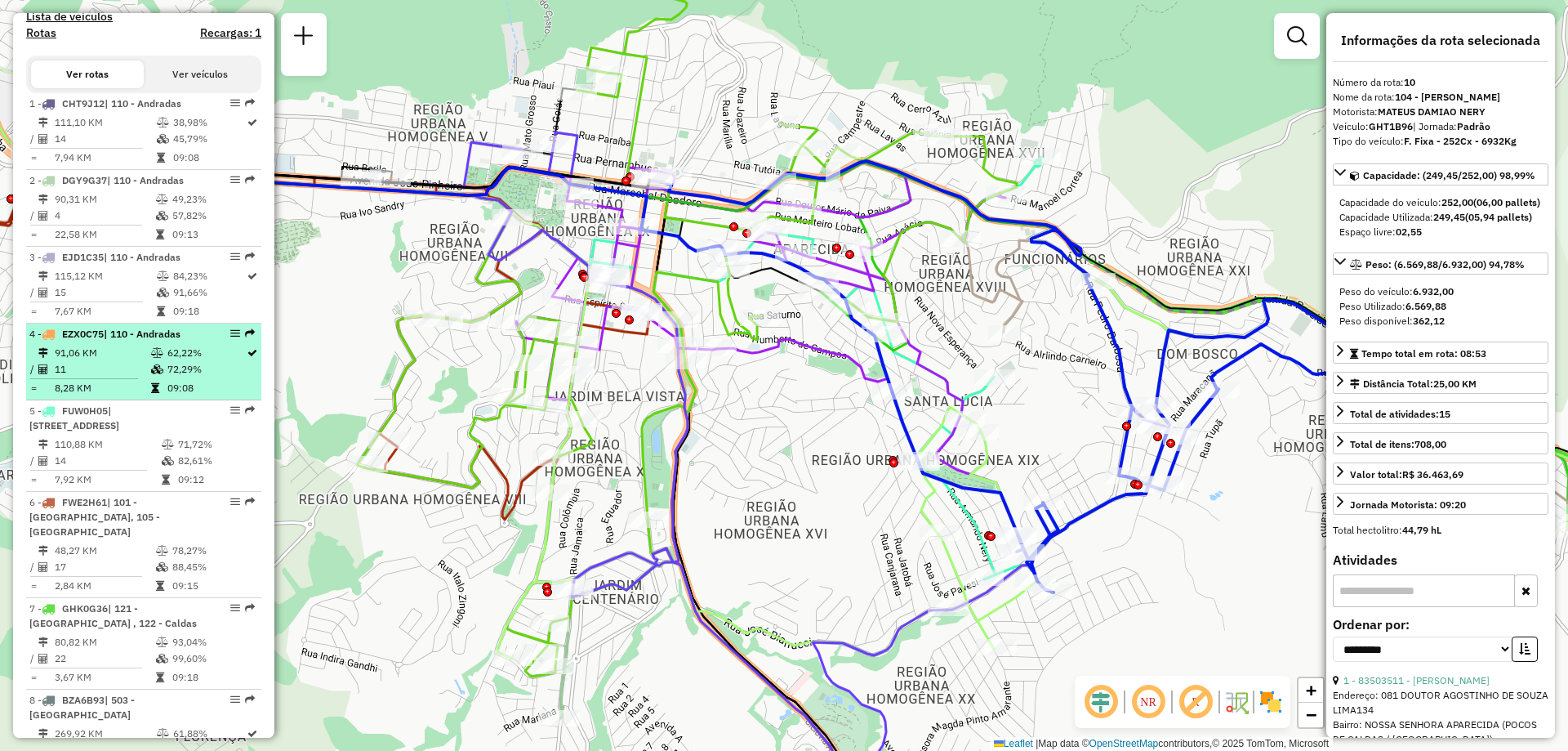
scroll to position [642, 0]
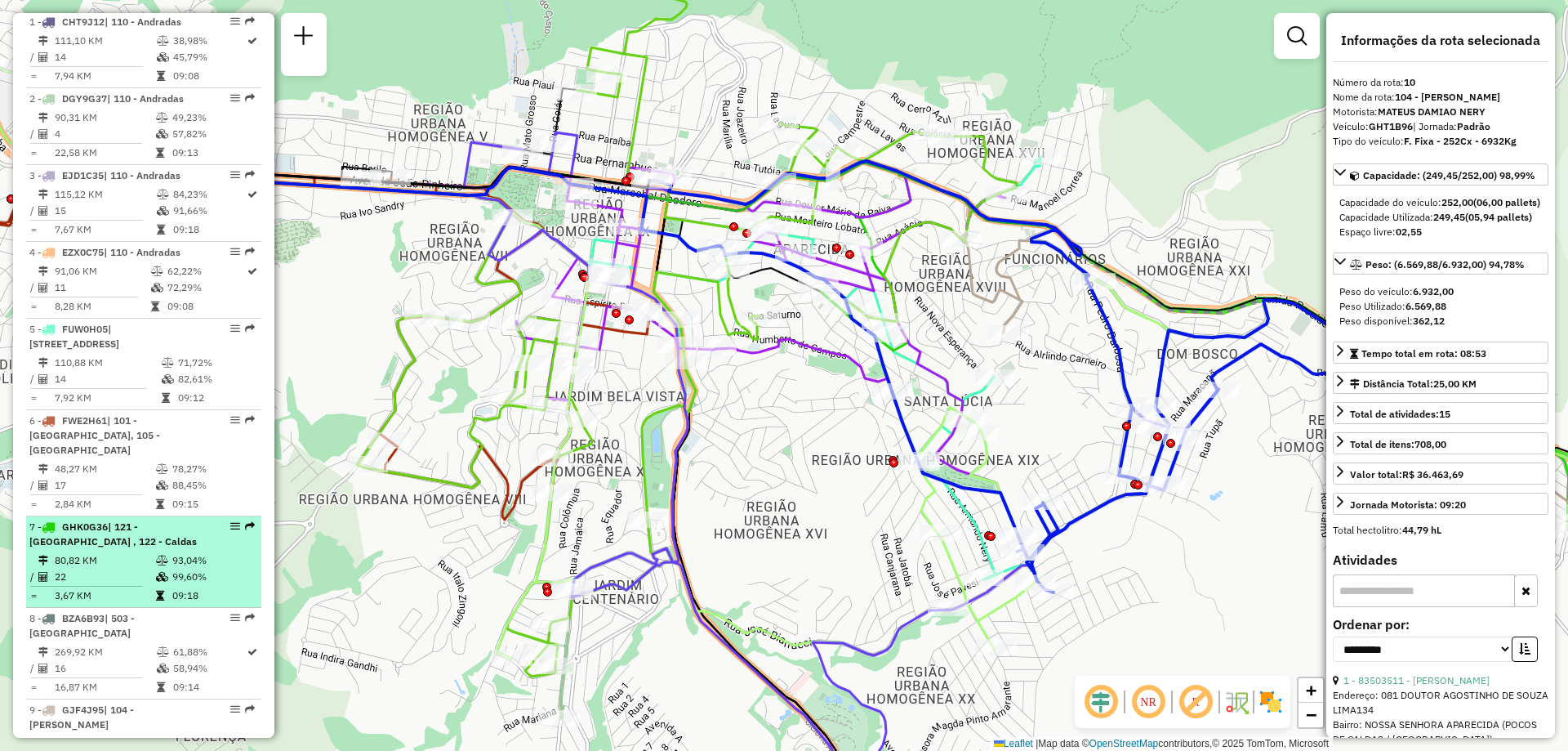
click at [128, 568] on td "80,82 KM" at bounding box center [104, 561] width 101 height 17
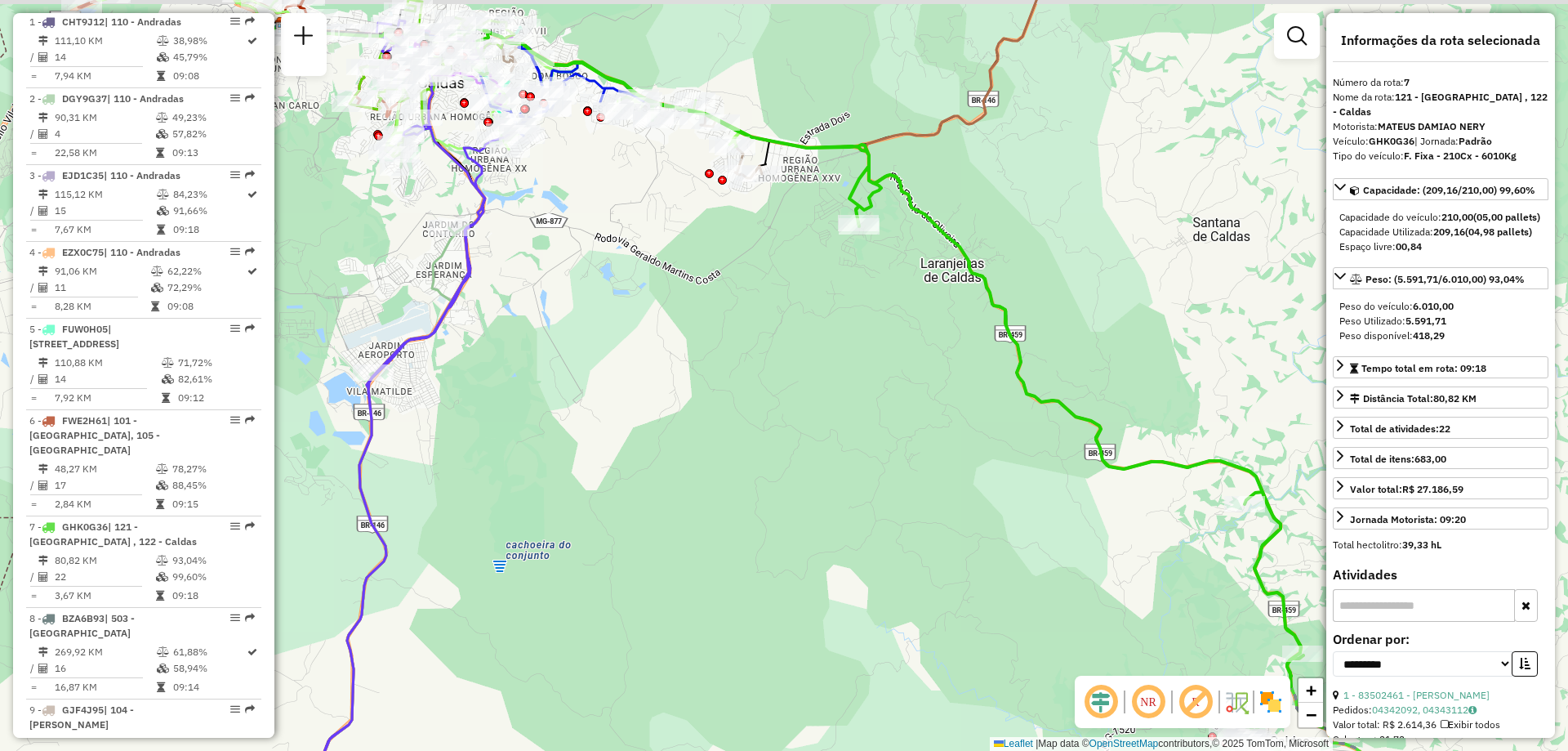
drag, startPoint x: 539, startPoint y: 306, endPoint x: 538, endPoint y: 511, distance: 205.0
click at [541, 510] on div "Janela de atendimento Grade de atendimento Capacidade Transportadoras Veículos …" at bounding box center [784, 375] width 1568 height 751
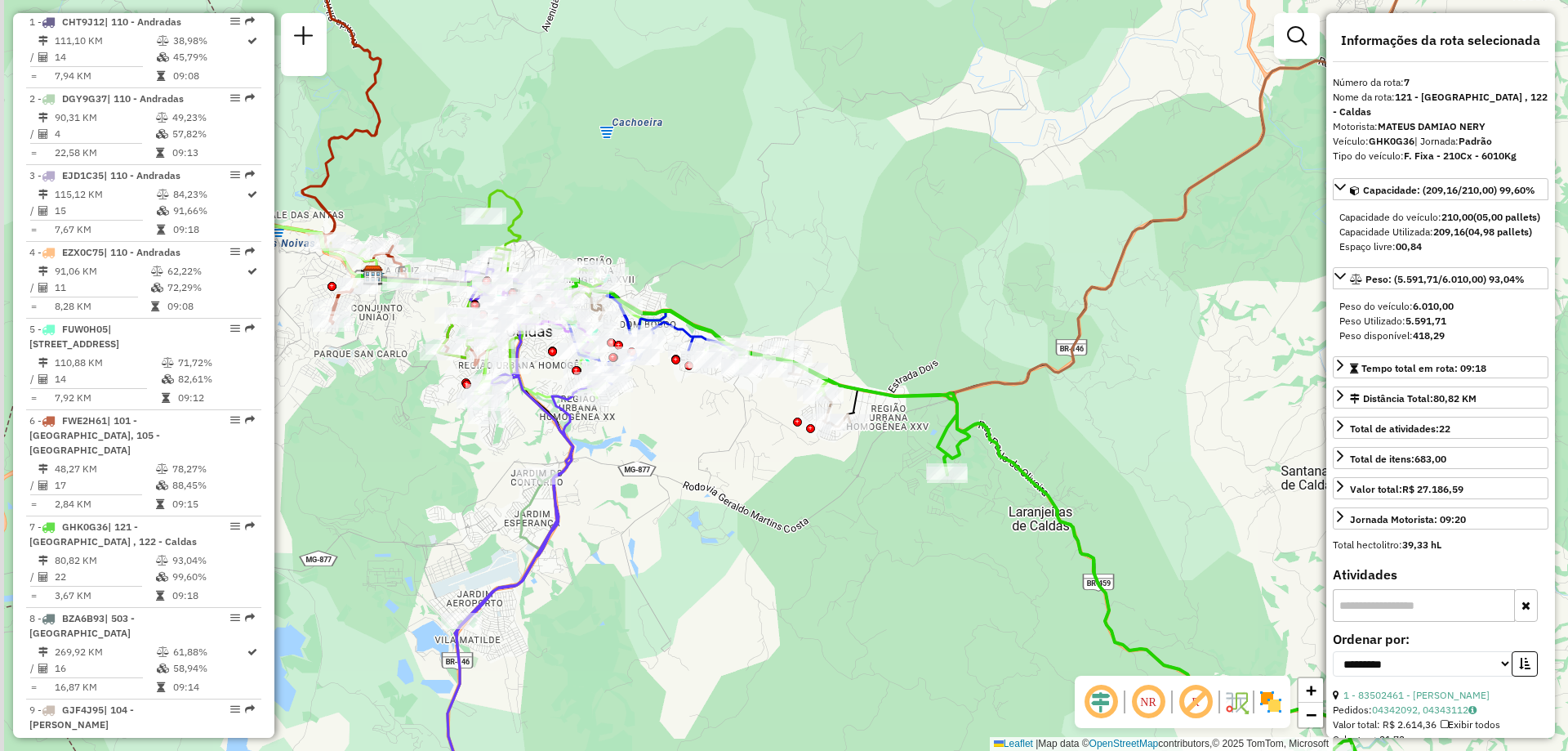
drag, startPoint x: 551, startPoint y: 398, endPoint x: 660, endPoint y: 437, distance: 115.8
click at [660, 437] on div "Janela de atendimento Grade de atendimento Capacidade Transportadoras Veículos …" at bounding box center [784, 375] width 1568 height 751
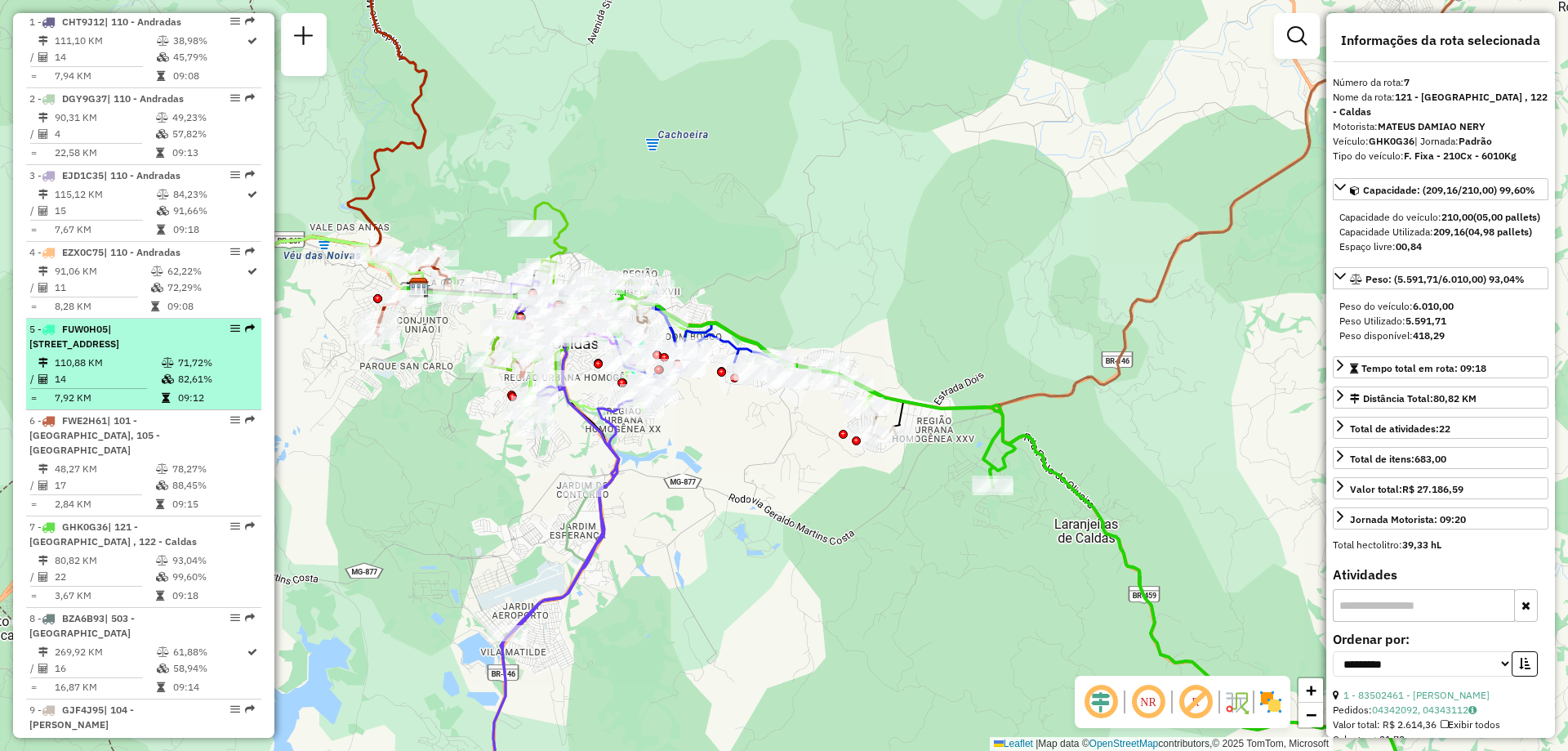
click at [197, 371] on td "71,72%" at bounding box center [216, 363] width 78 height 17
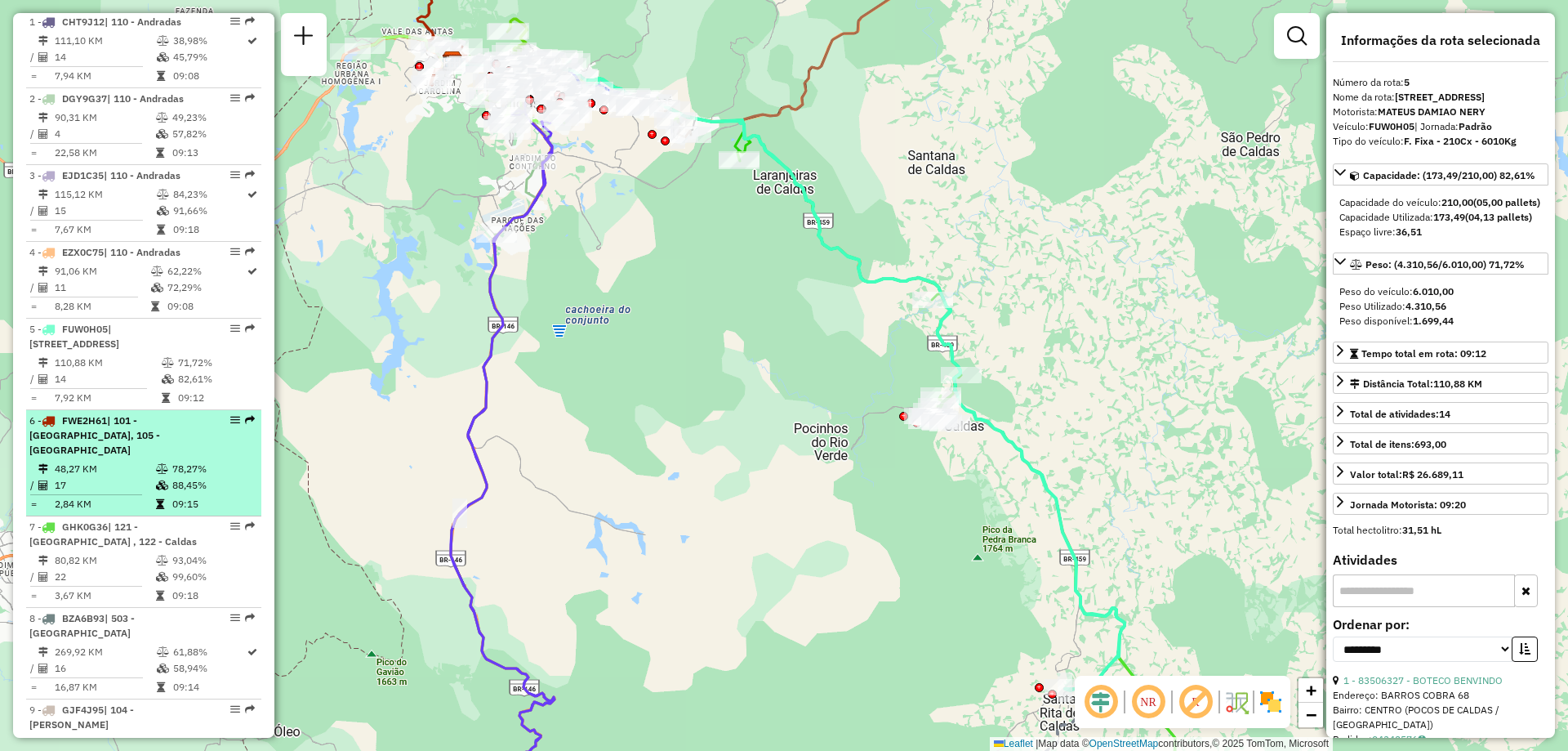
click at [208, 457] on div "6 - FWE2H61 | 101 - [GEOGRAPHIC_DATA], 105 - [GEOGRAPHIC_DATA]" at bounding box center [143, 435] width 228 height 44
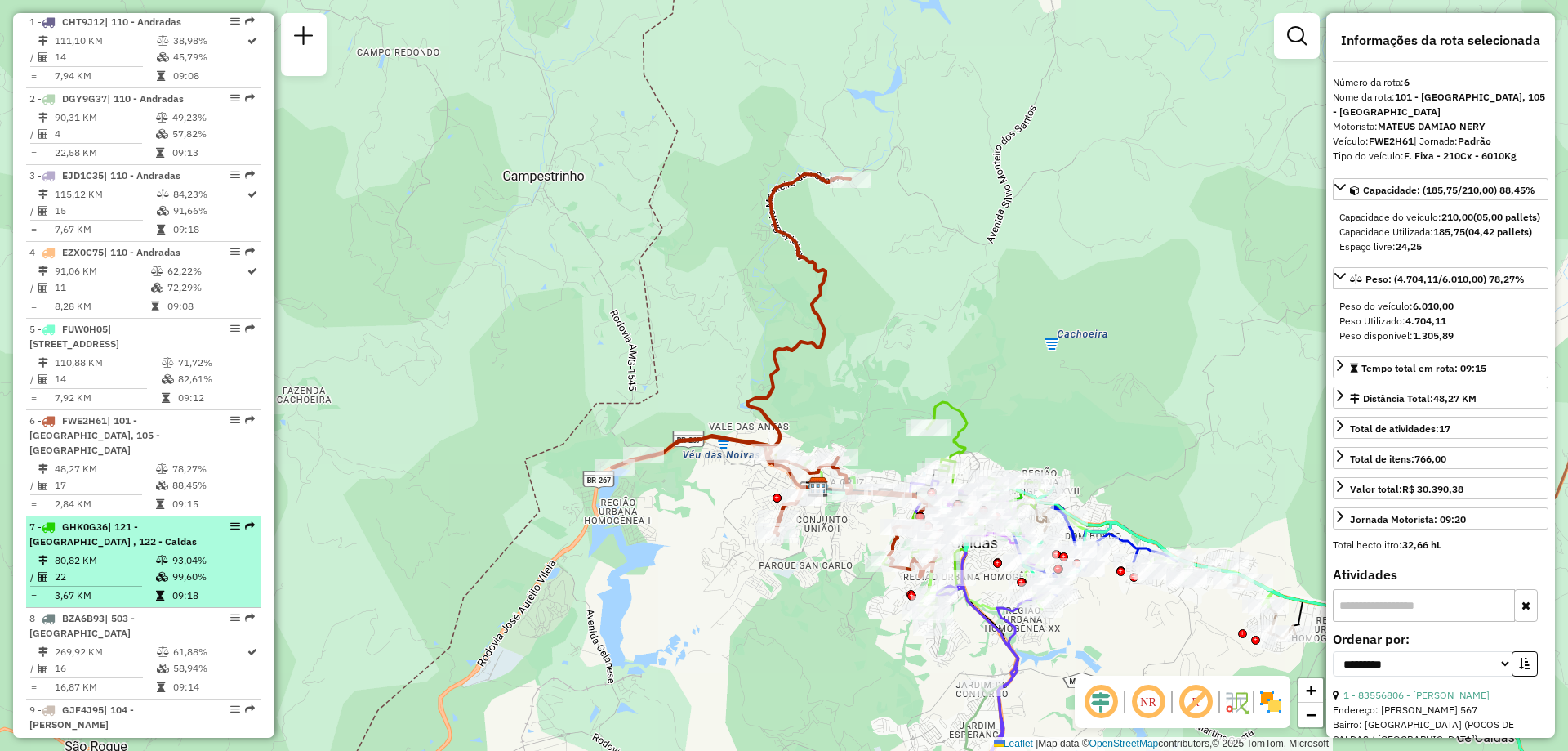
click at [167, 549] on div "7 - GHK0G36 | 121 - [GEOGRAPHIC_DATA] , 122 - Caldas" at bounding box center [115, 534] width 173 height 29
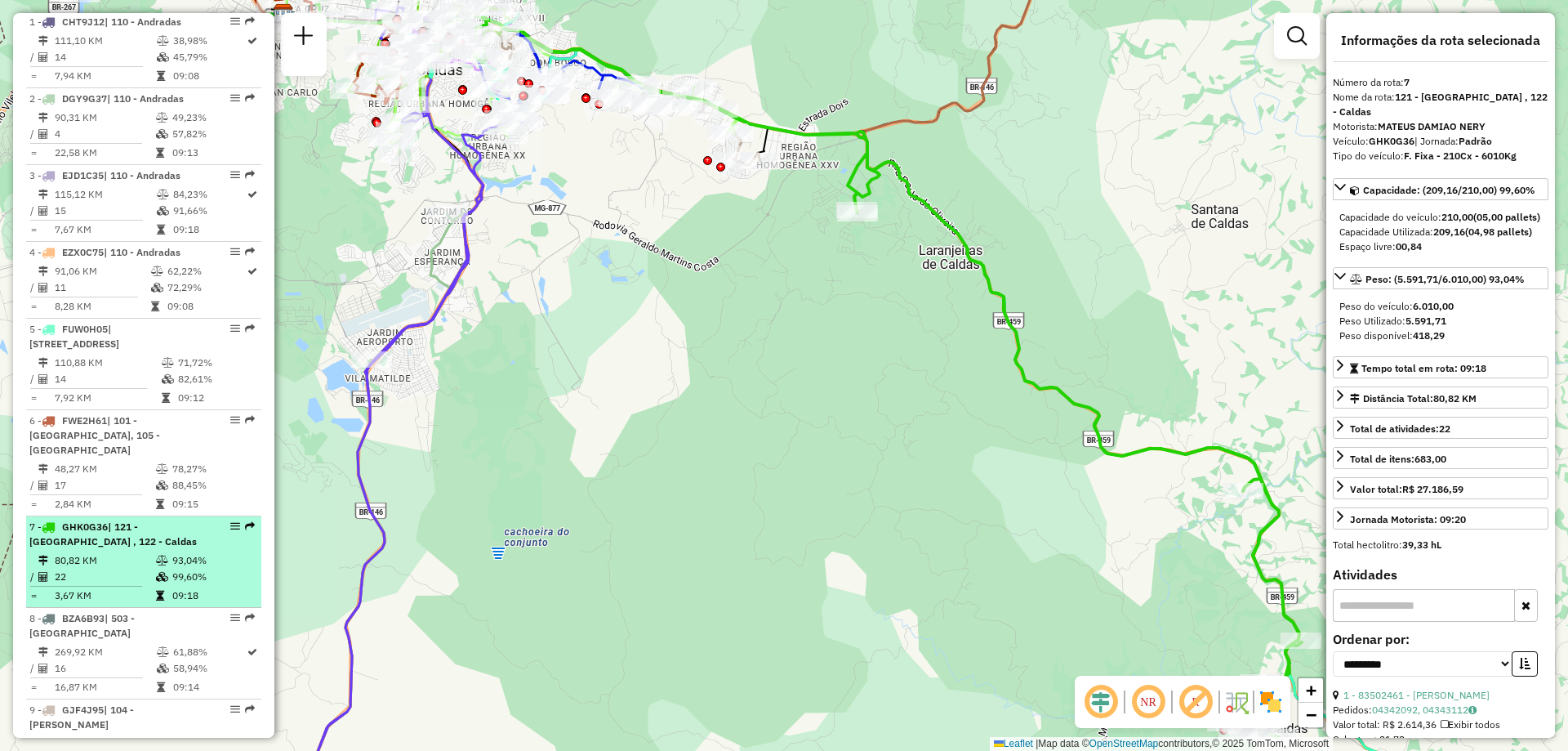
drag, startPoint x: 167, startPoint y: 552, endPoint x: 183, endPoint y: 589, distance: 40.3
click at [183, 585] on td "99,60%" at bounding box center [213, 577] width 83 height 17
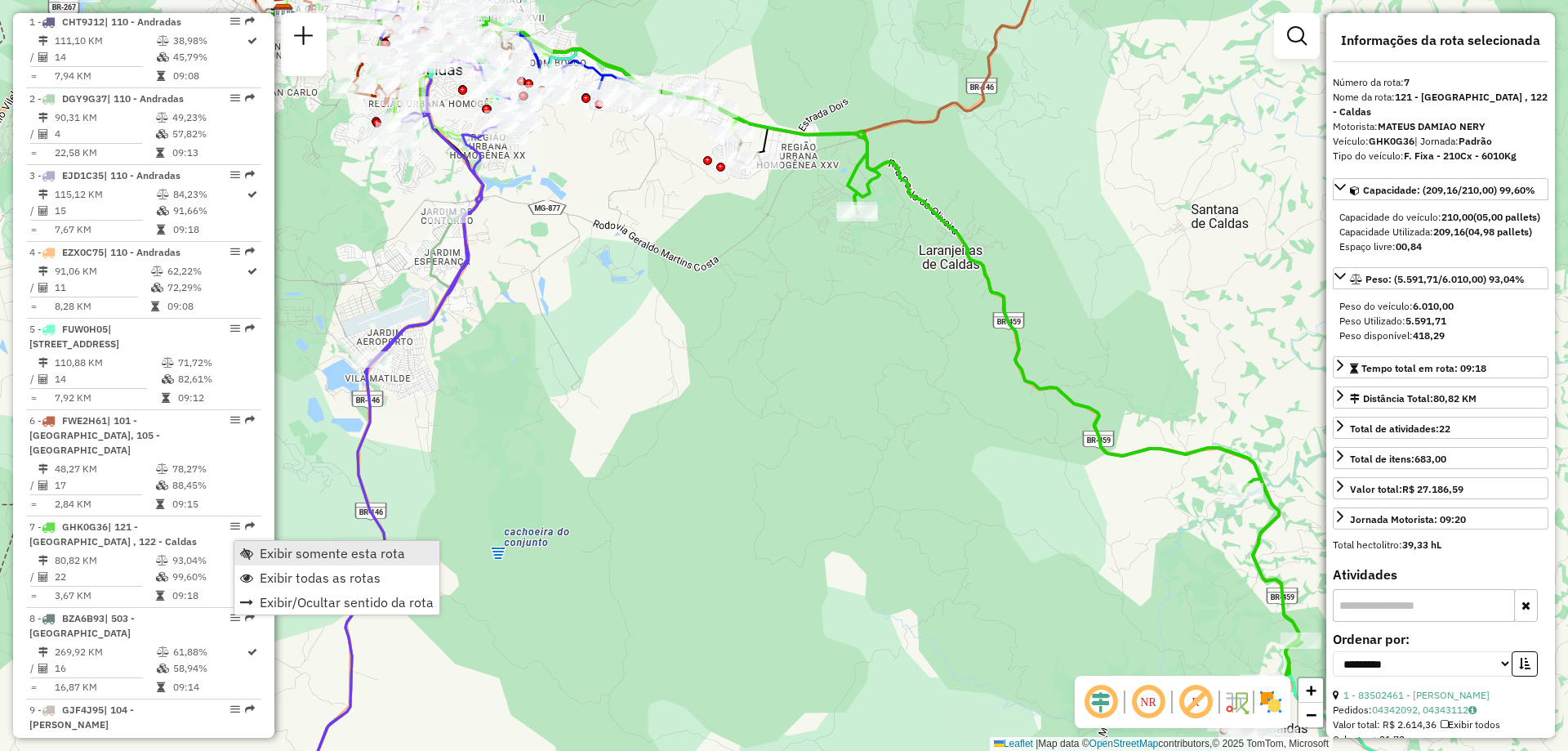
click at [264, 552] on span "Exibir somente esta rota" at bounding box center [332, 553] width 146 height 13
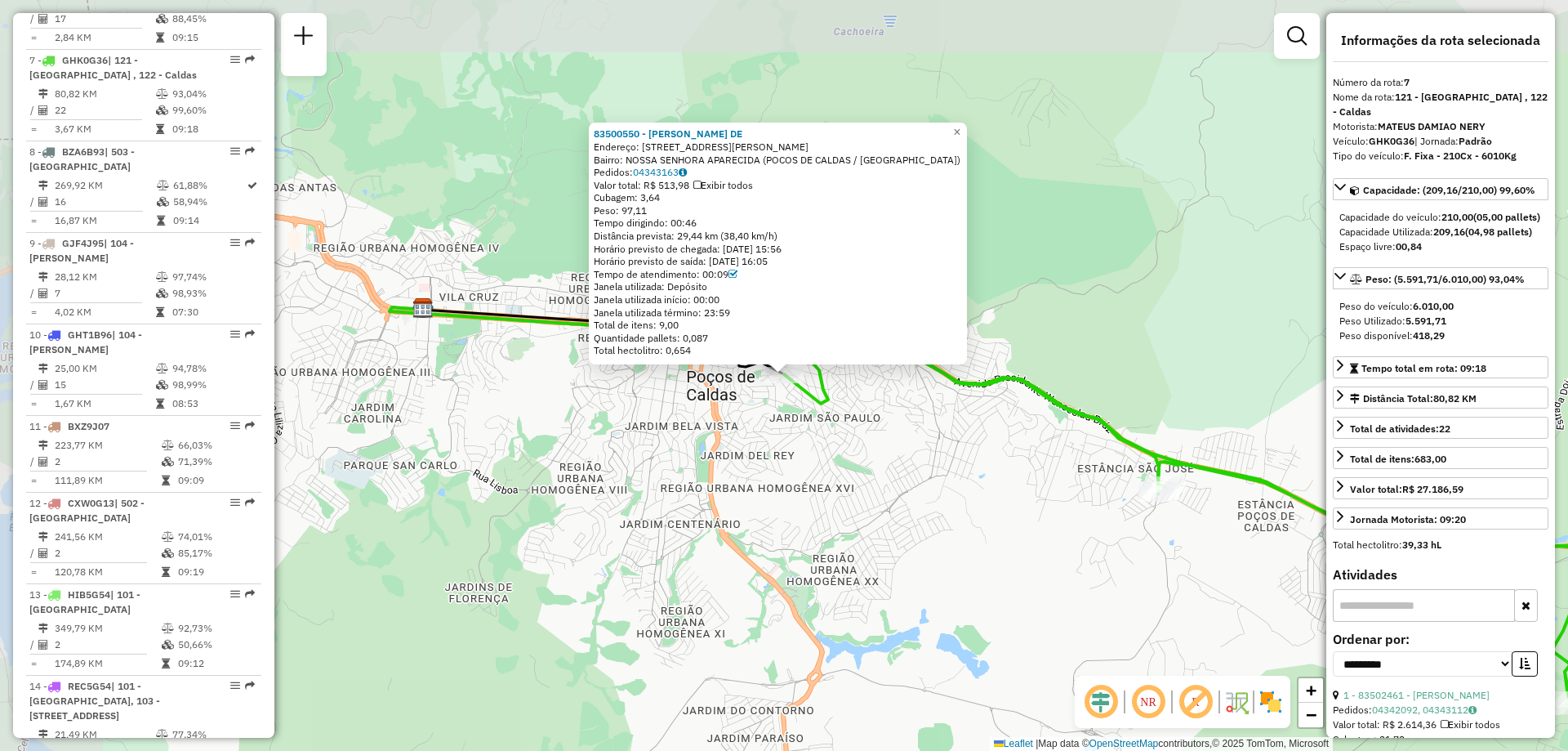
scroll to position [1160, 0]
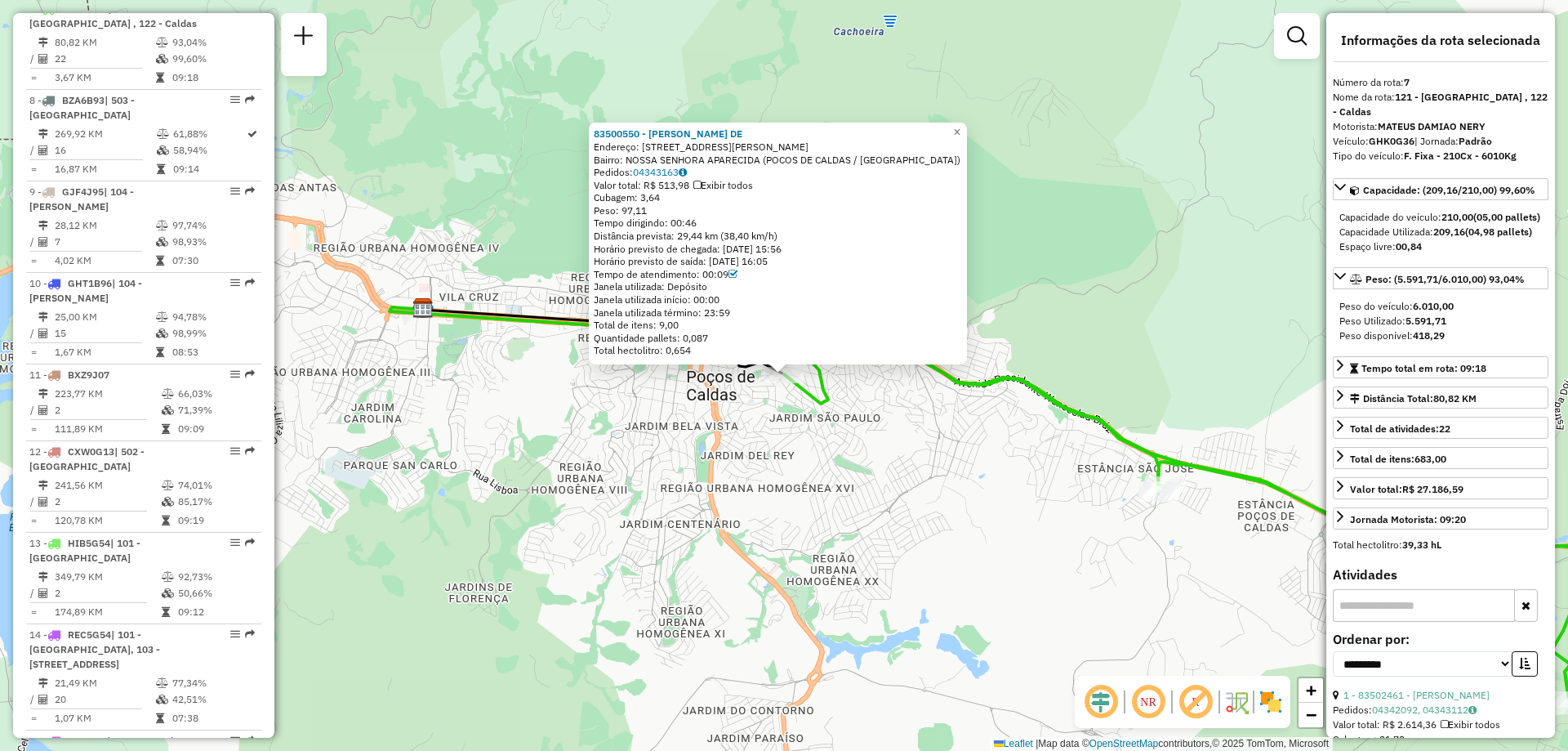
click at [870, 498] on div "83500550 - [PERSON_NAME]: R SENADOR GODOY 570 Bairro: NOSSA SENHORA APARECIDA (…" at bounding box center [784, 375] width 1568 height 751
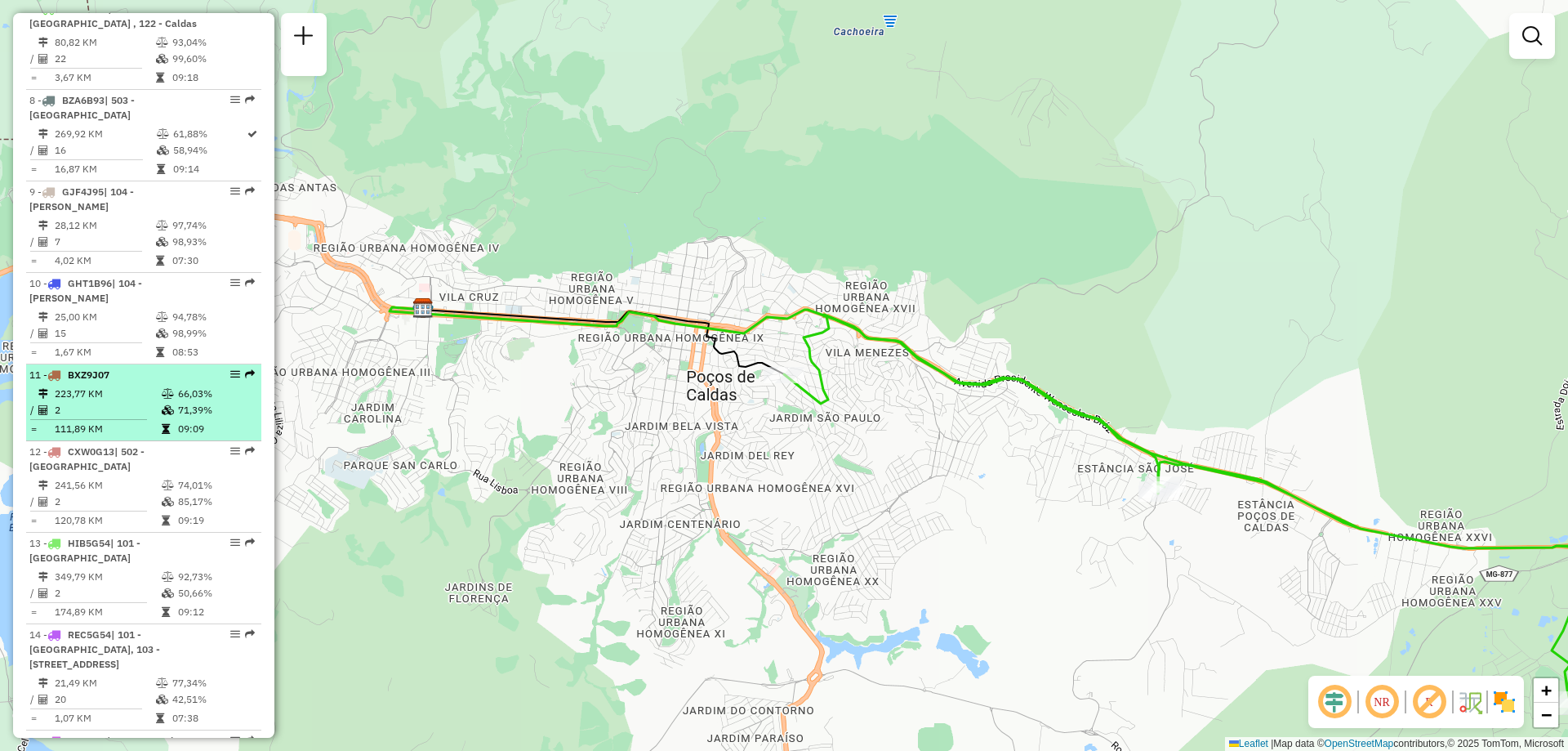
scroll to position [1078, 0]
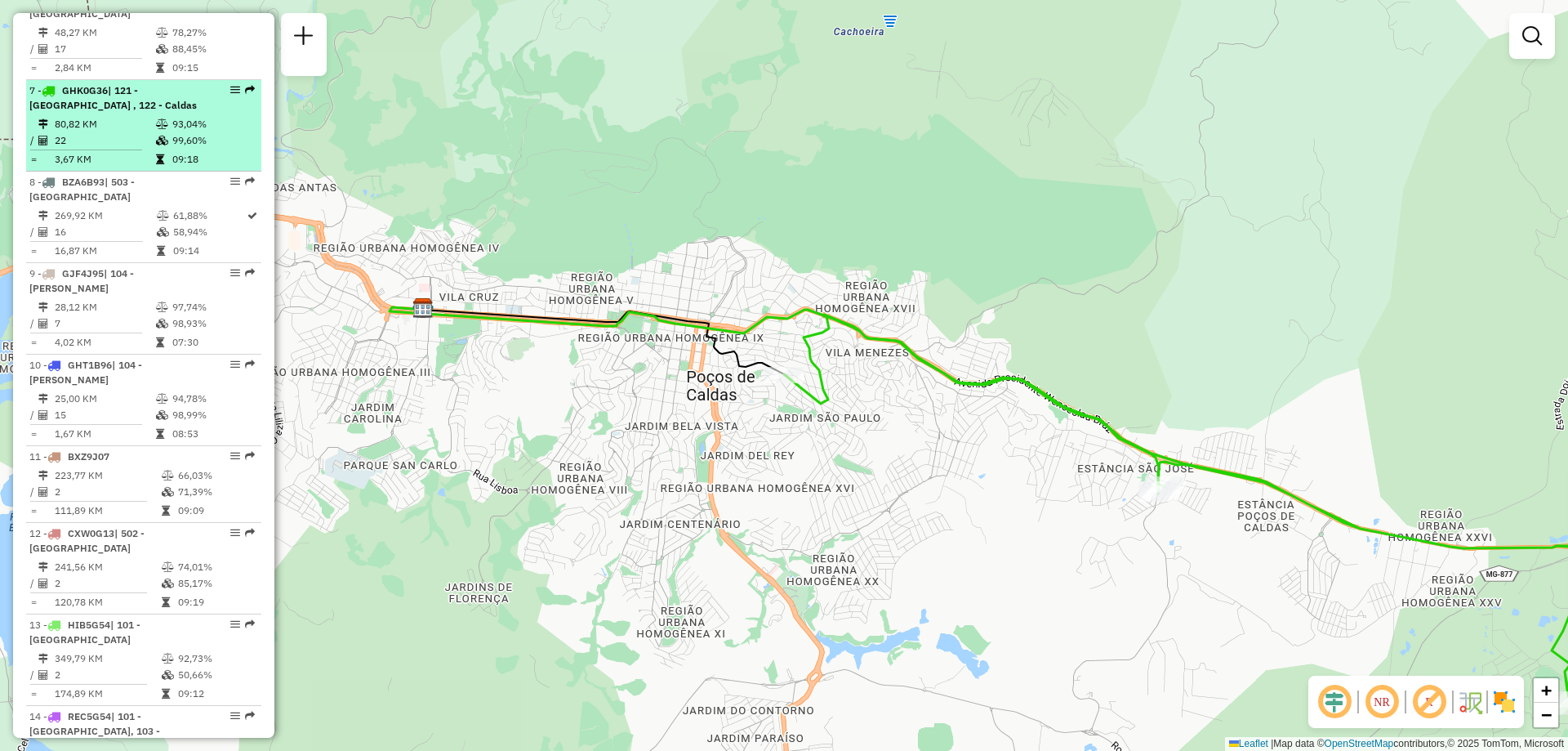
click at [183, 149] on td "99,60%" at bounding box center [213, 141] width 83 height 17
select select "**********"
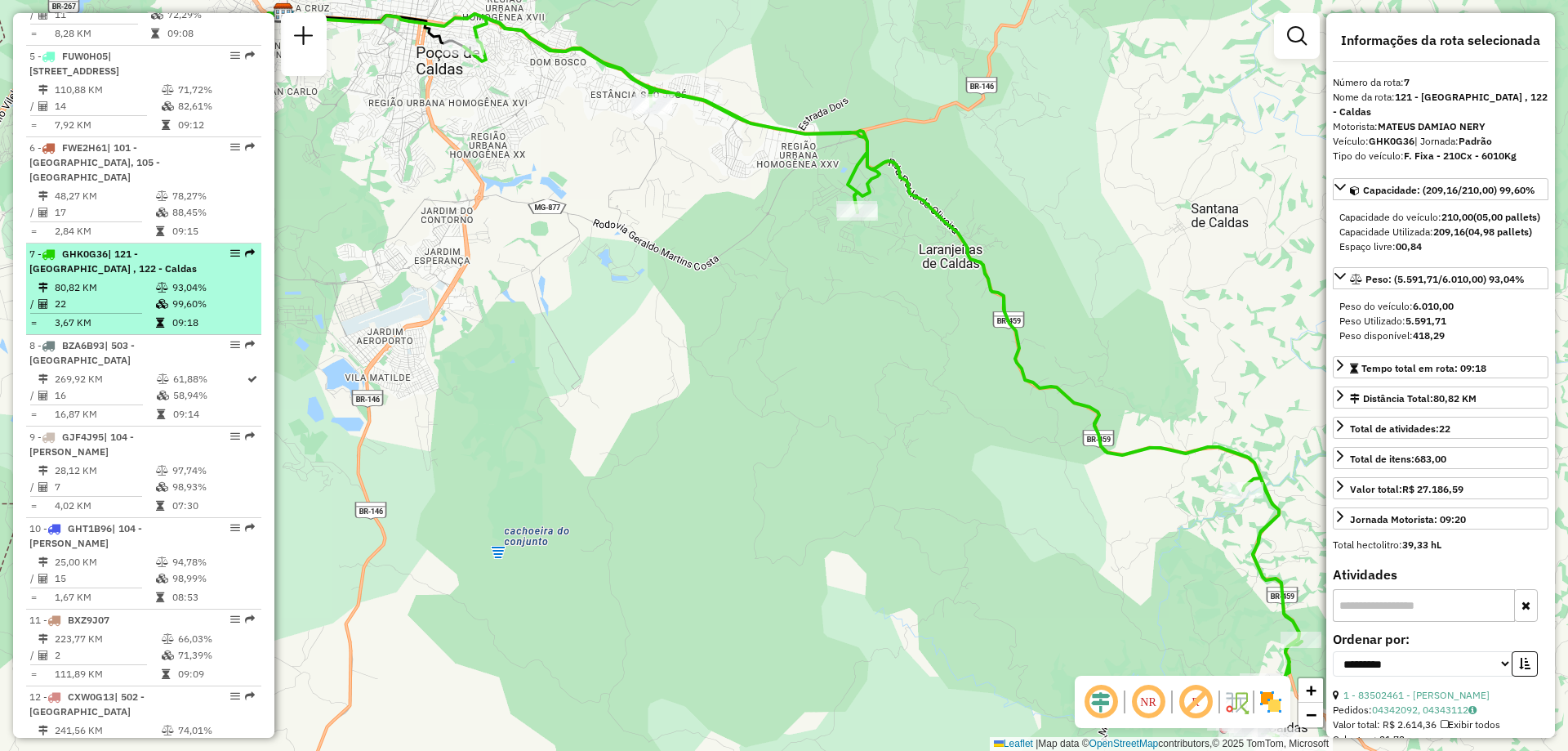
scroll to position [670, 0]
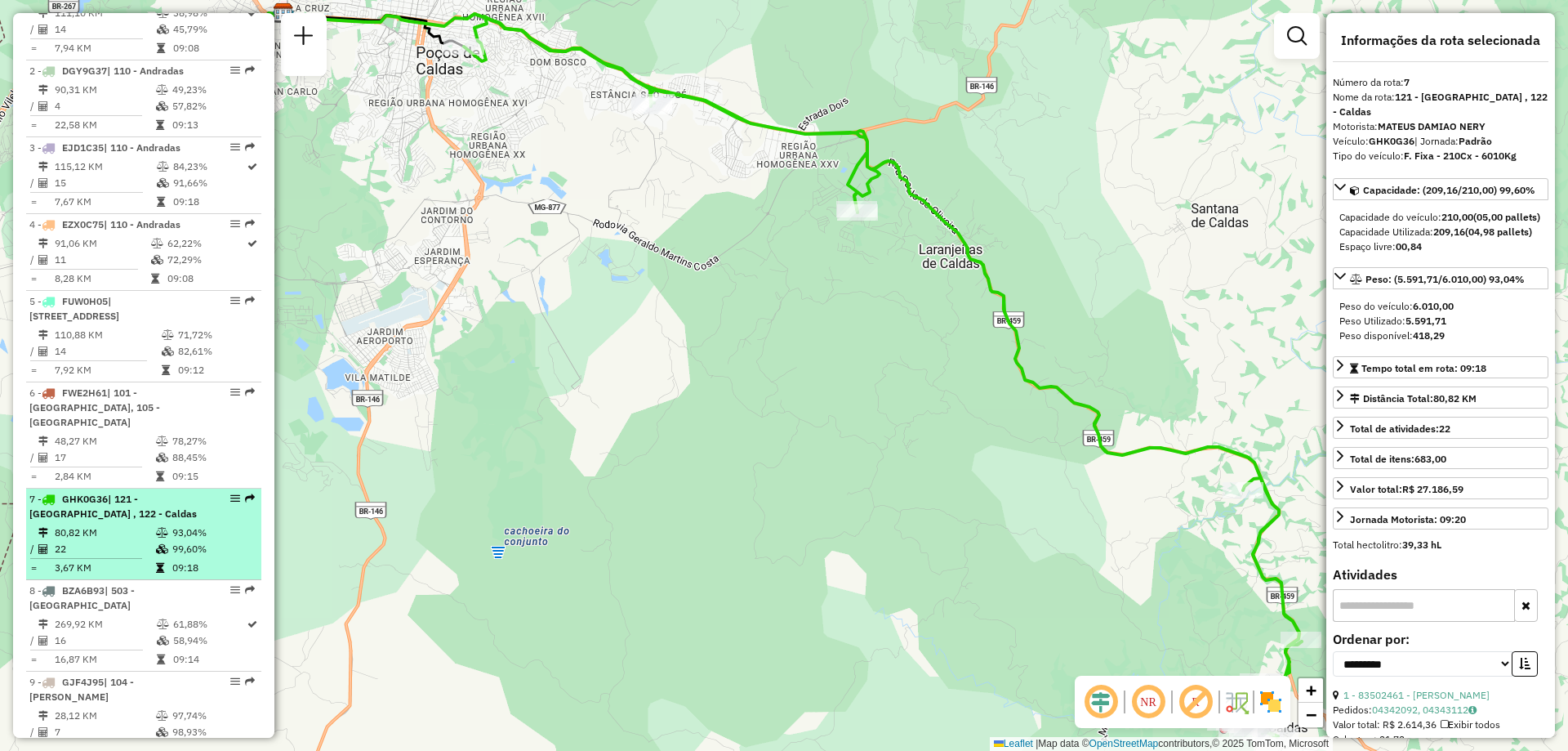
click at [179, 558] on td "99,60%" at bounding box center [213, 549] width 83 height 17
drag, startPoint x: 146, startPoint y: 514, endPoint x: 154, endPoint y: 534, distance: 21.5
click at [146, 514] on span "| 121 - [GEOGRAPHIC_DATA] , 122 - Caldas" at bounding box center [113, 507] width 167 height 27
